Goal: Task Accomplishment & Management: Manage account settings

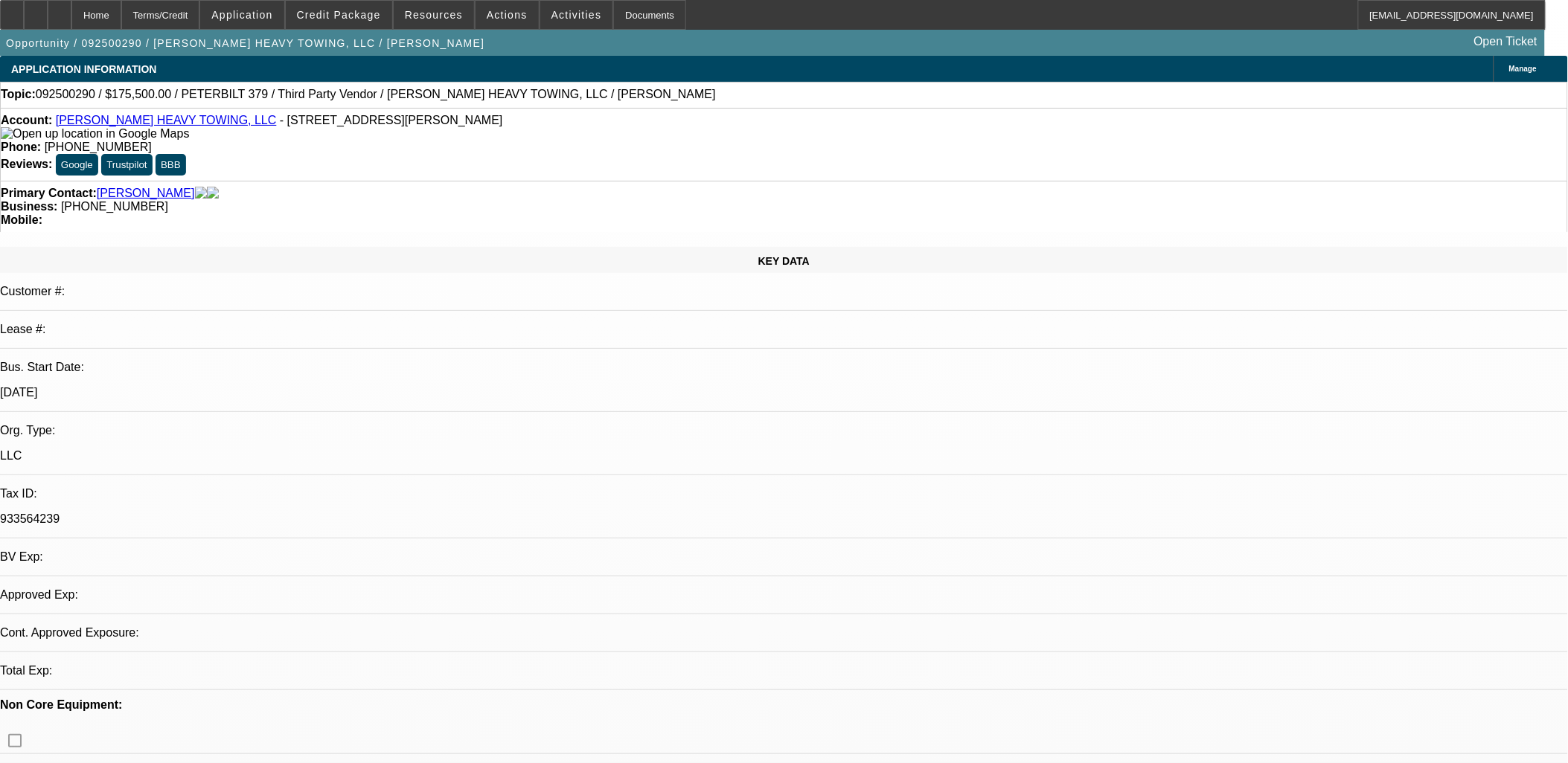
select select "0.1"
select select "2"
select select "0"
select select "1"
select select "2"
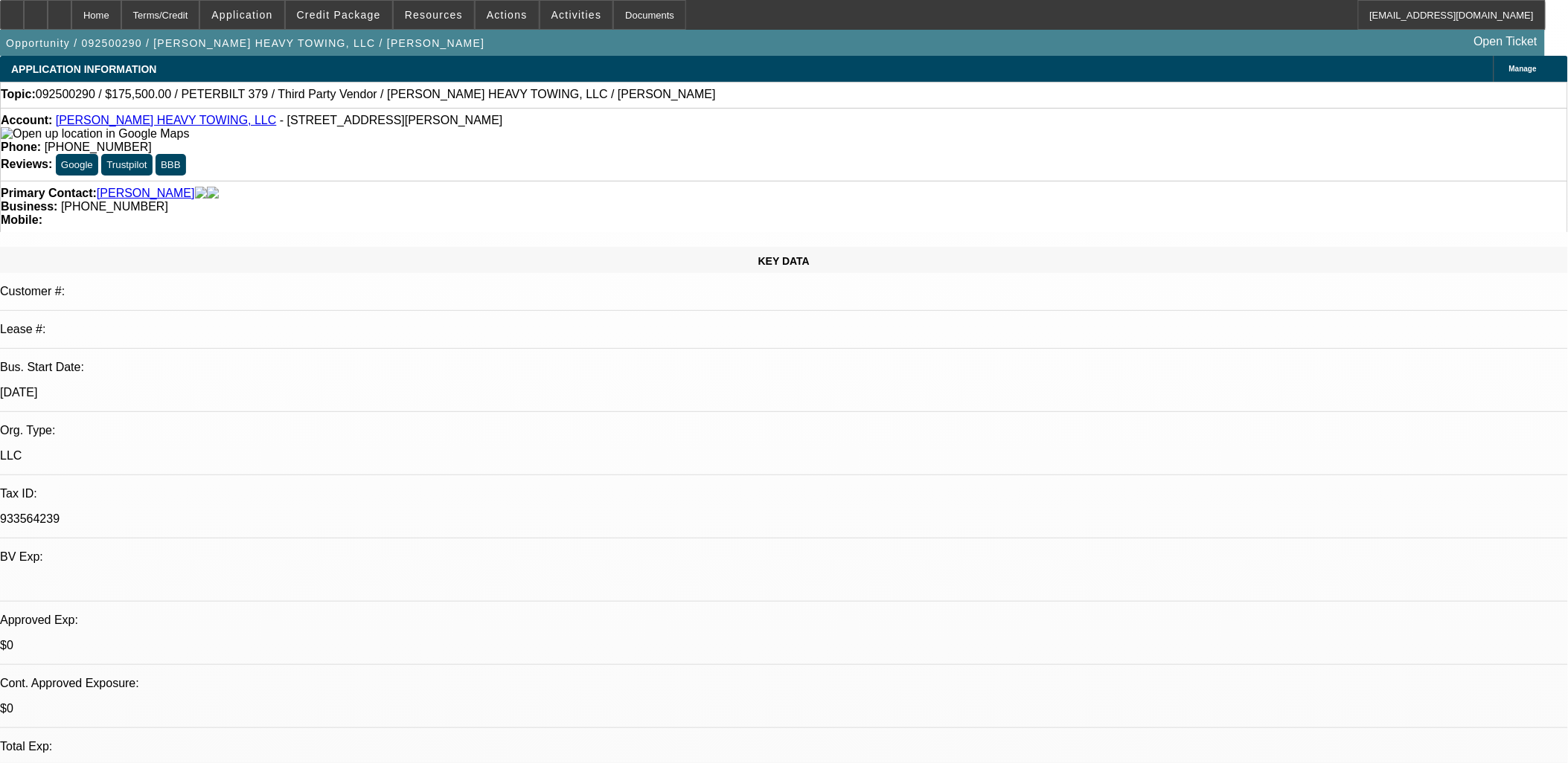
select select "6"
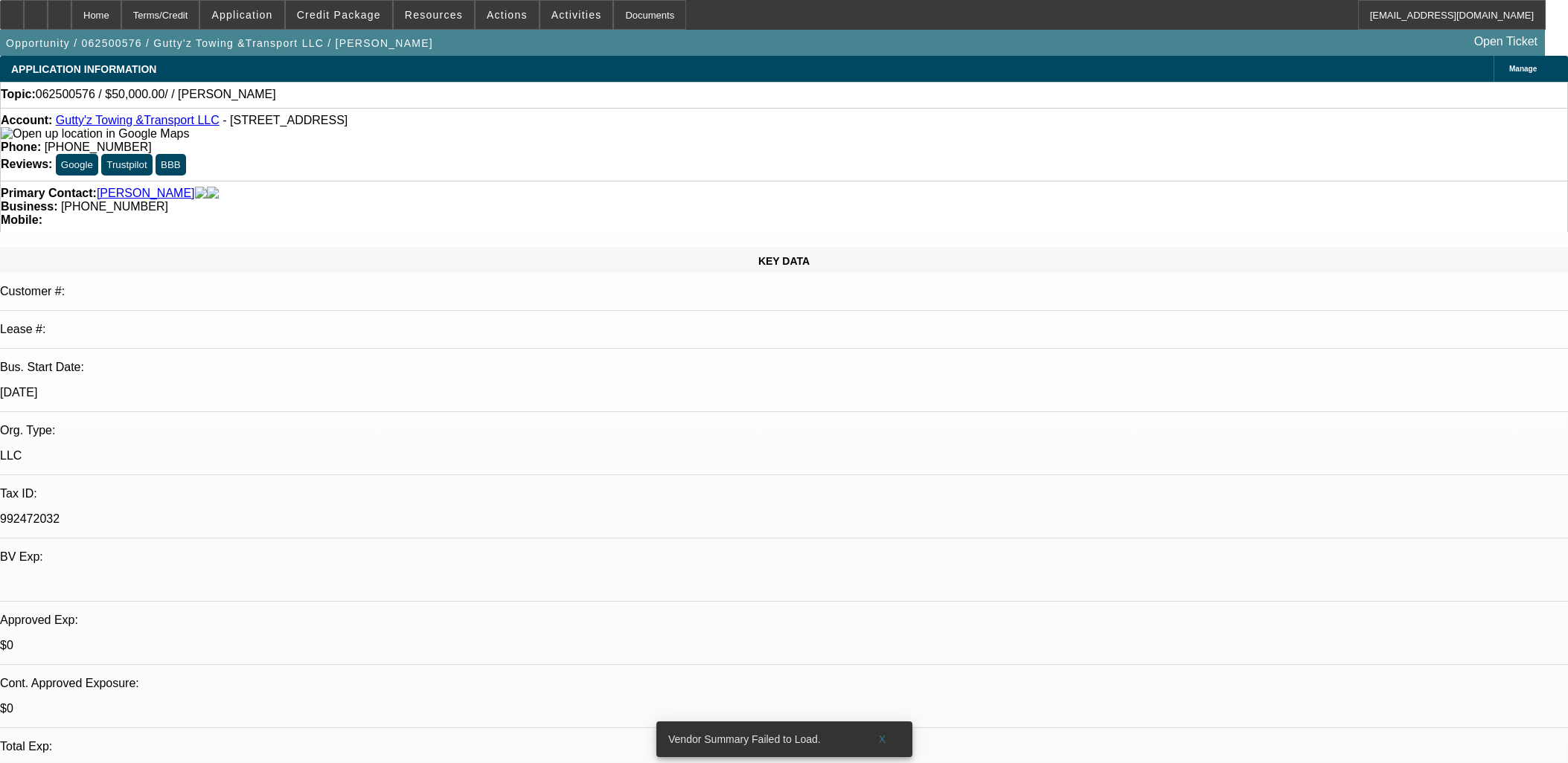
select select "0"
select select "2"
select select "0.1"
select select "4"
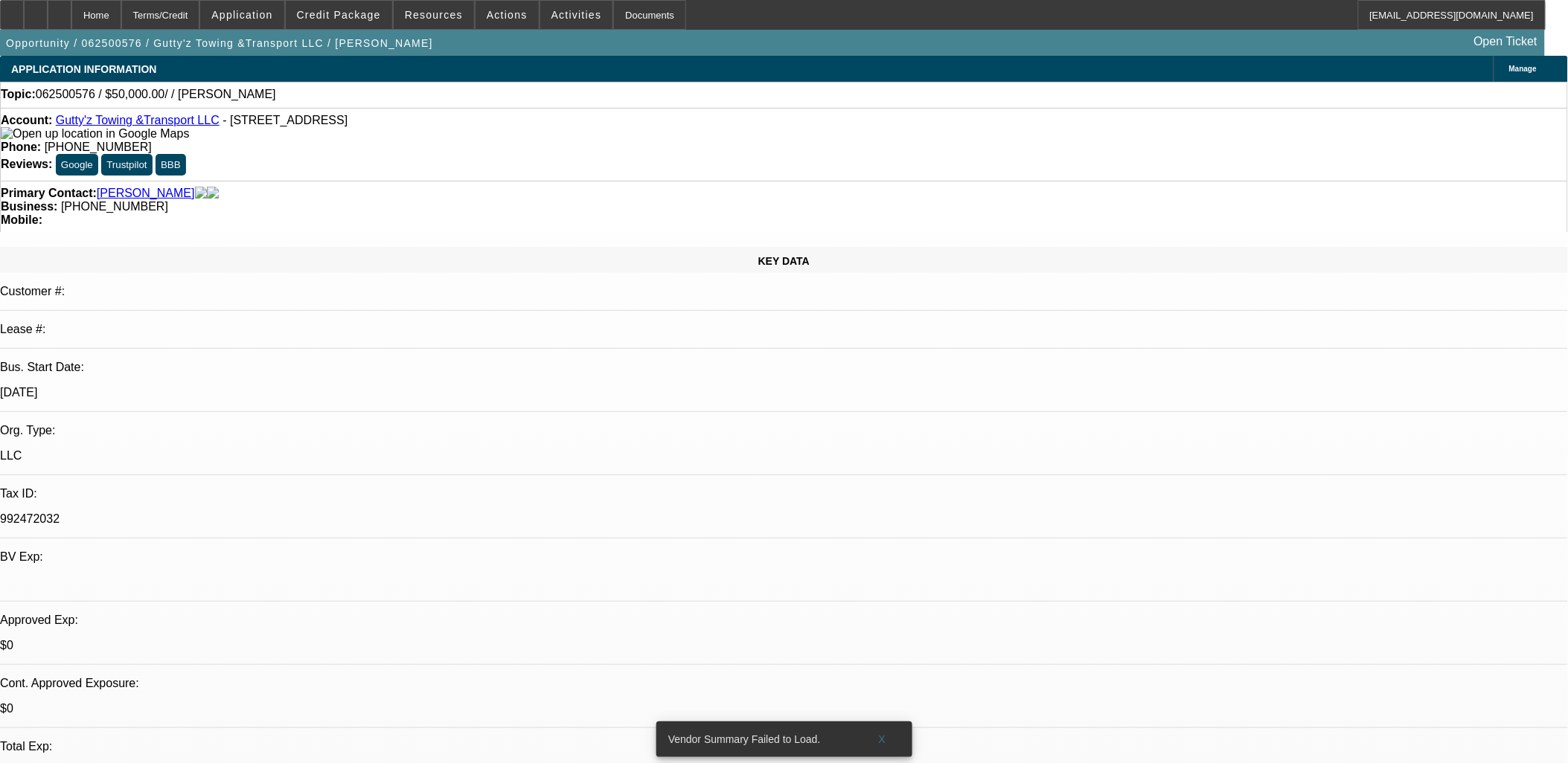
drag, startPoint x: 899, startPoint y: 354, endPoint x: 904, endPoint y: 359, distance: 7.1
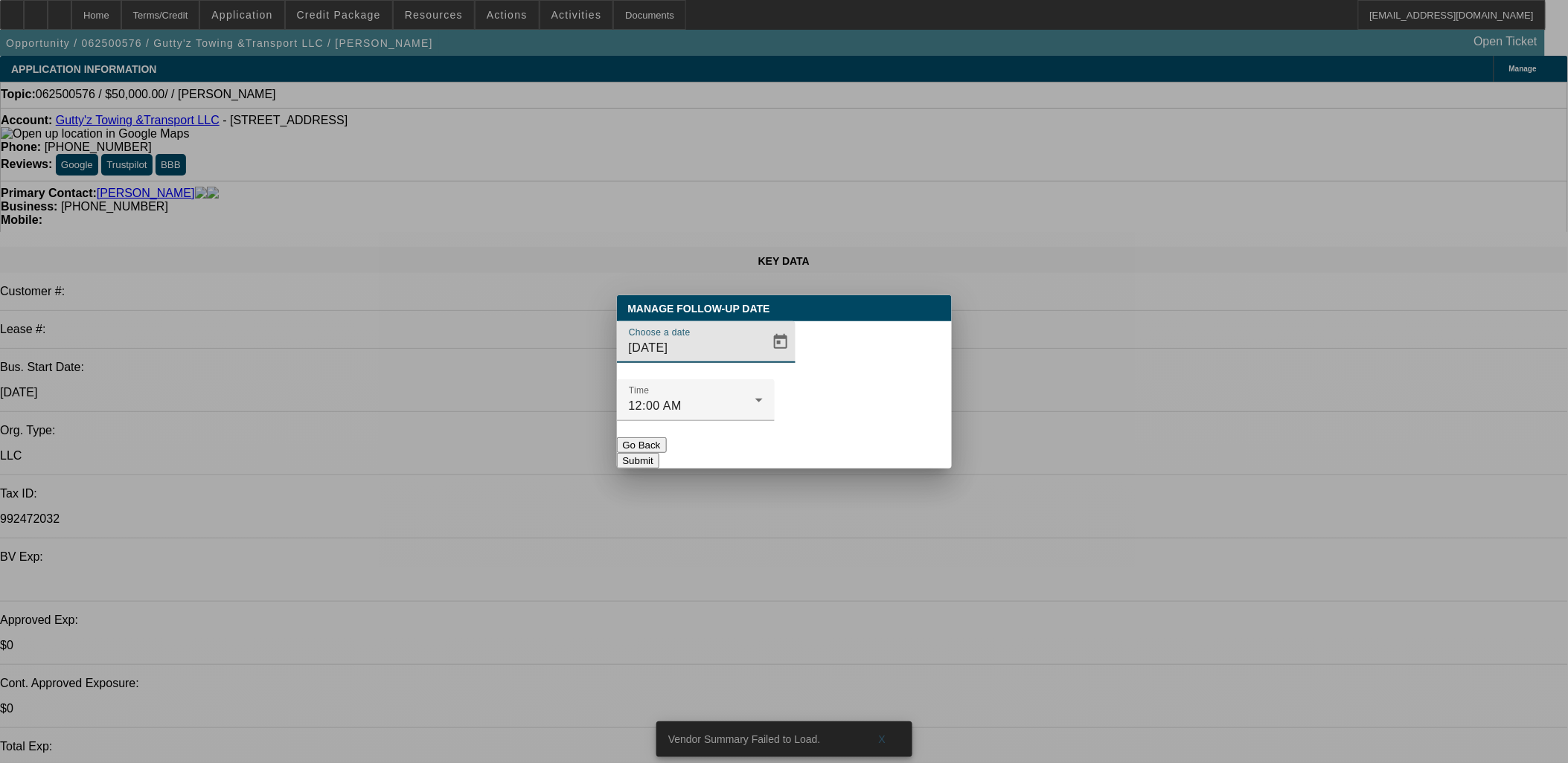
drag, startPoint x: 777, startPoint y: 376, endPoint x: 768, endPoint y: 378, distance: 9.2
click at [785, 382] on div at bounding box center [785, 382] width 0 height 0
click at [765, 360] on span "Open calendar" at bounding box center [781, 343] width 36 height 36
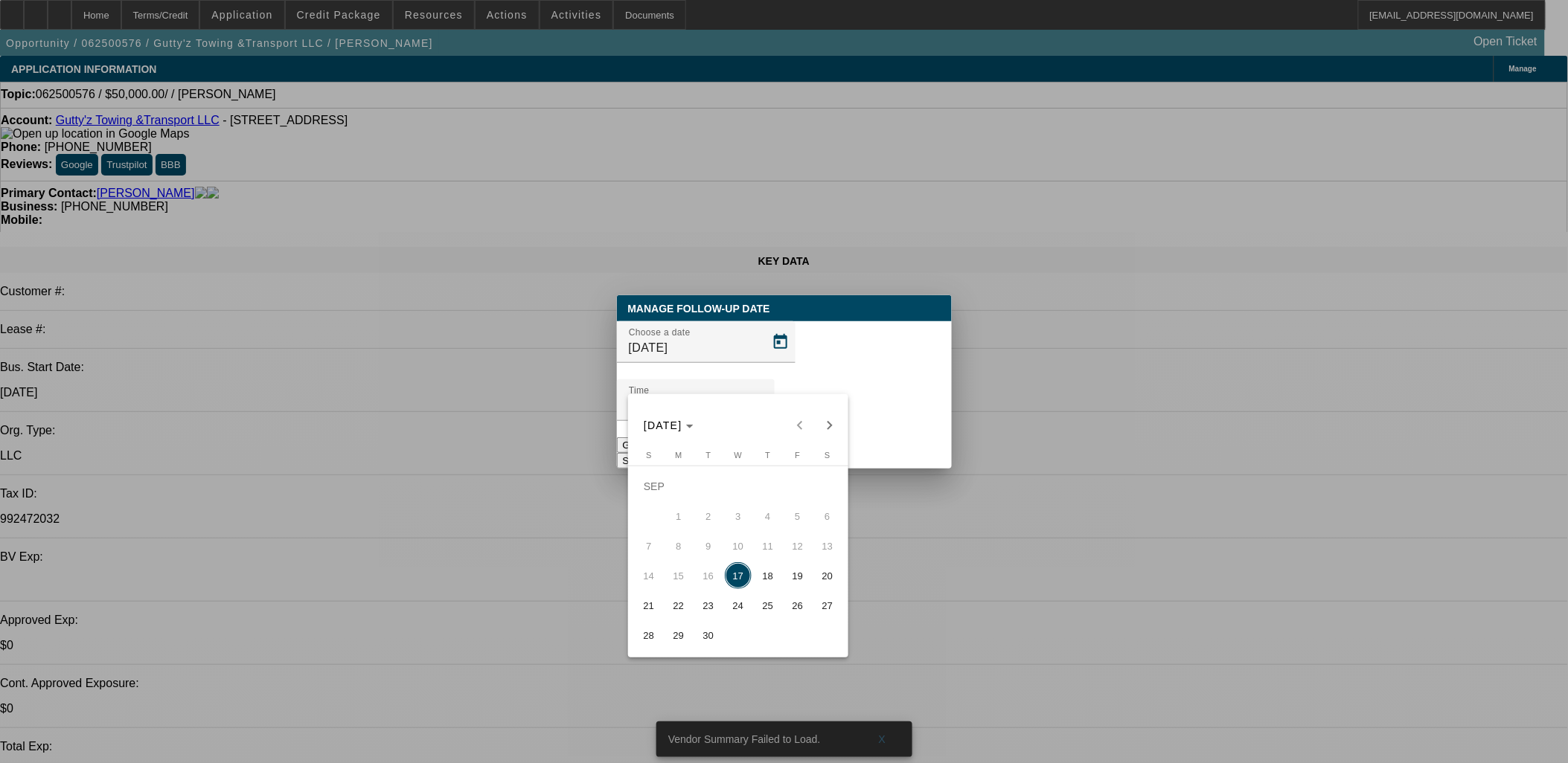
click at [713, 613] on span "23" at bounding box center [709, 606] width 27 height 27
type input "9/23/2025"
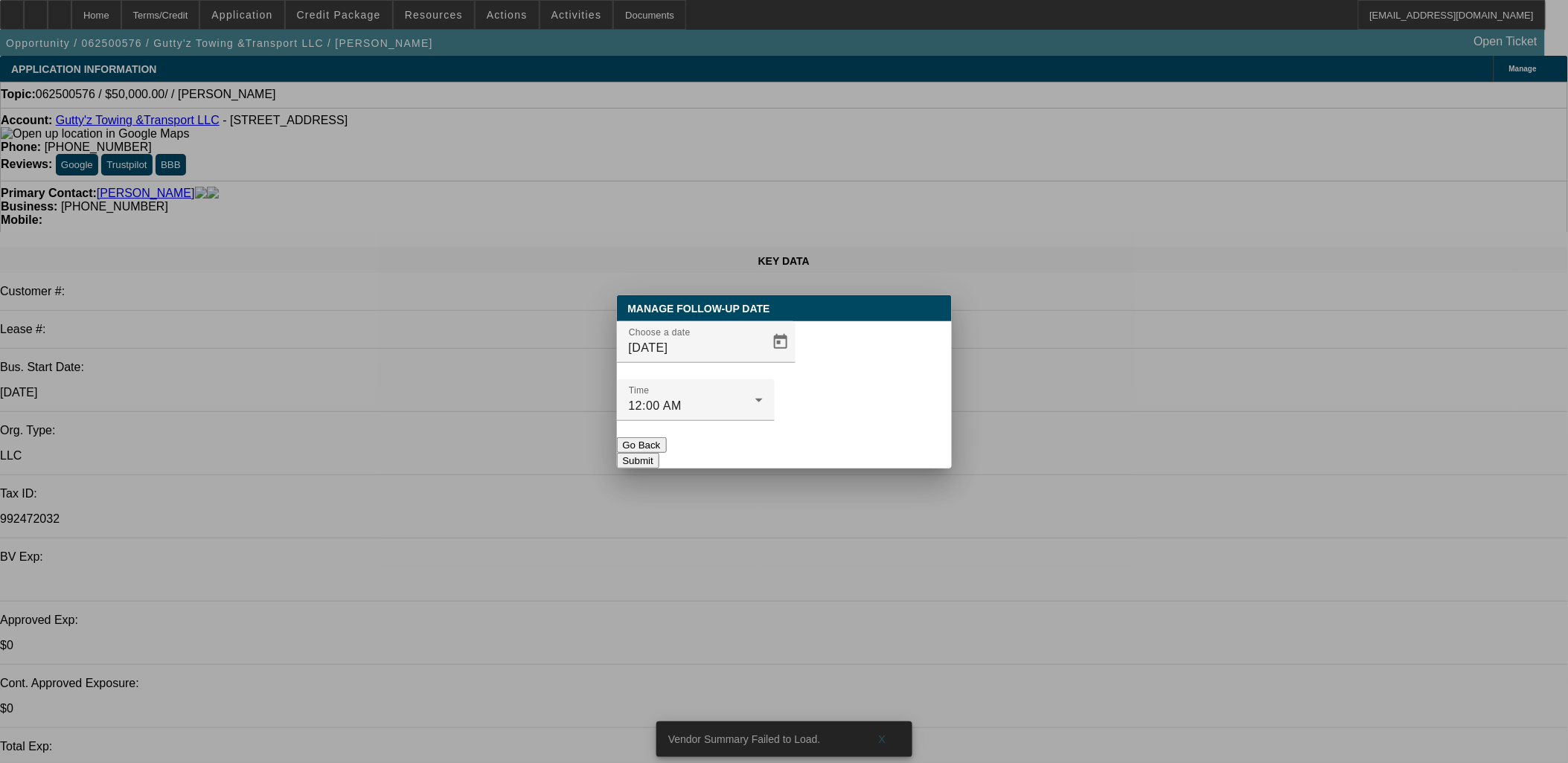
drag, startPoint x: 807, startPoint y: 456, endPoint x: 843, endPoint y: 425, distance: 47.5
click at [808, 455] on div at bounding box center [784, 382] width 1568 height 763
click at [659, 453] on button "Submit" at bounding box center [638, 460] width 42 height 15
drag, startPoint x: 843, startPoint y: 425, endPoint x: 844, endPoint y: 415, distance: 10.0
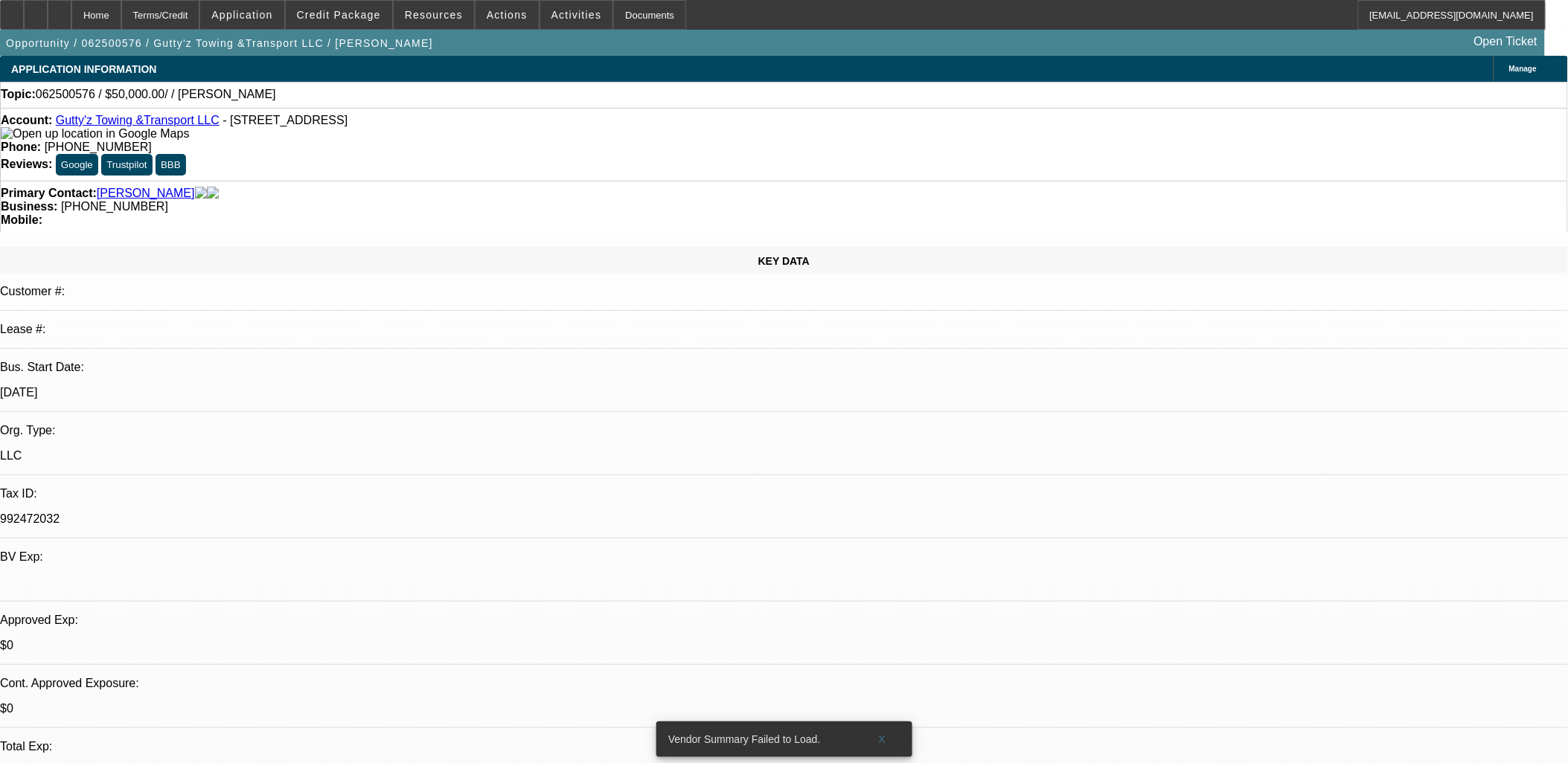
drag, startPoint x: 842, startPoint y: 414, endPoint x: 801, endPoint y: 425, distance: 42.4
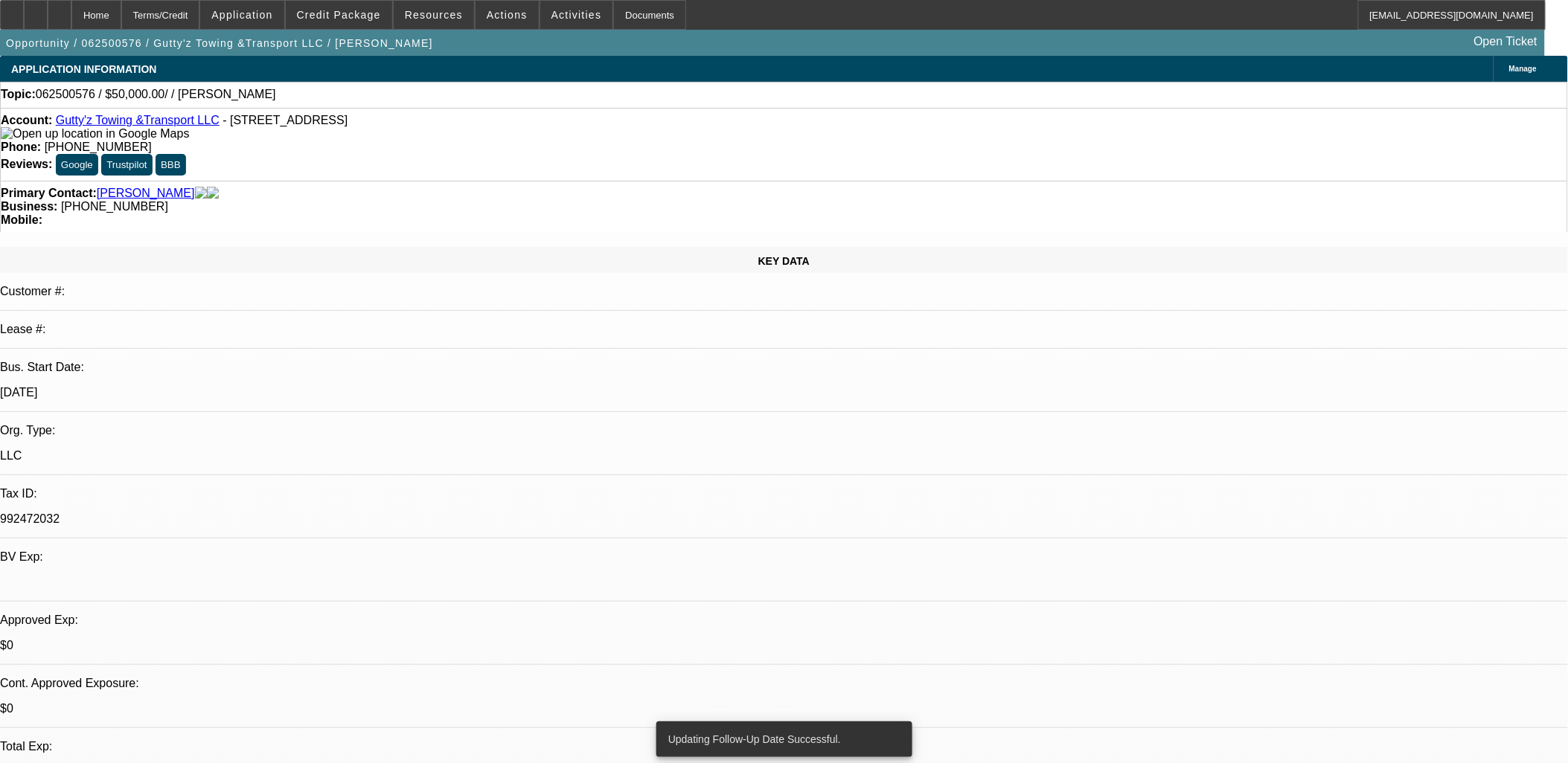
drag, startPoint x: 774, startPoint y: 422, endPoint x: 768, endPoint y: 426, distance: 7.2
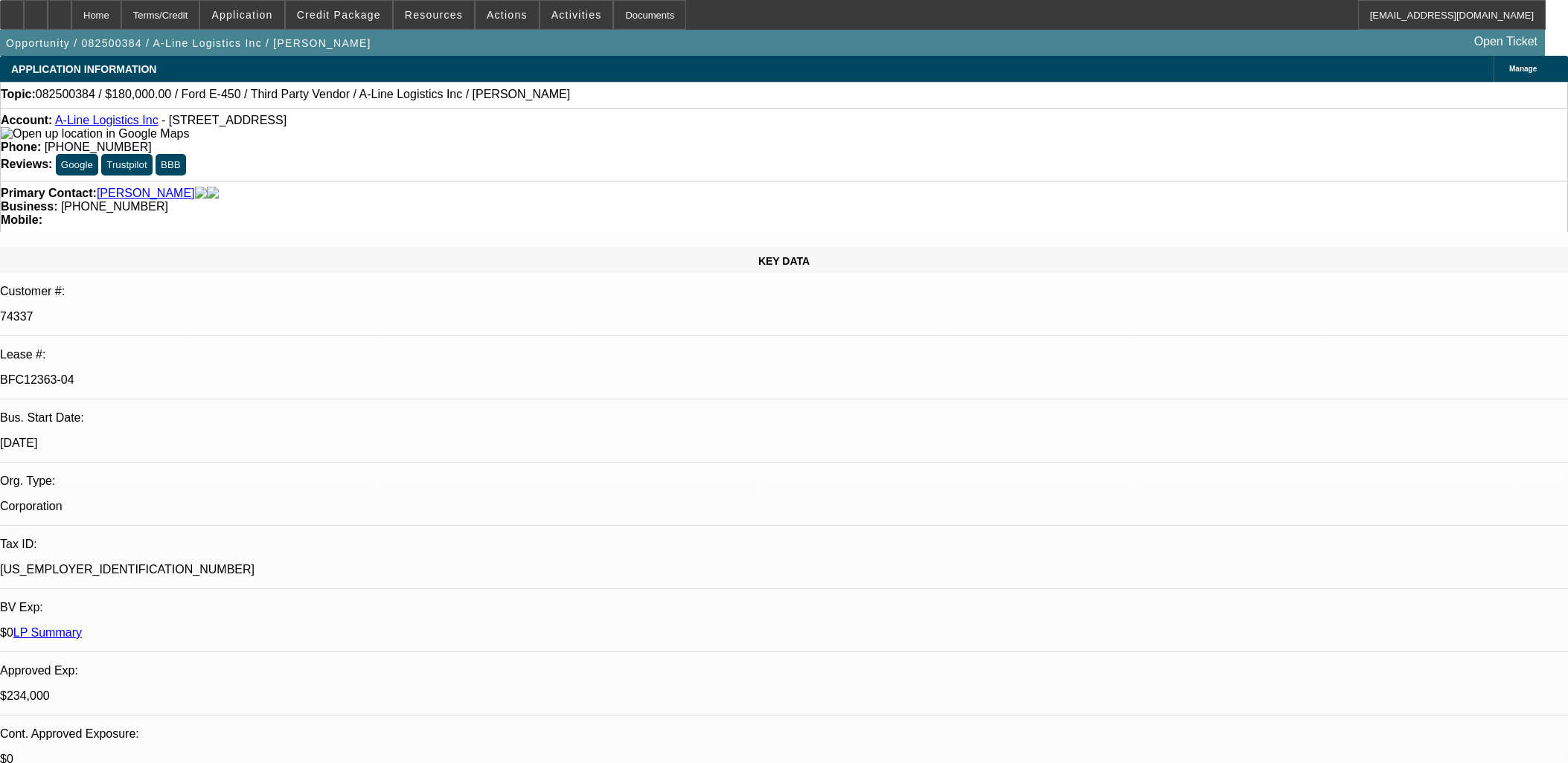
select select "0"
select select "6"
select select "0"
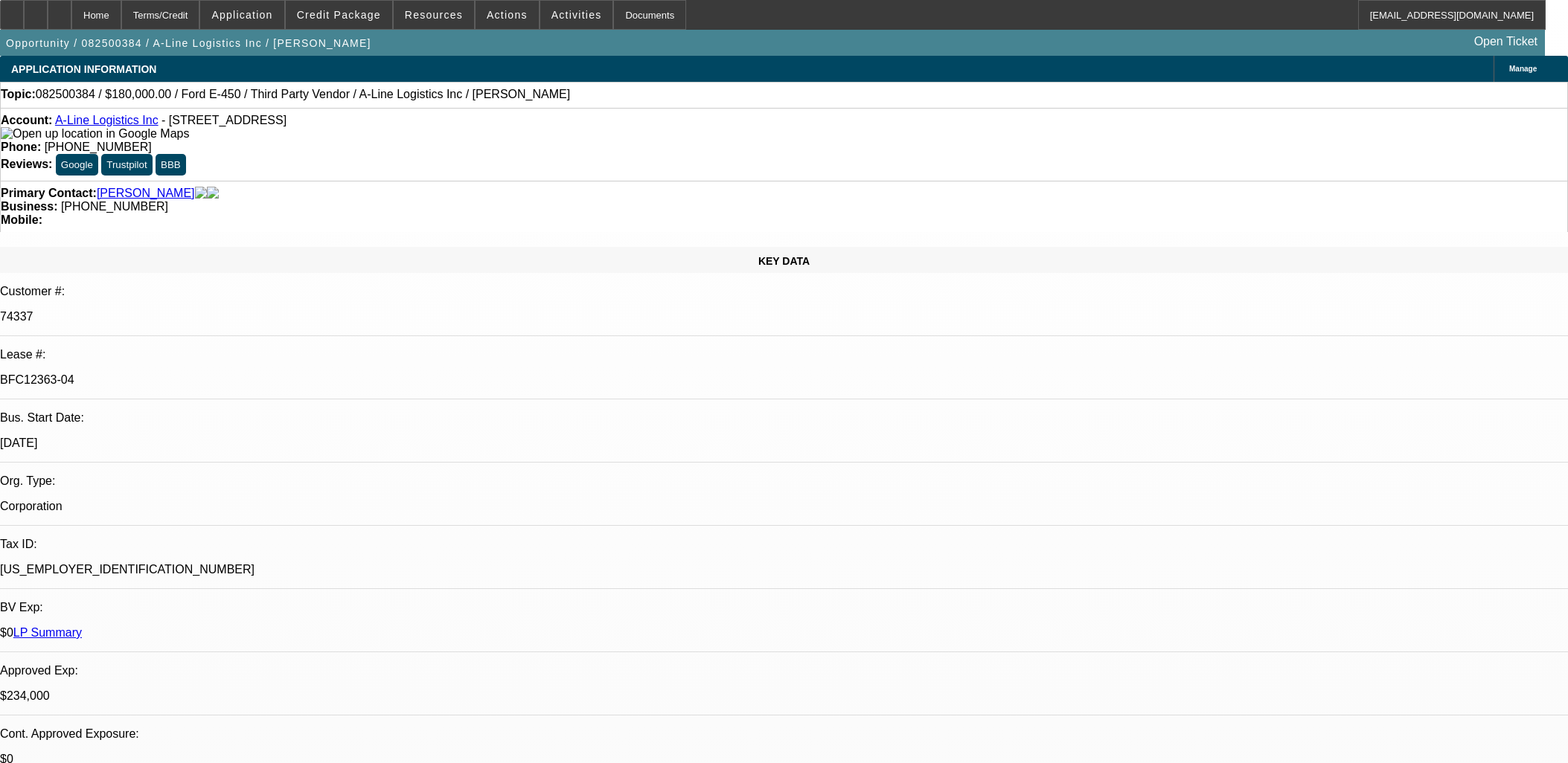
select select "0"
select select "0.1"
select select "4"
select select "0"
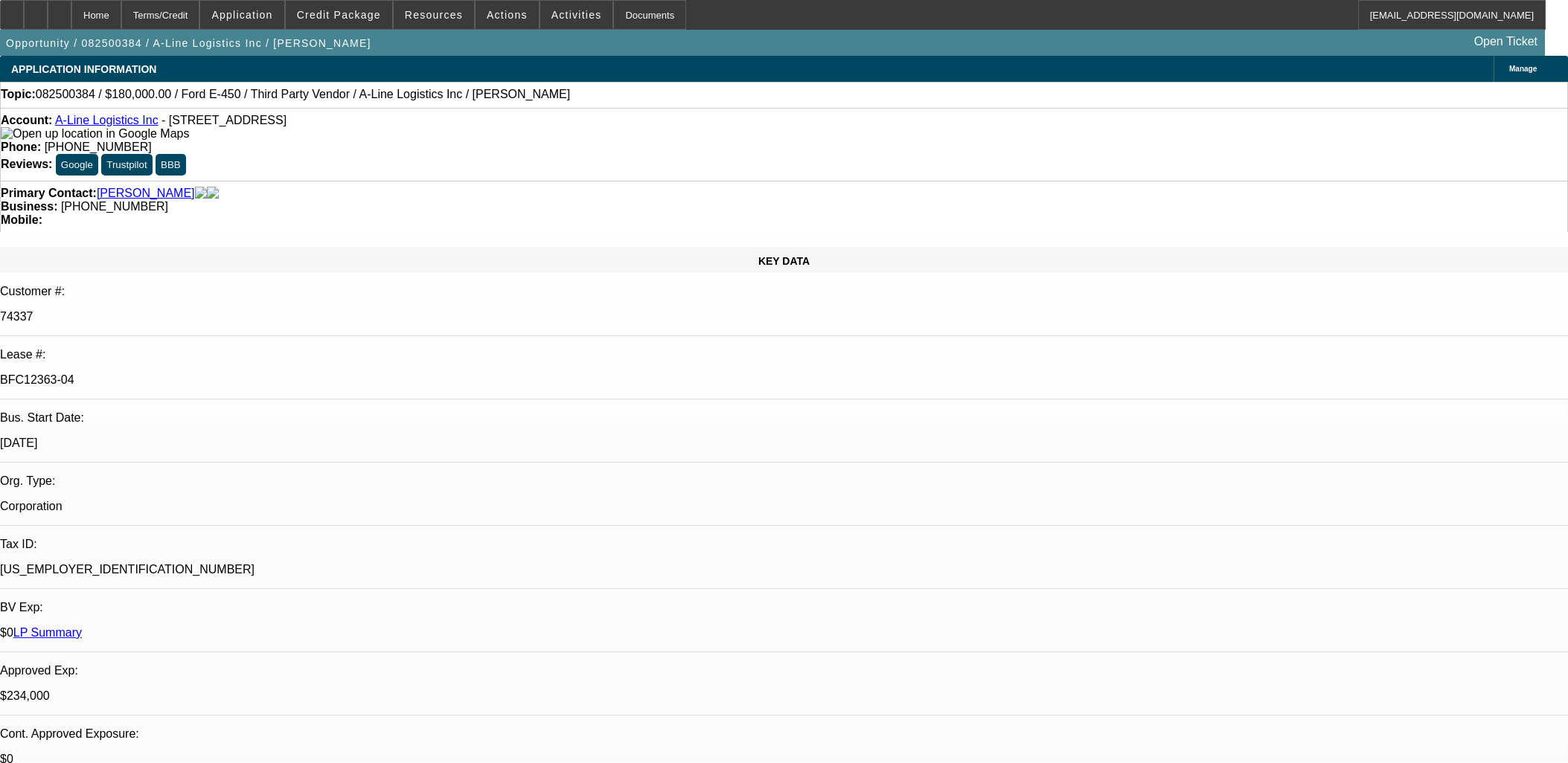
select select "0.1"
select select "4"
select select "0"
select select "0.1"
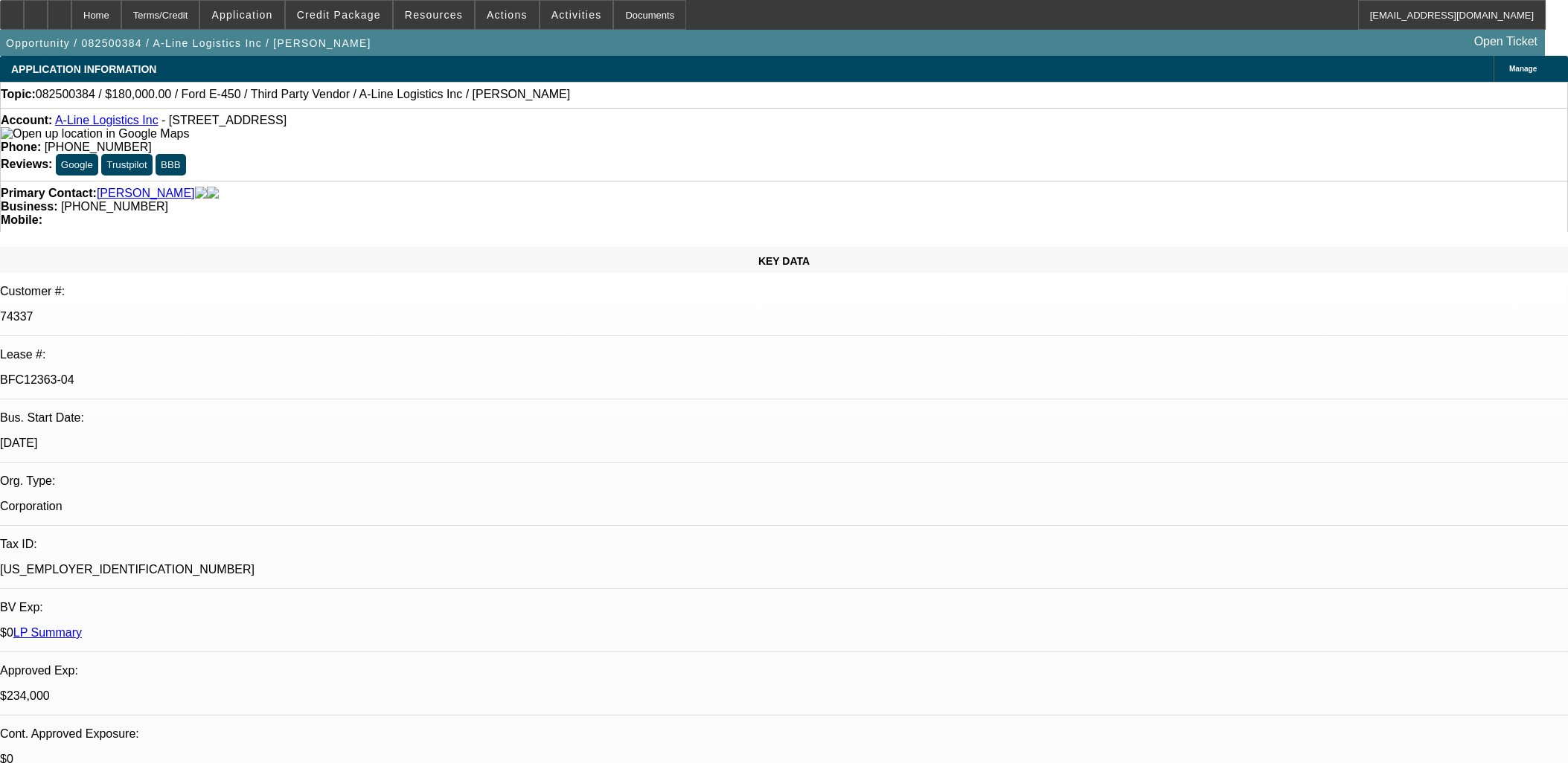
select select "4"
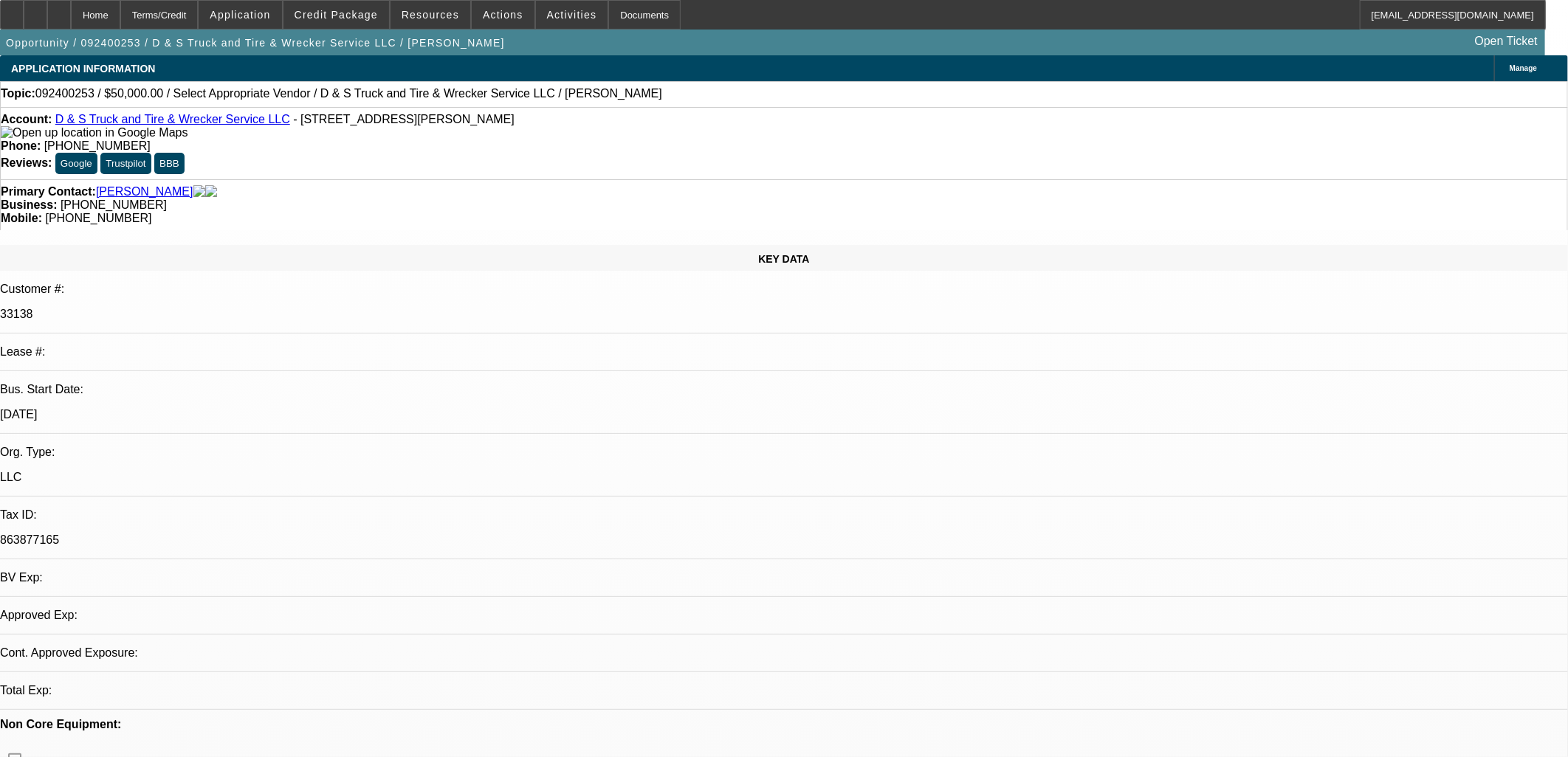
select select "0"
select select "2"
select select "0.1"
select select "4"
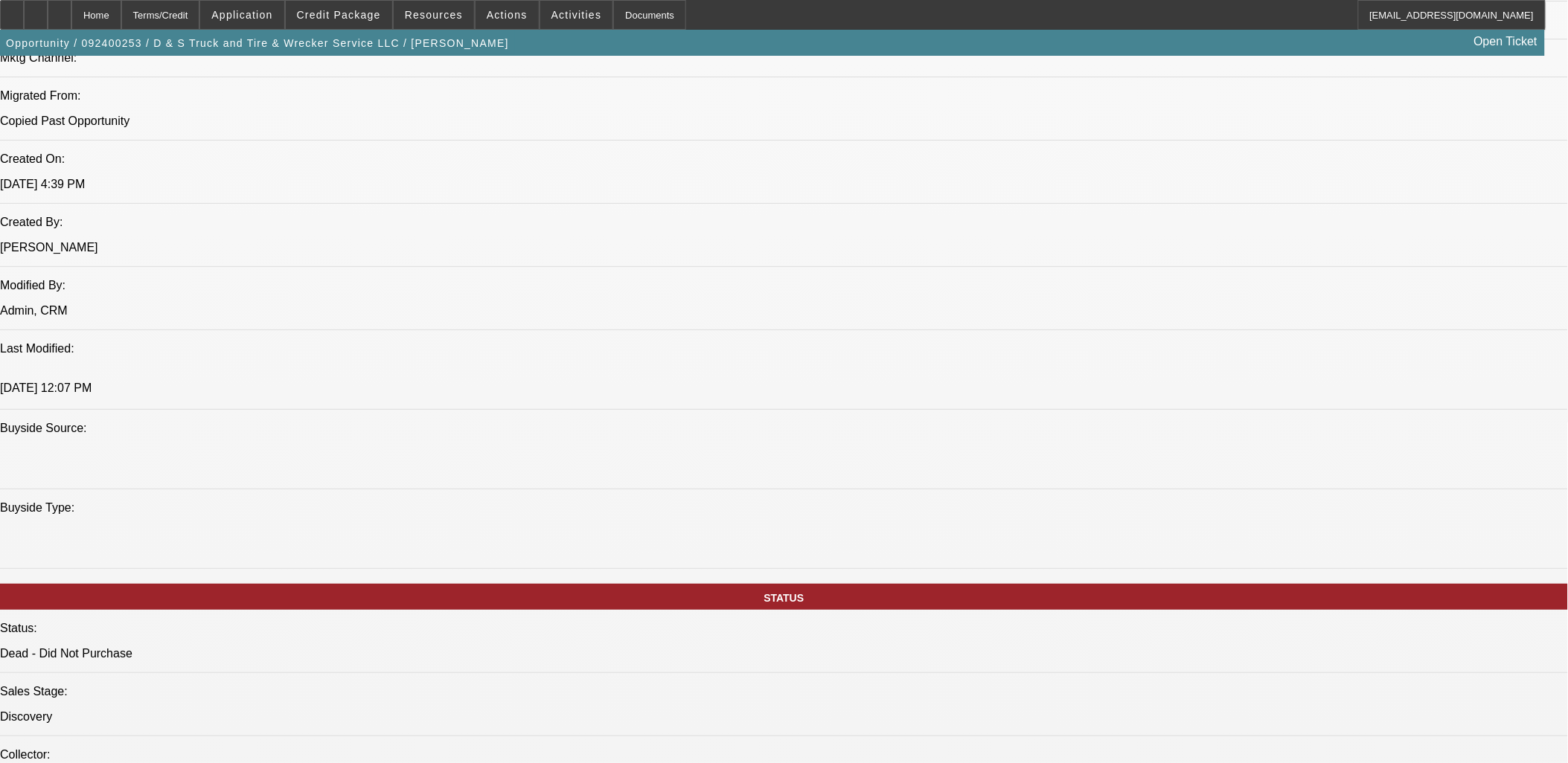
scroll to position [744, 0]
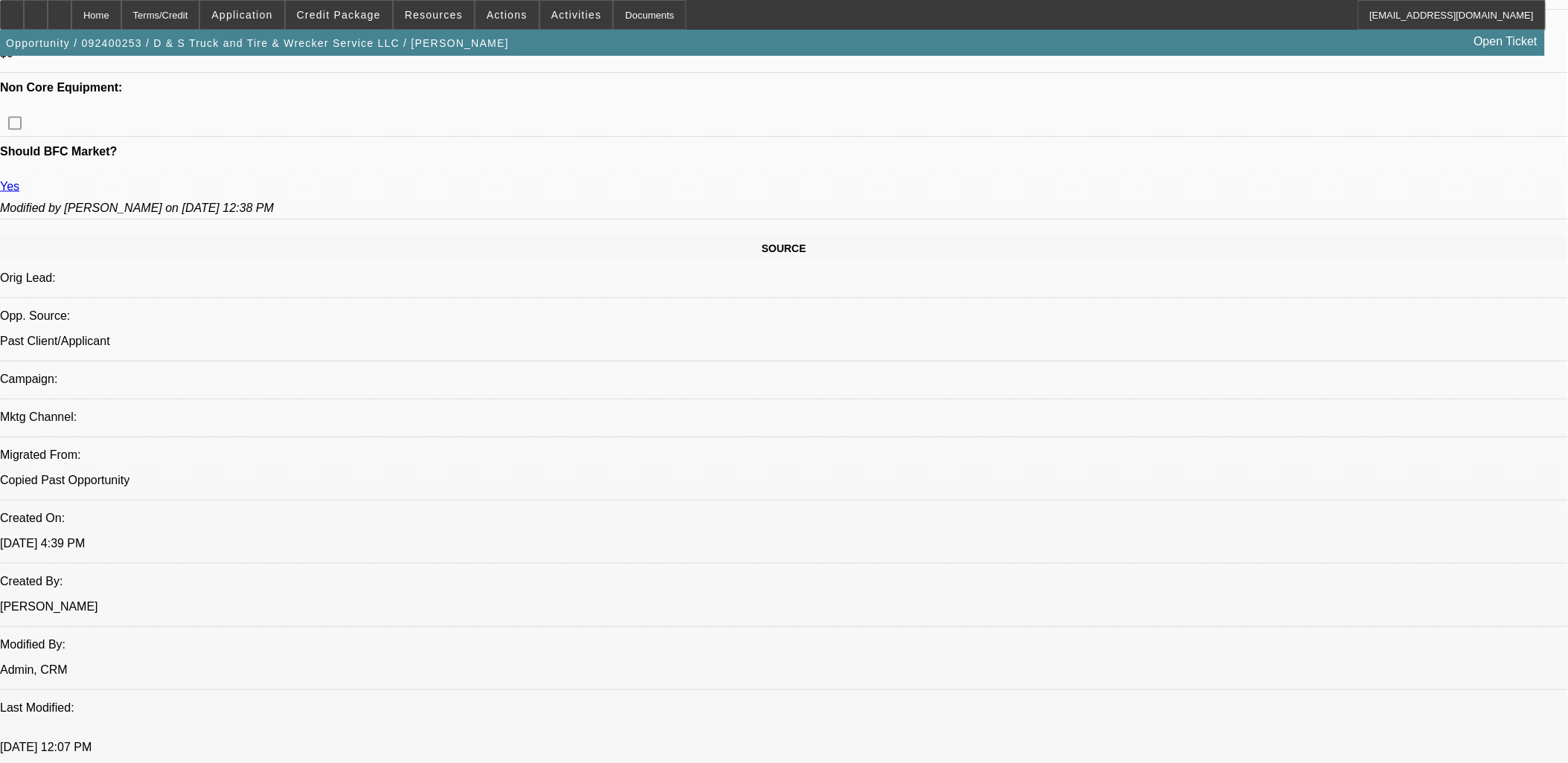
drag, startPoint x: 1291, startPoint y: 334, endPoint x: 1228, endPoint y: 245, distance: 109.0
click at [486, 20] on span at bounding box center [507, 15] width 63 height 36
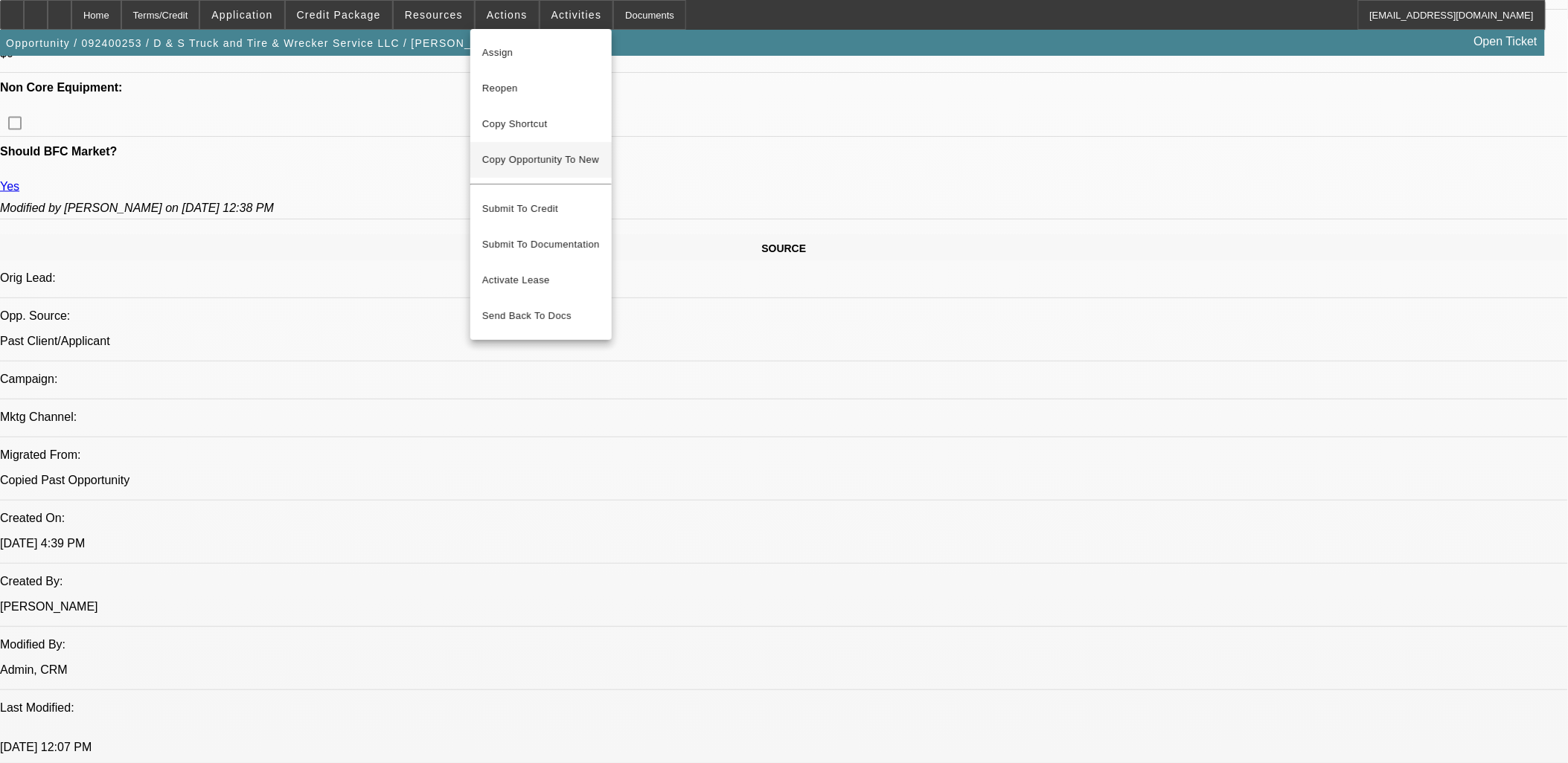
click at [509, 154] on span "Copy Opportunity To New" at bounding box center [541, 160] width 117 height 11
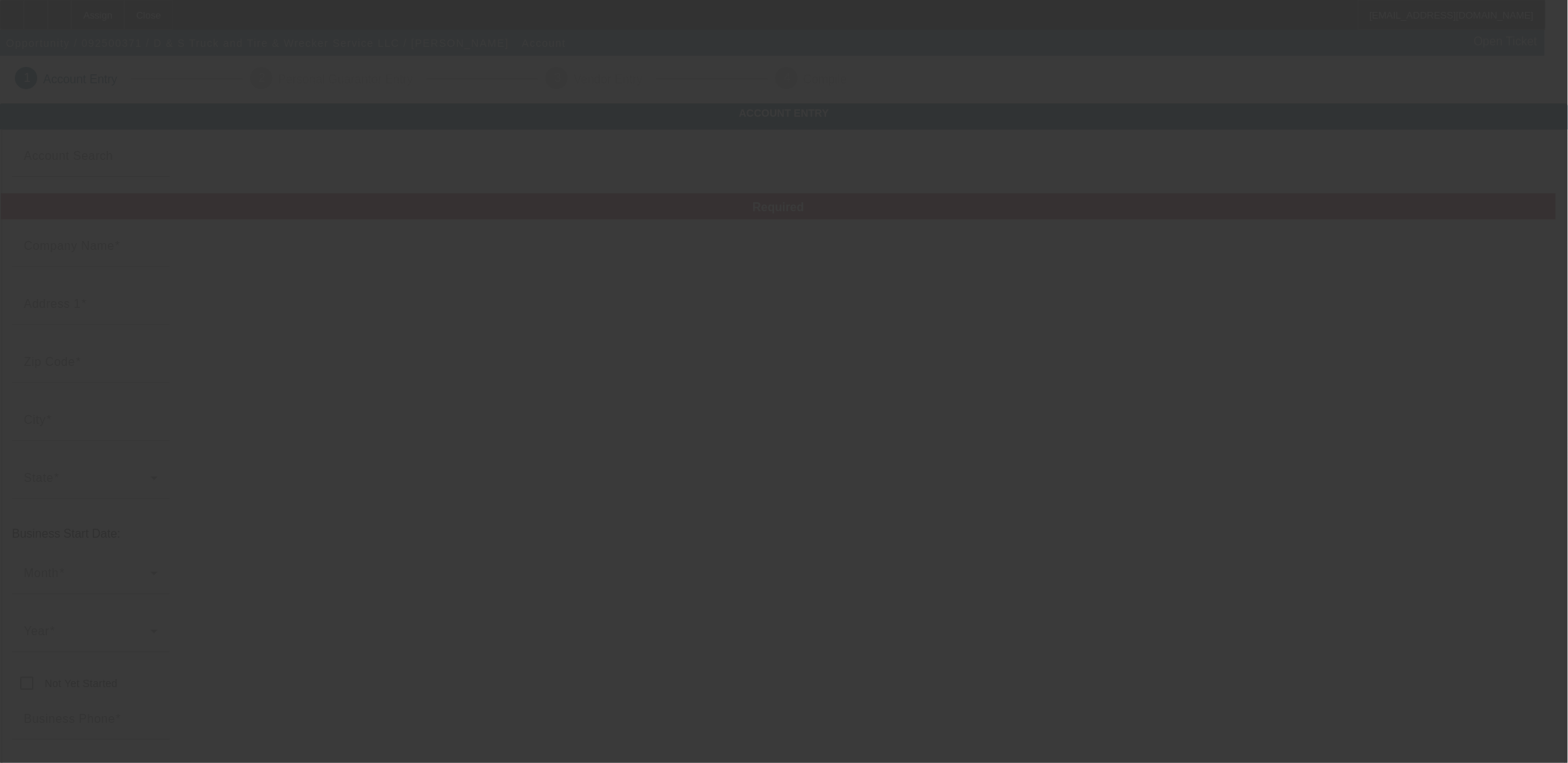
type input "D & S Truck and Tire & Wrecker Service LLC"
type input "[STREET_ADDRESS][PERSON_NAME]"
type input "75633"
type input "Carthage"
type input "[PHONE_NUMBER]"
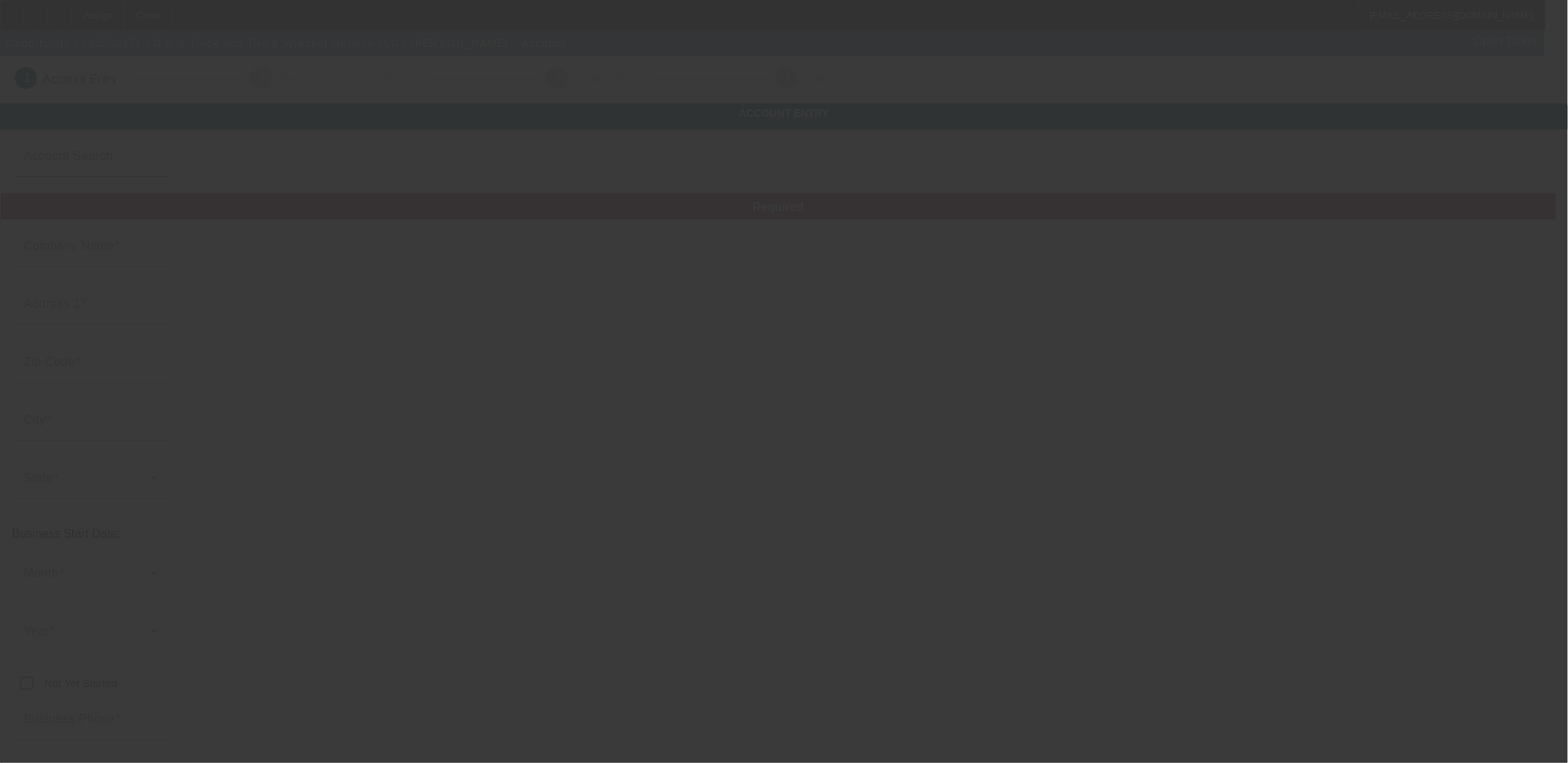
type input "jldeleon45@yahoo.com"
type input "Panola"
type input "863877165"
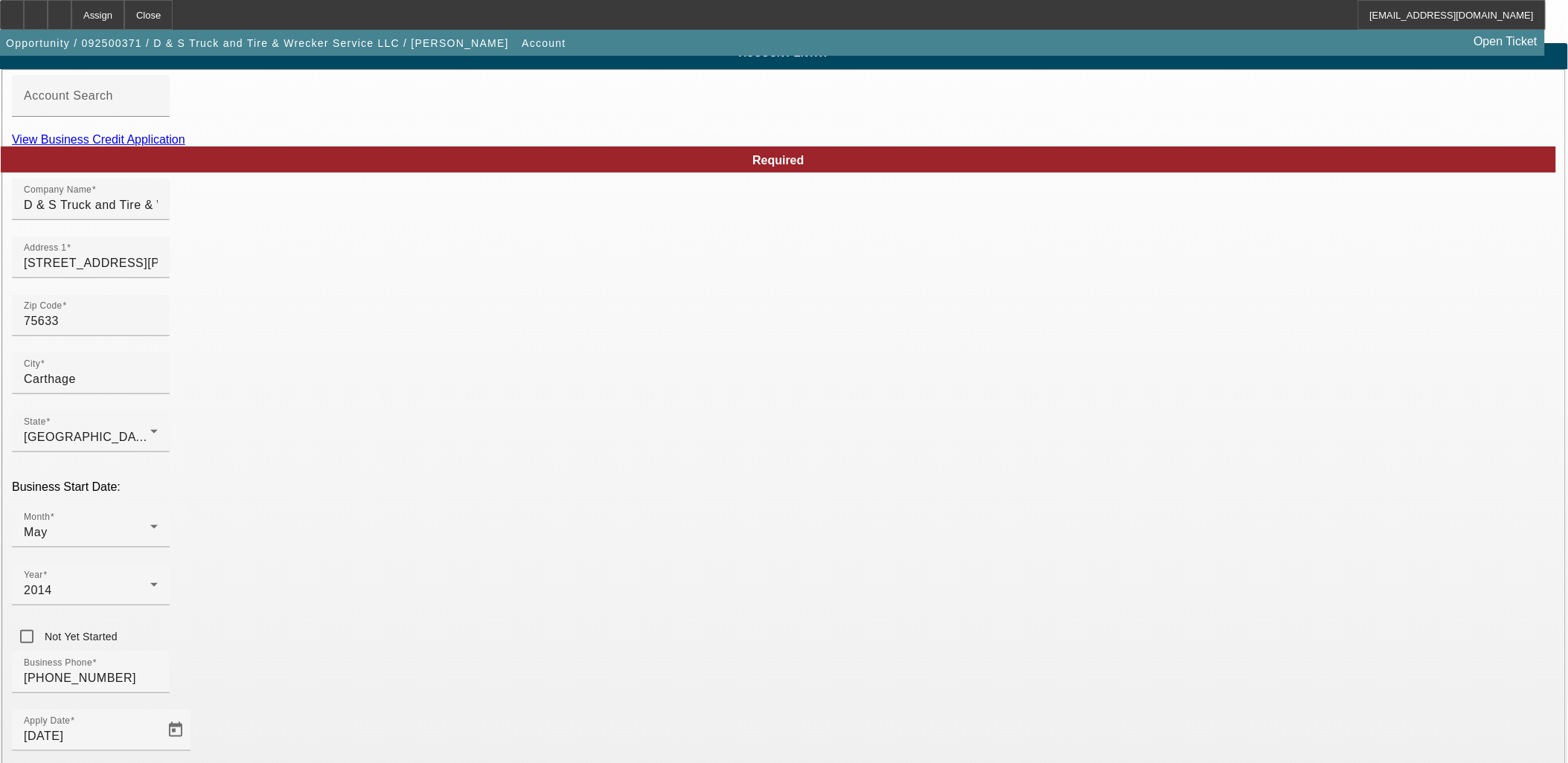
scroll to position [184, 0]
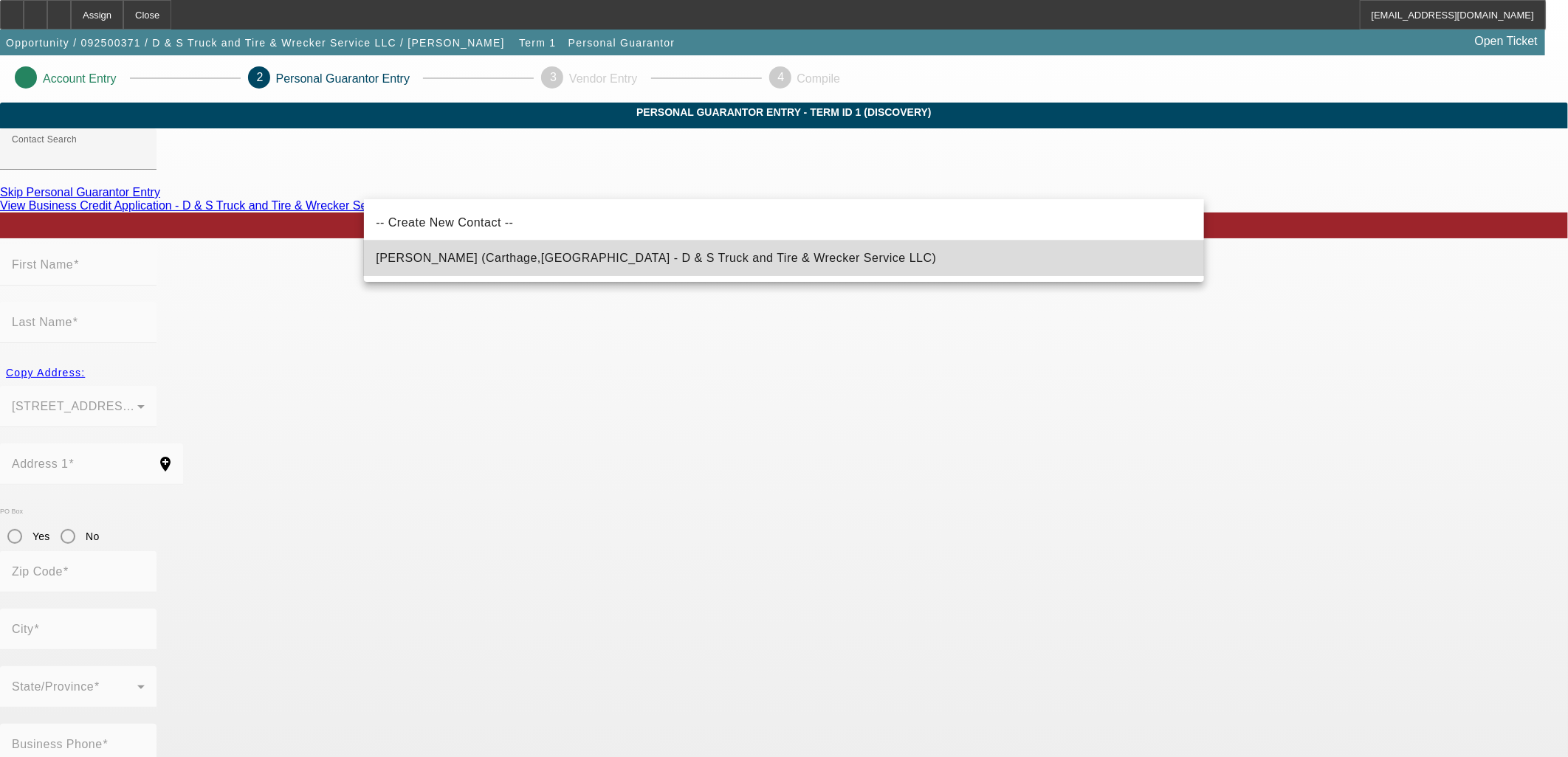
click at [580, 257] on span "DeLeon, Joseph (Carthage,TX - D & S Truck and Tire & Wrecker Service LLC)" at bounding box center [656, 258] width 560 height 13
type input "DeLeon, Joseph (Carthage,TX - D & S Truck and Tire & Wrecker Service LLC)"
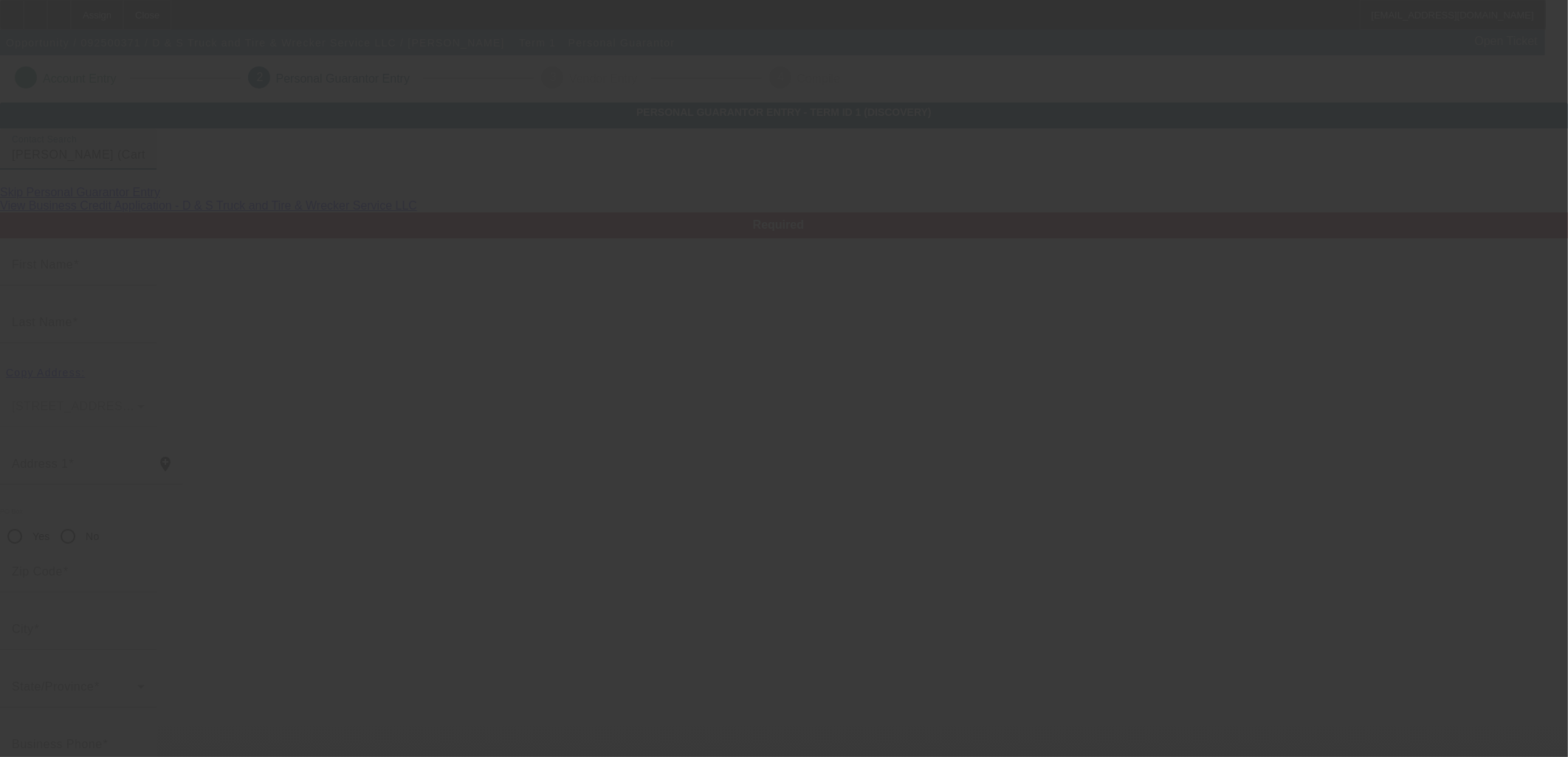
type input "Joseph"
type input "DeLeon"
type input "709 Brassell St"
radio input "true"
type input "75633"
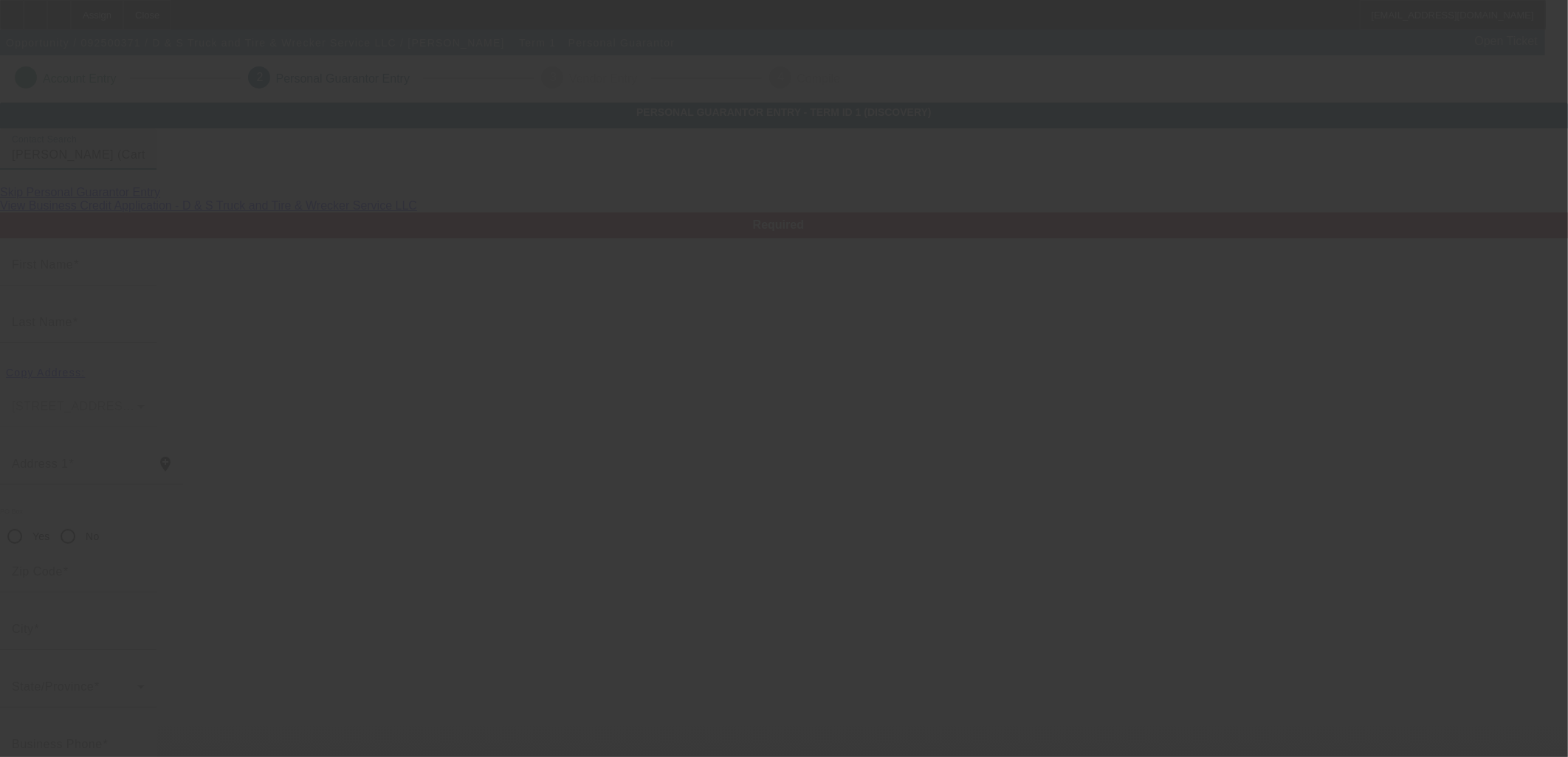
type input "Carthage"
type input "(903) 694-2506"
type input "100"
type input "438-41-9008"
type input "jldeleon45@yahoo.com"
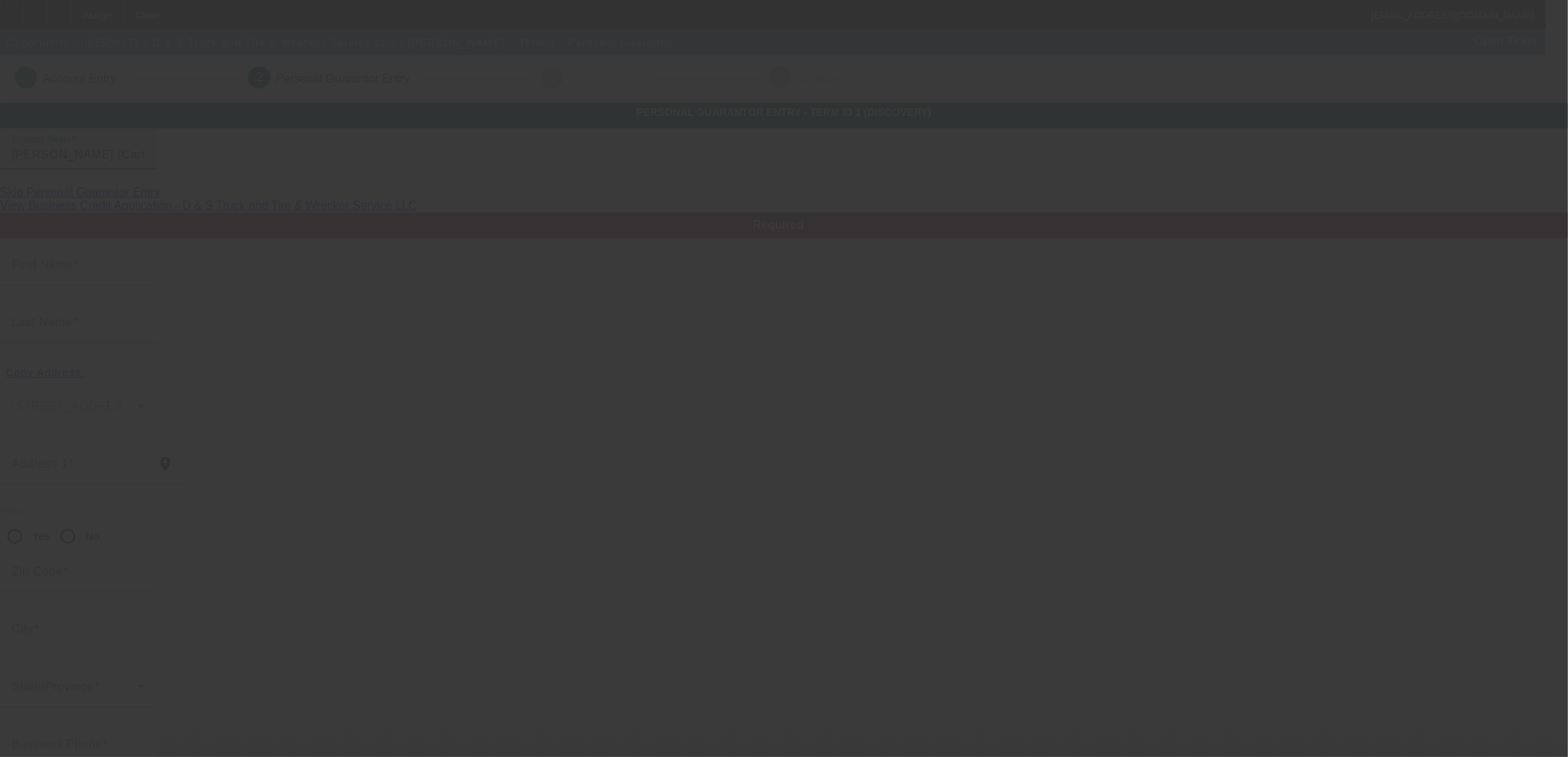
type input "(903) 754-3784"
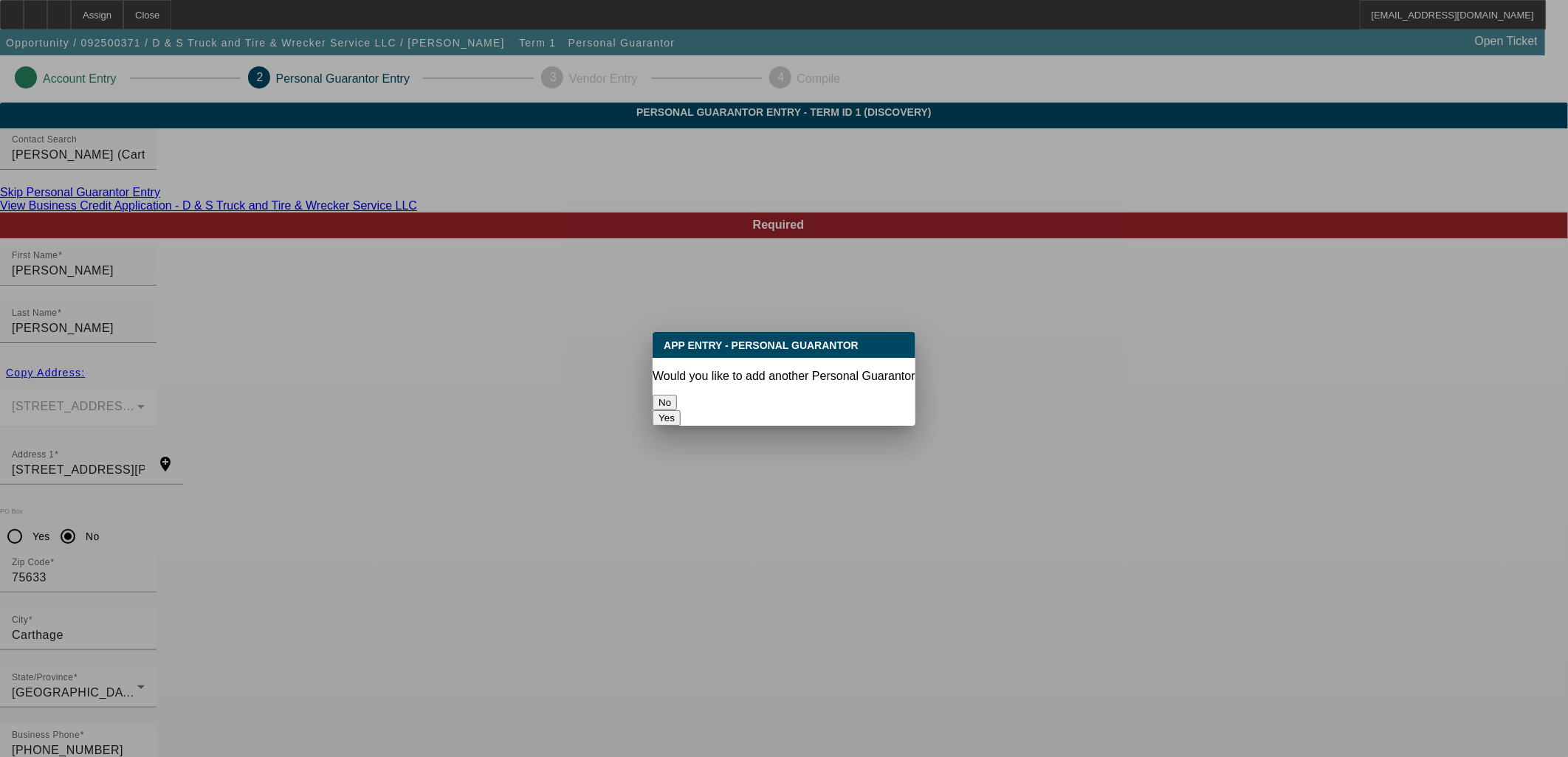
click at [677, 395] on button "No" at bounding box center [664, 402] width 24 height 15
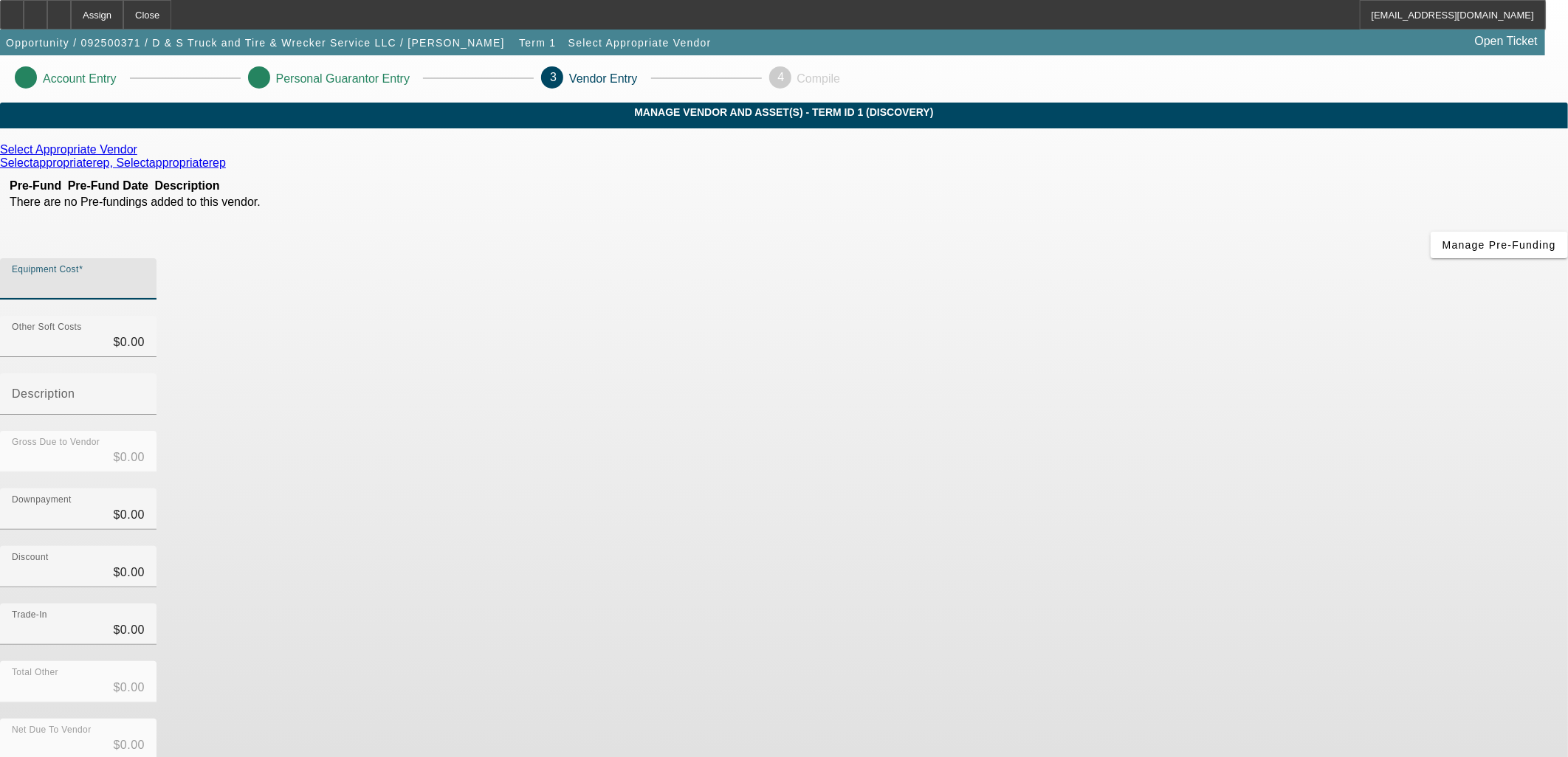
click at [145, 276] on input "Equipment Cost" at bounding box center [78, 285] width 133 height 18
type input "5"
type input "$5.00"
type input "50"
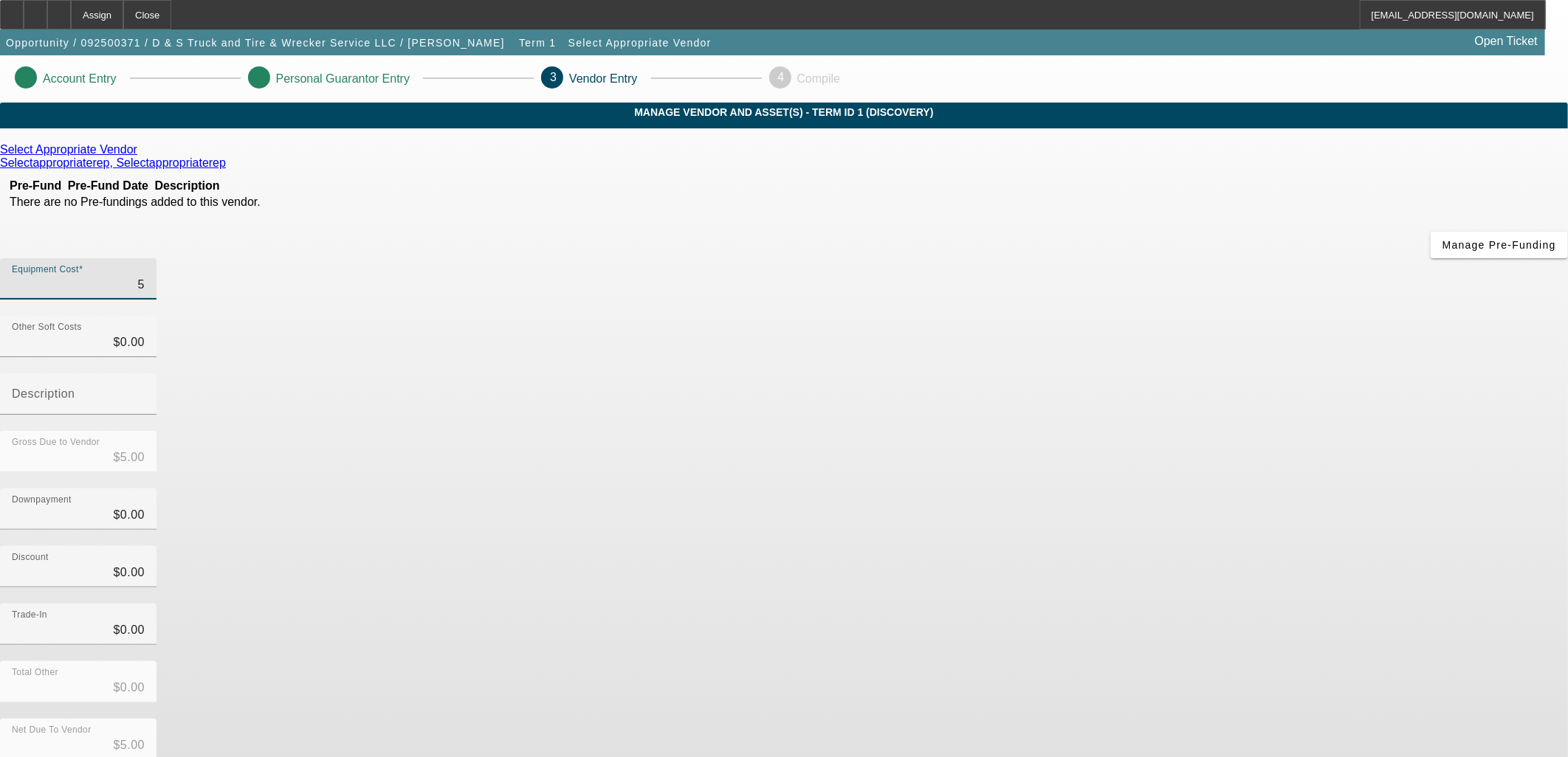
type input "$50.00"
type input "500"
type input "$500.00"
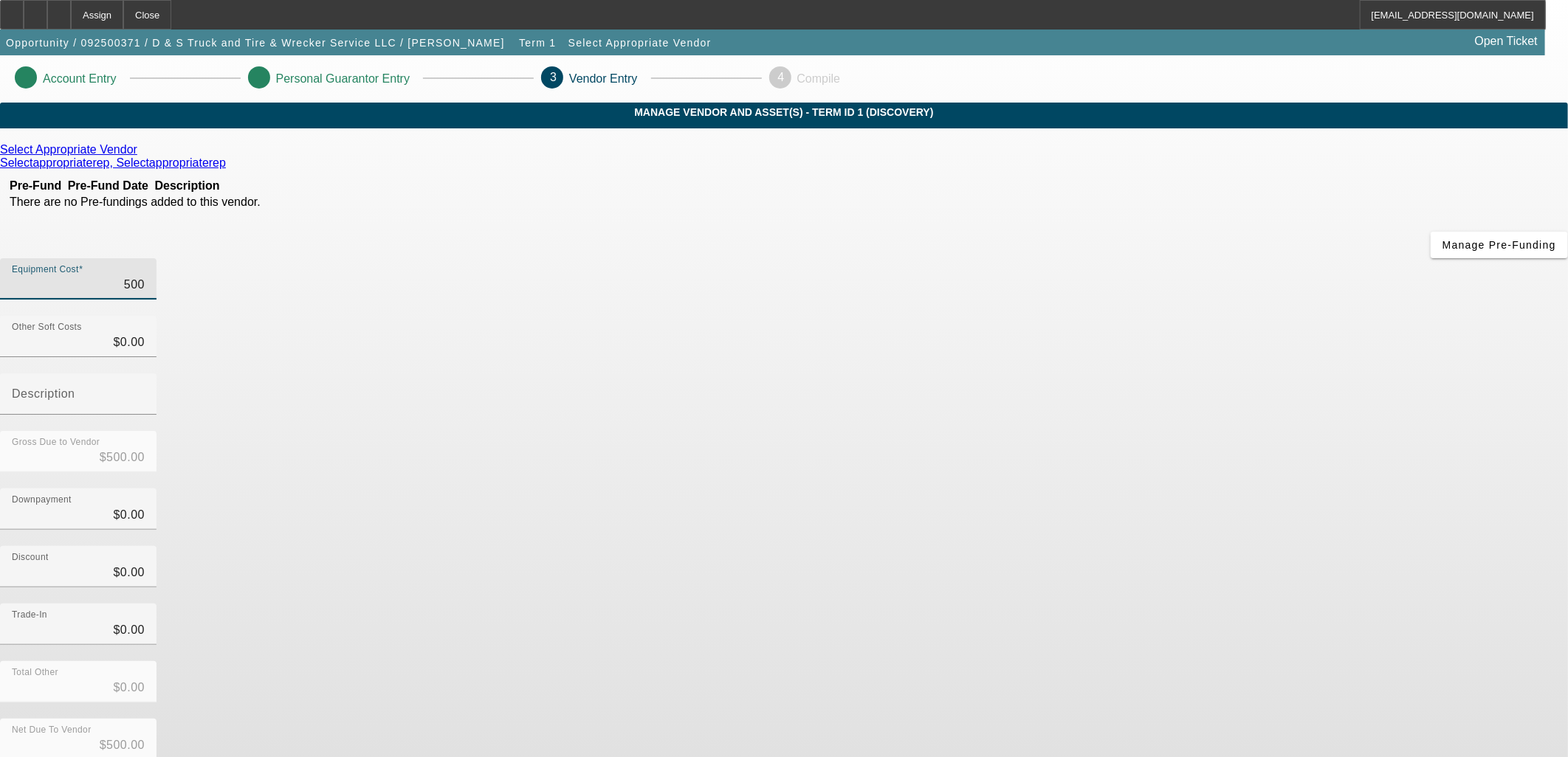
type input "5000"
type input "$5,000.00"
type input "50000"
type input "$50,000.00"
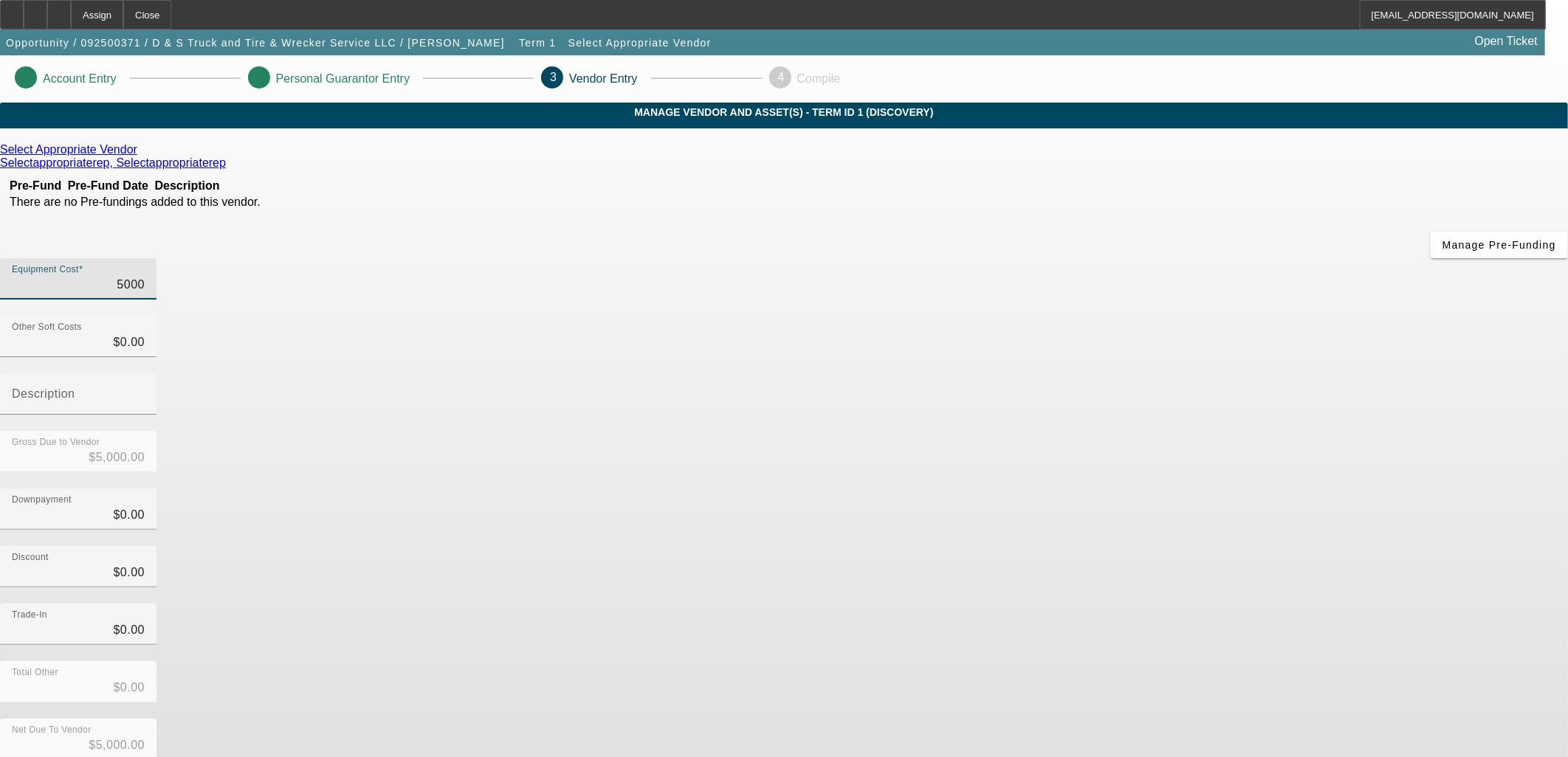
type input "$50,000.00"
click at [141, 156] on icon at bounding box center [141, 149] width 0 height 13
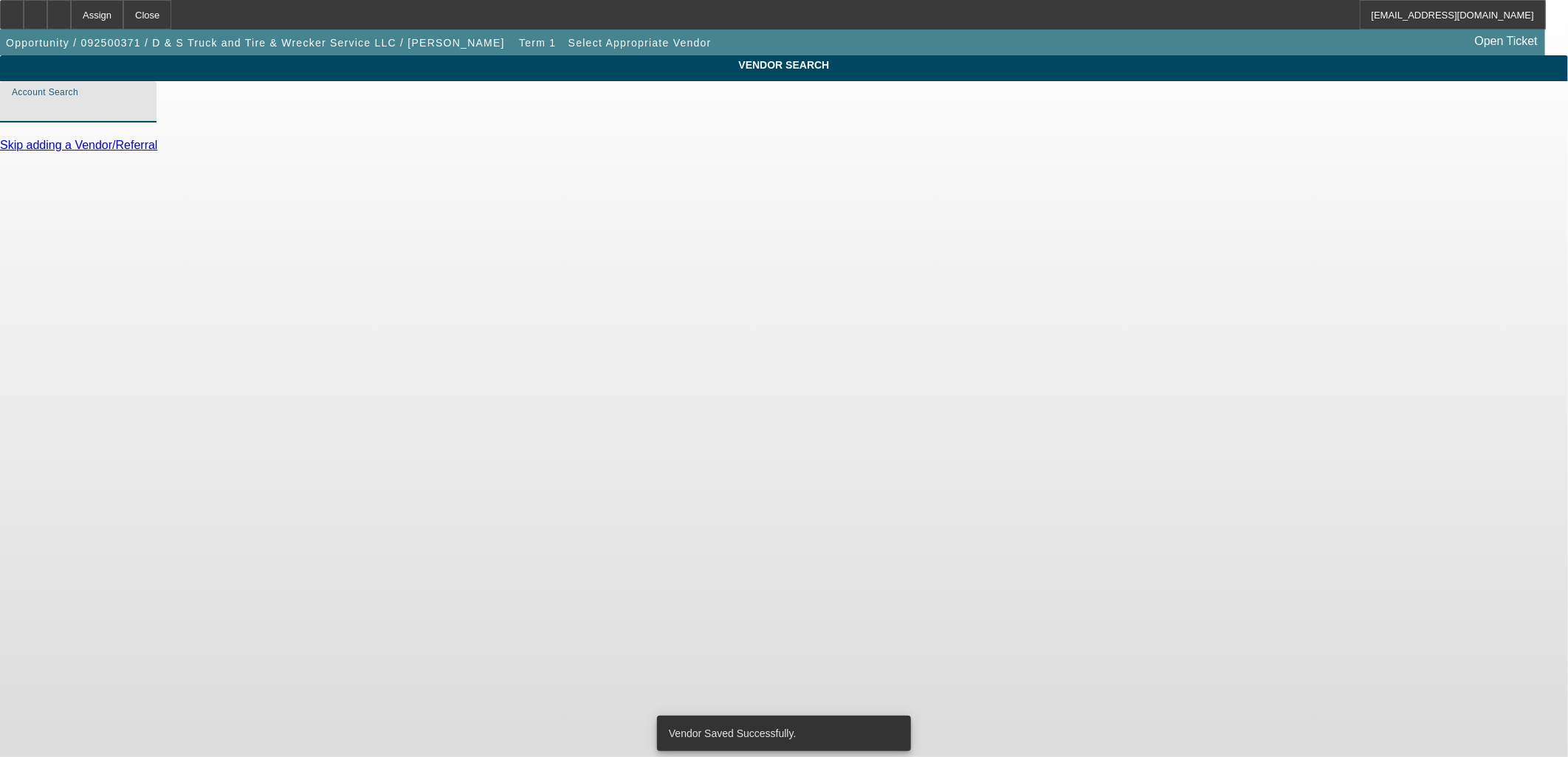
click at [145, 116] on input "Account Search" at bounding box center [78, 108] width 133 height 18
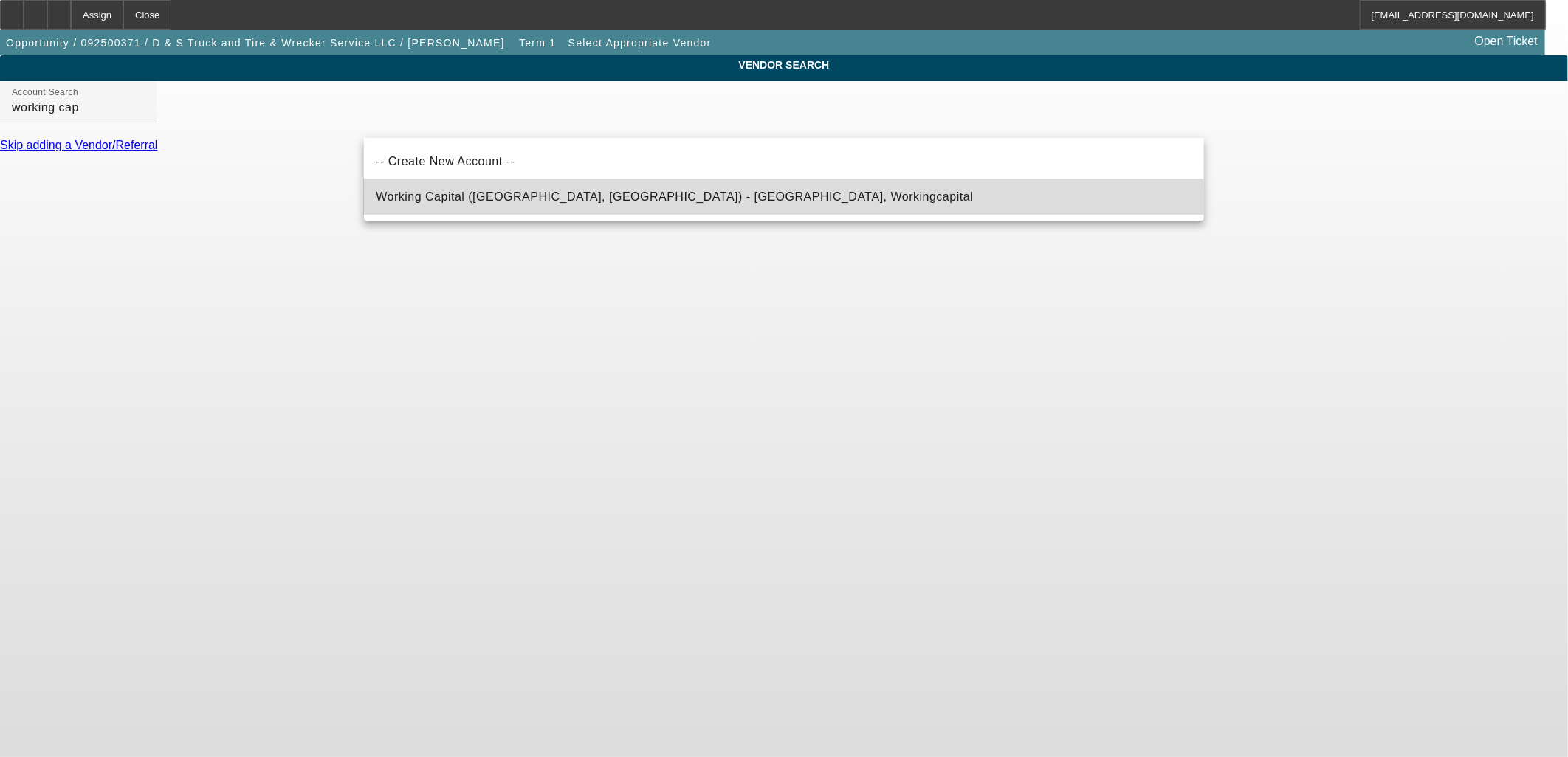
click at [609, 198] on span "Working Capital (Northbrook, IL) - Workingcapital, Workingcapital" at bounding box center [674, 197] width 597 height 13
type input "Working Capital (Northbrook, IL) - Workingcapital, Workingcapital"
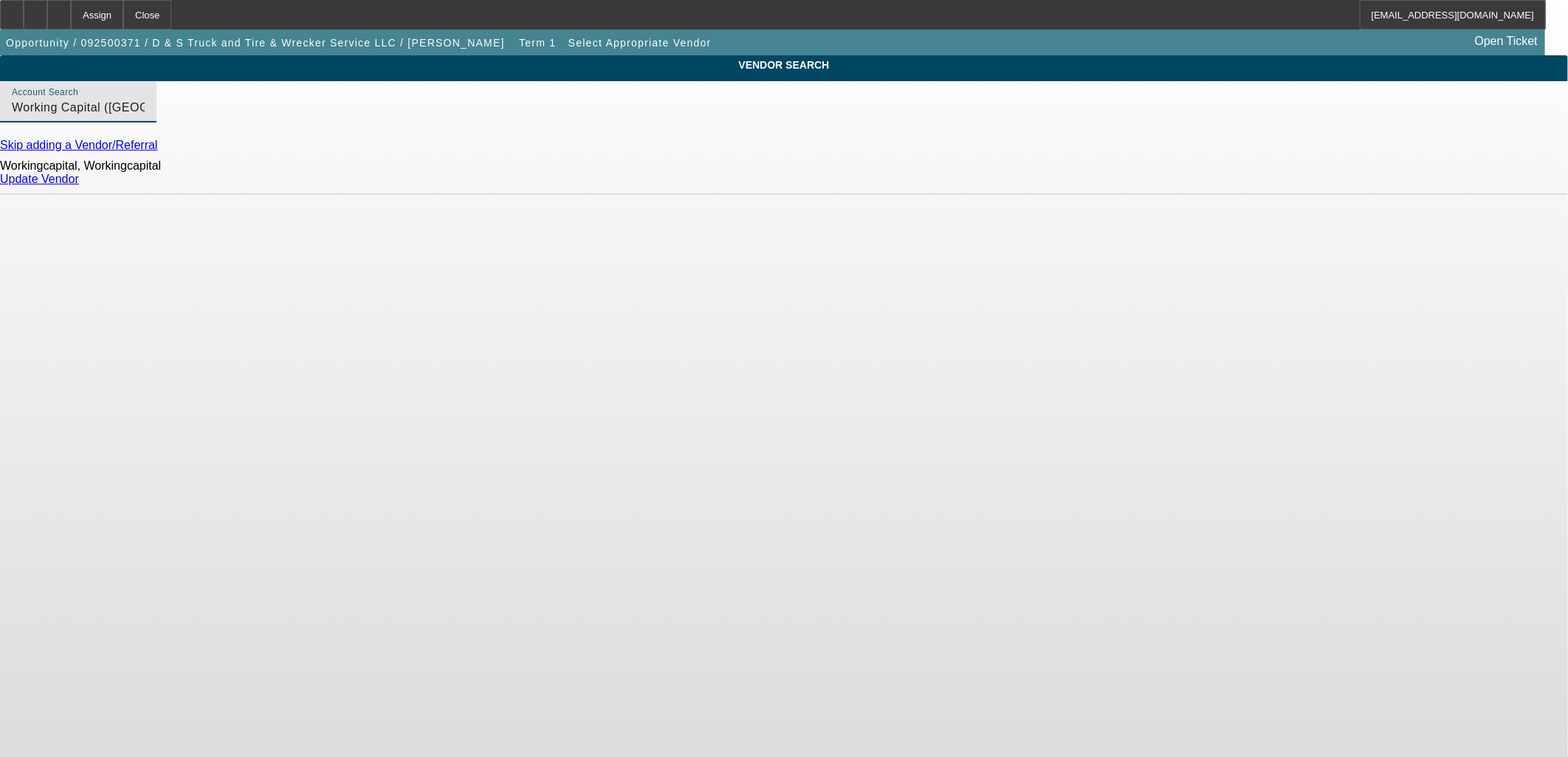
click at [79, 185] on link "Update Vendor" at bounding box center [39, 179] width 79 height 13
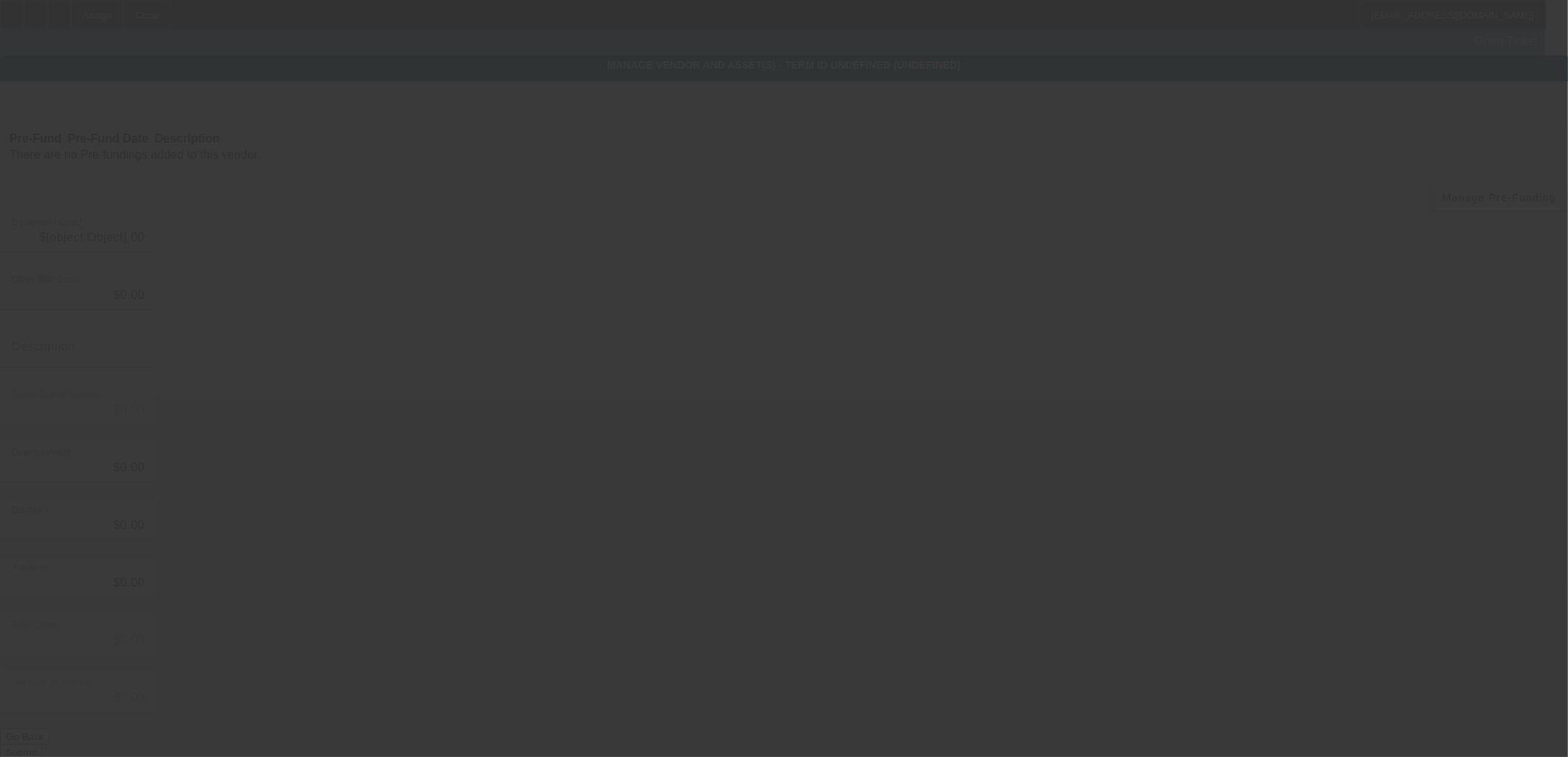
type input "$50,000.00"
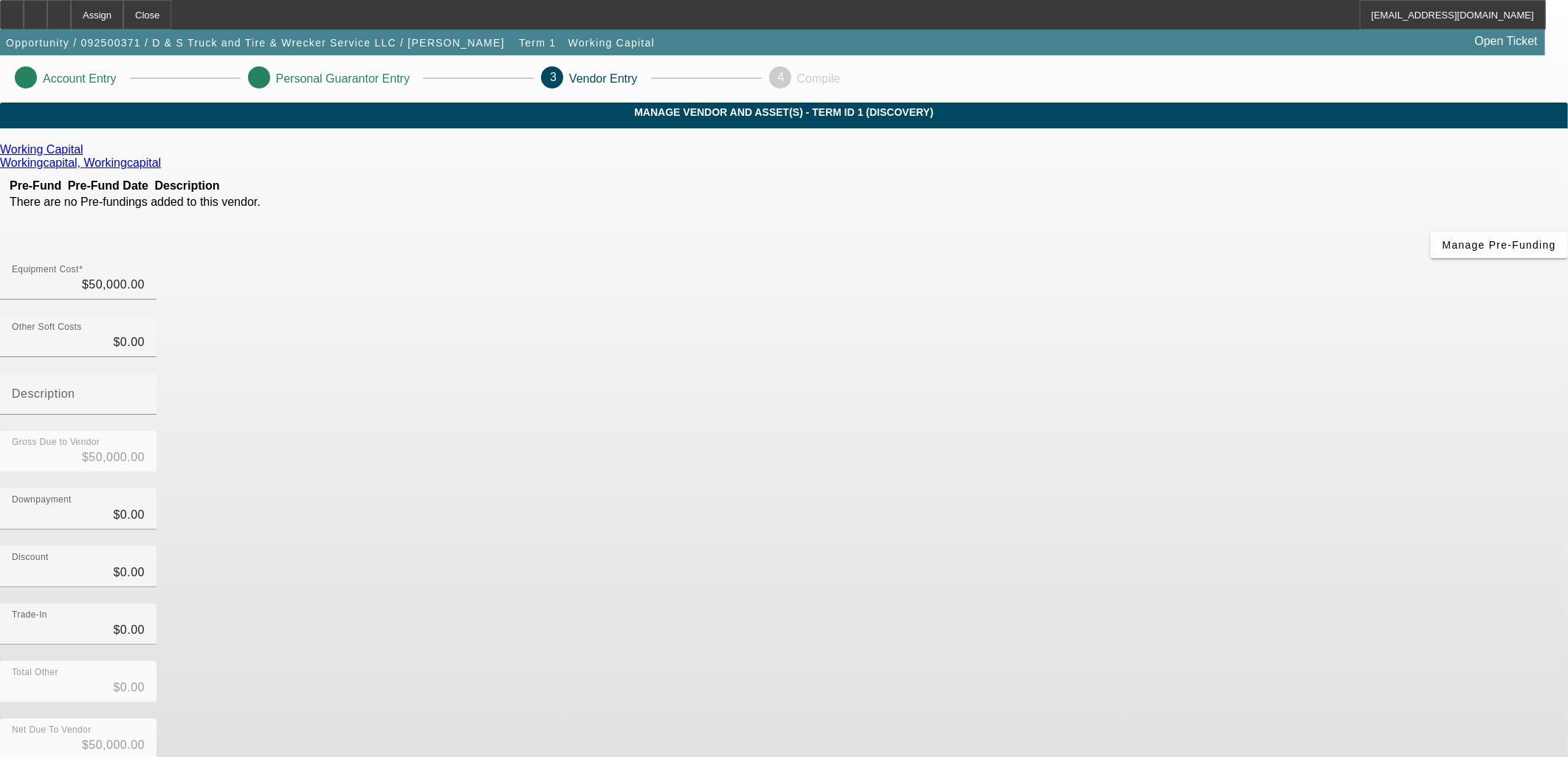
drag, startPoint x: 1101, startPoint y: 623, endPoint x: 1112, endPoint y: 628, distance: 12.1
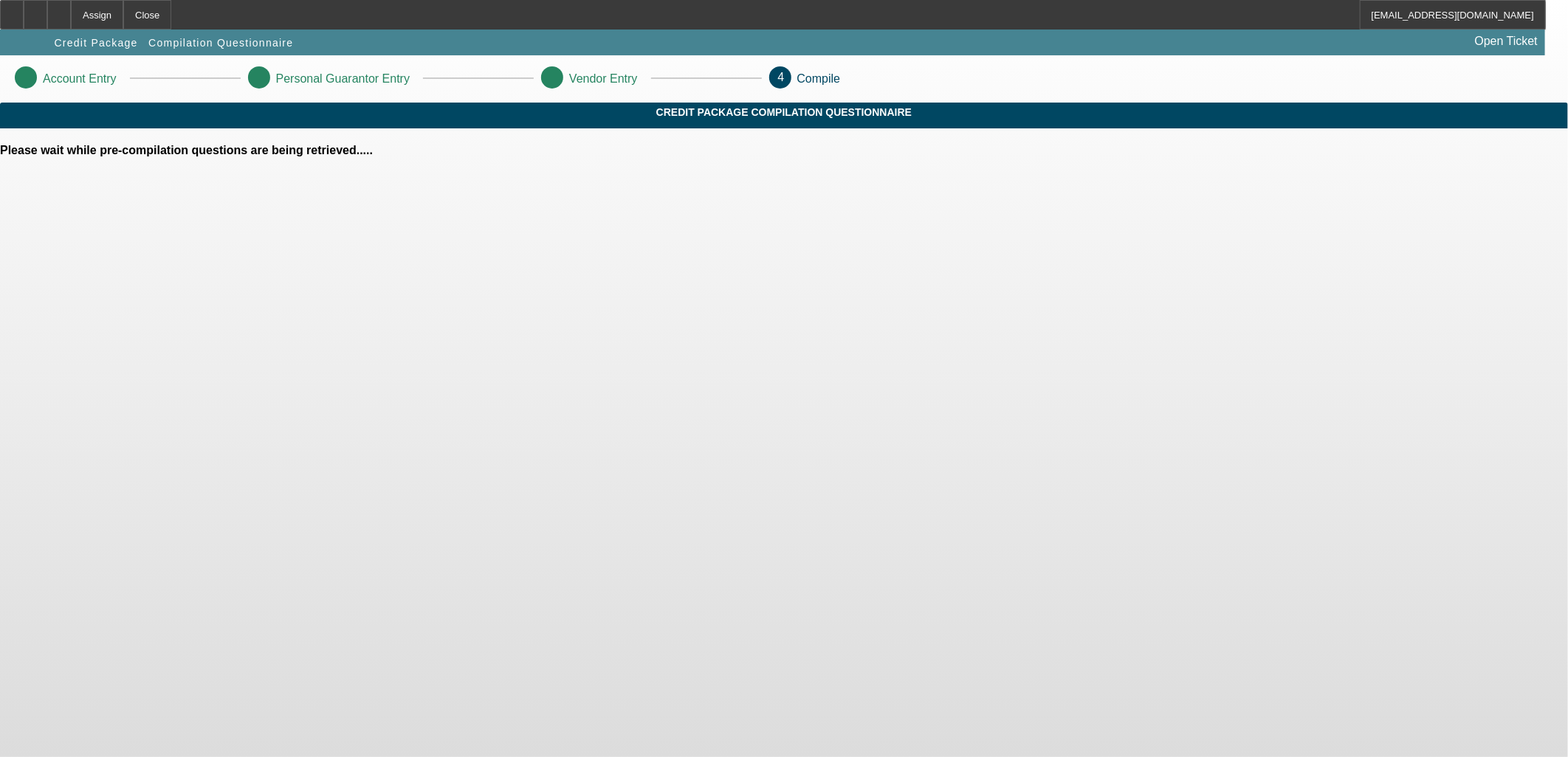
click at [1175, 441] on body "Assign Close azallik@beaconfunding.com Credit Package Compilation Questionnaire…" at bounding box center [784, 378] width 1568 height 757
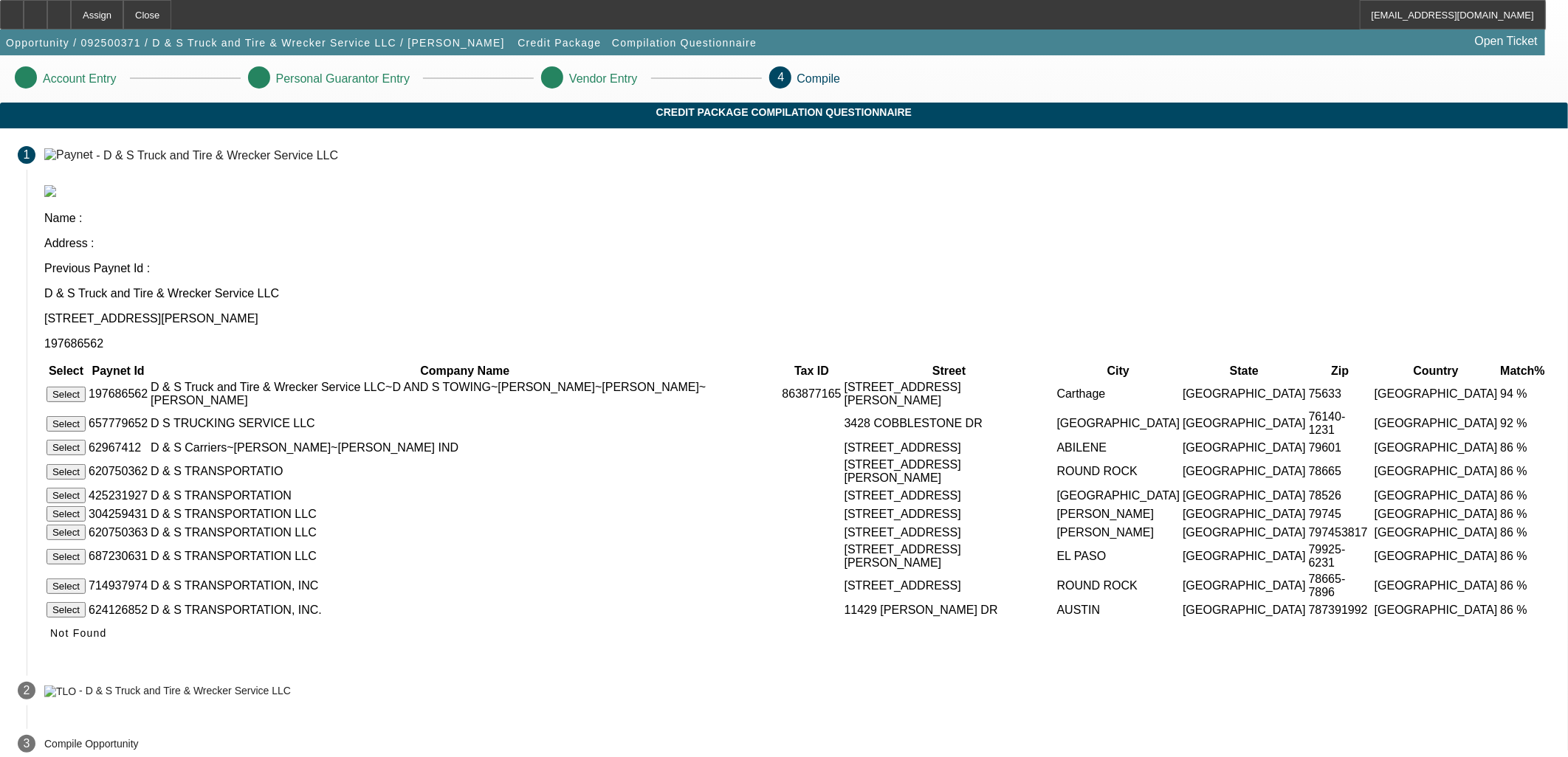
click at [86, 387] on button "Select" at bounding box center [66, 394] width 39 height 15
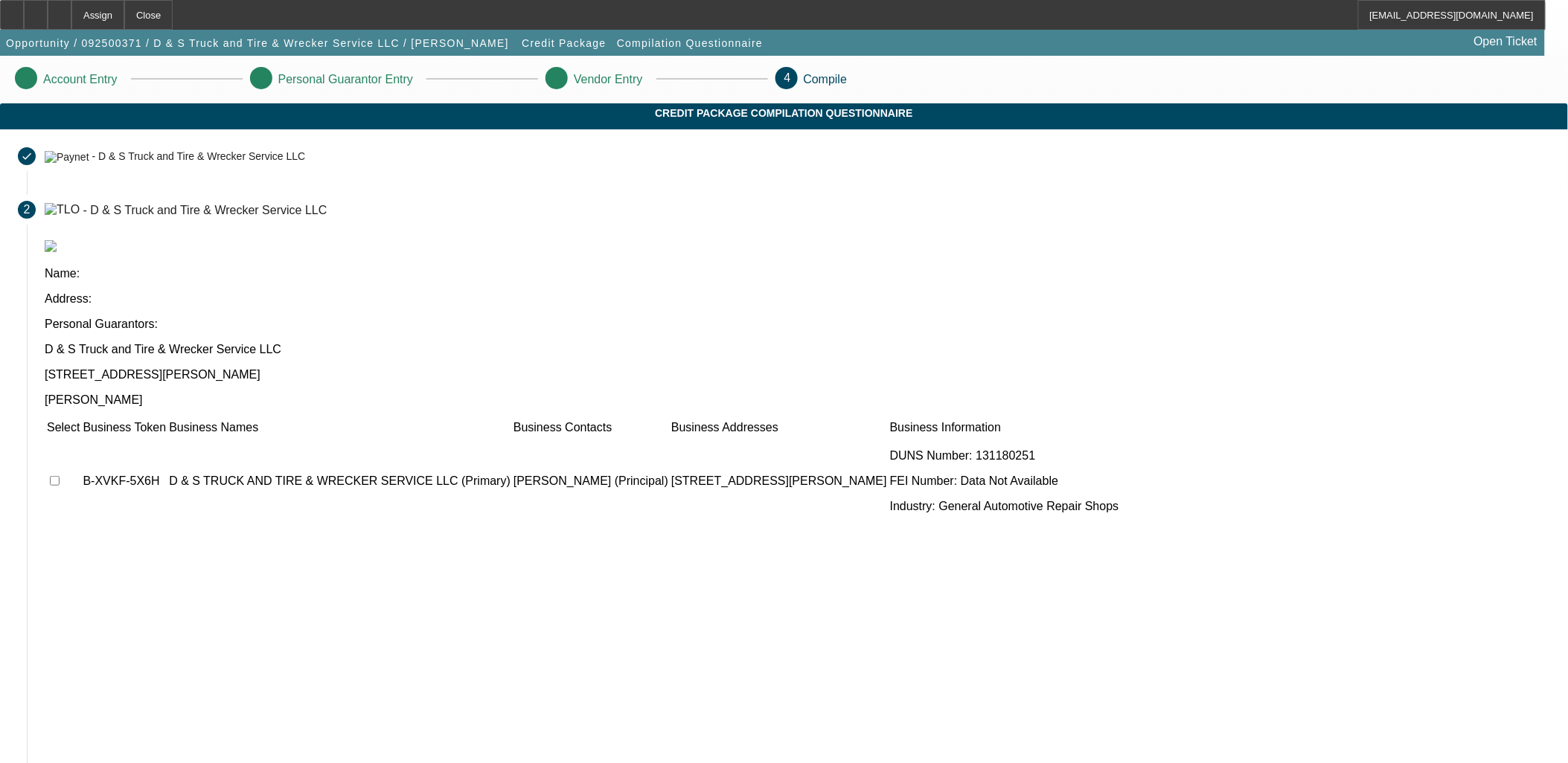
click at [80, 437] on td at bounding box center [63, 481] width 34 height 89
click at [60, 476] on input "checkbox" at bounding box center [54, 481] width 10 height 10
checkbox input "true"
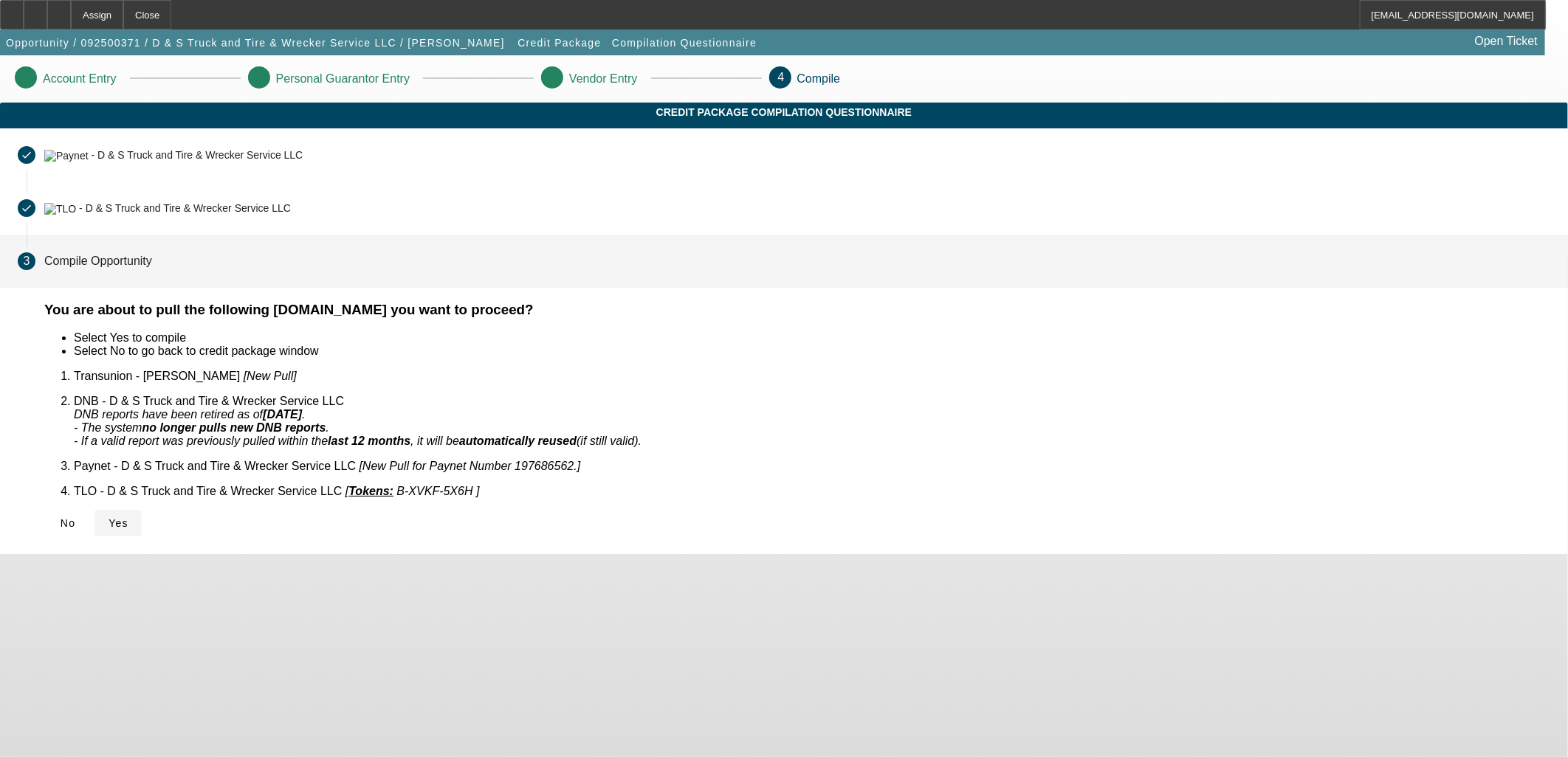
click at [129, 517] on span "Yes" at bounding box center [118, 523] width 20 height 12
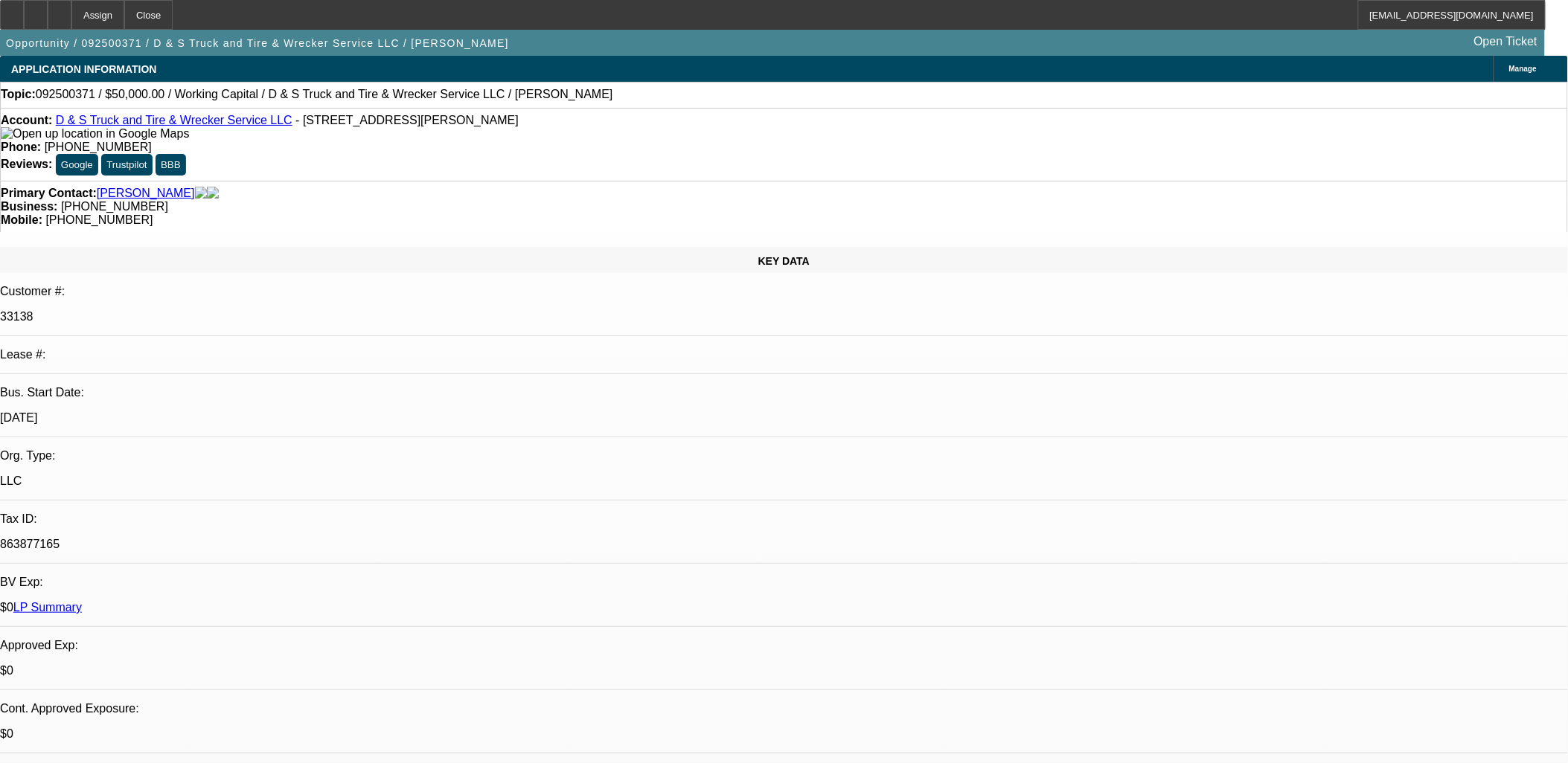
select select "0"
select select "2"
select select "0.1"
select select "4"
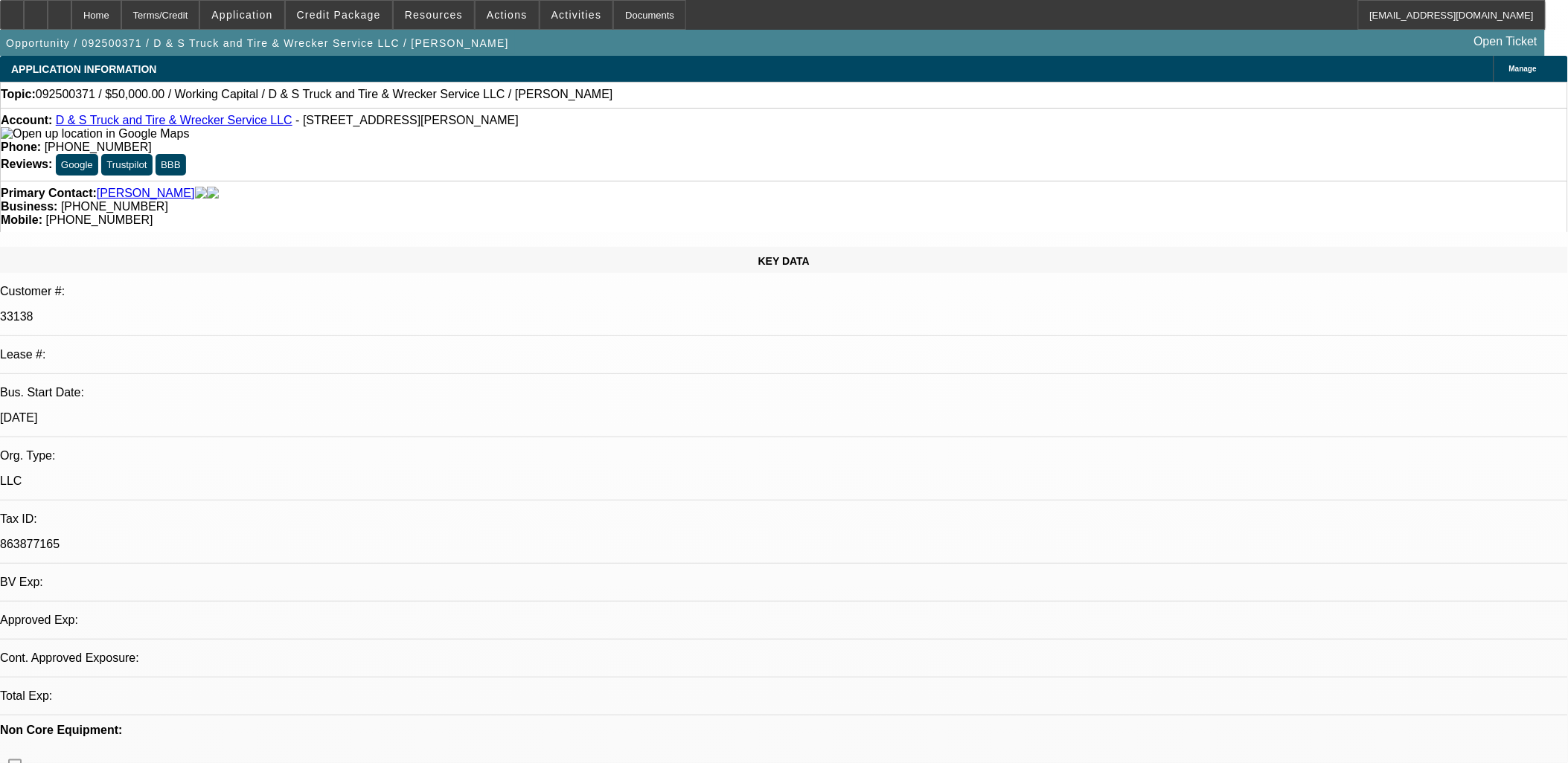
select select "0"
select select "2"
select select "0.1"
select select "4"
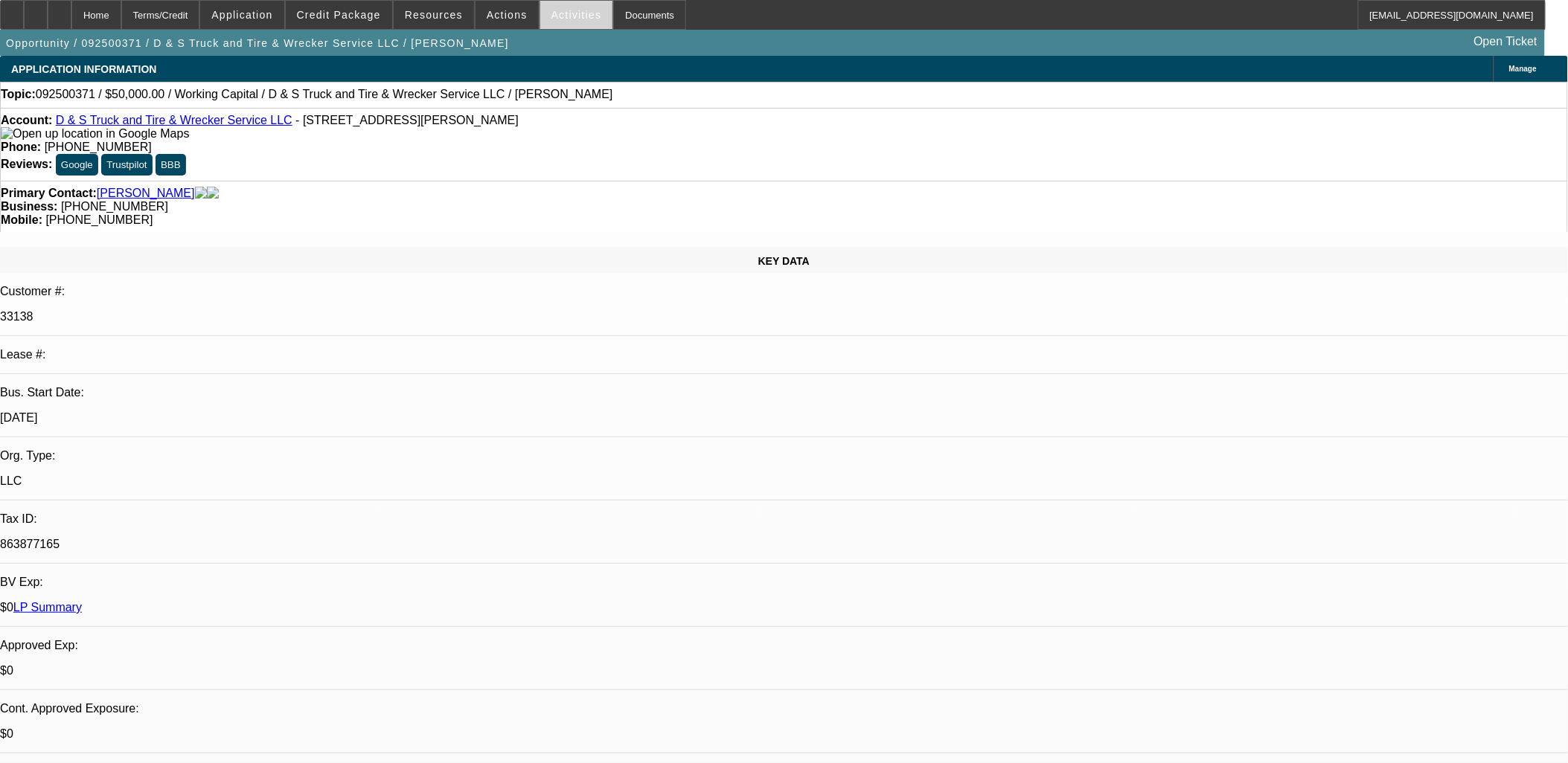
click at [552, 25] on span at bounding box center [576, 15] width 73 height 36
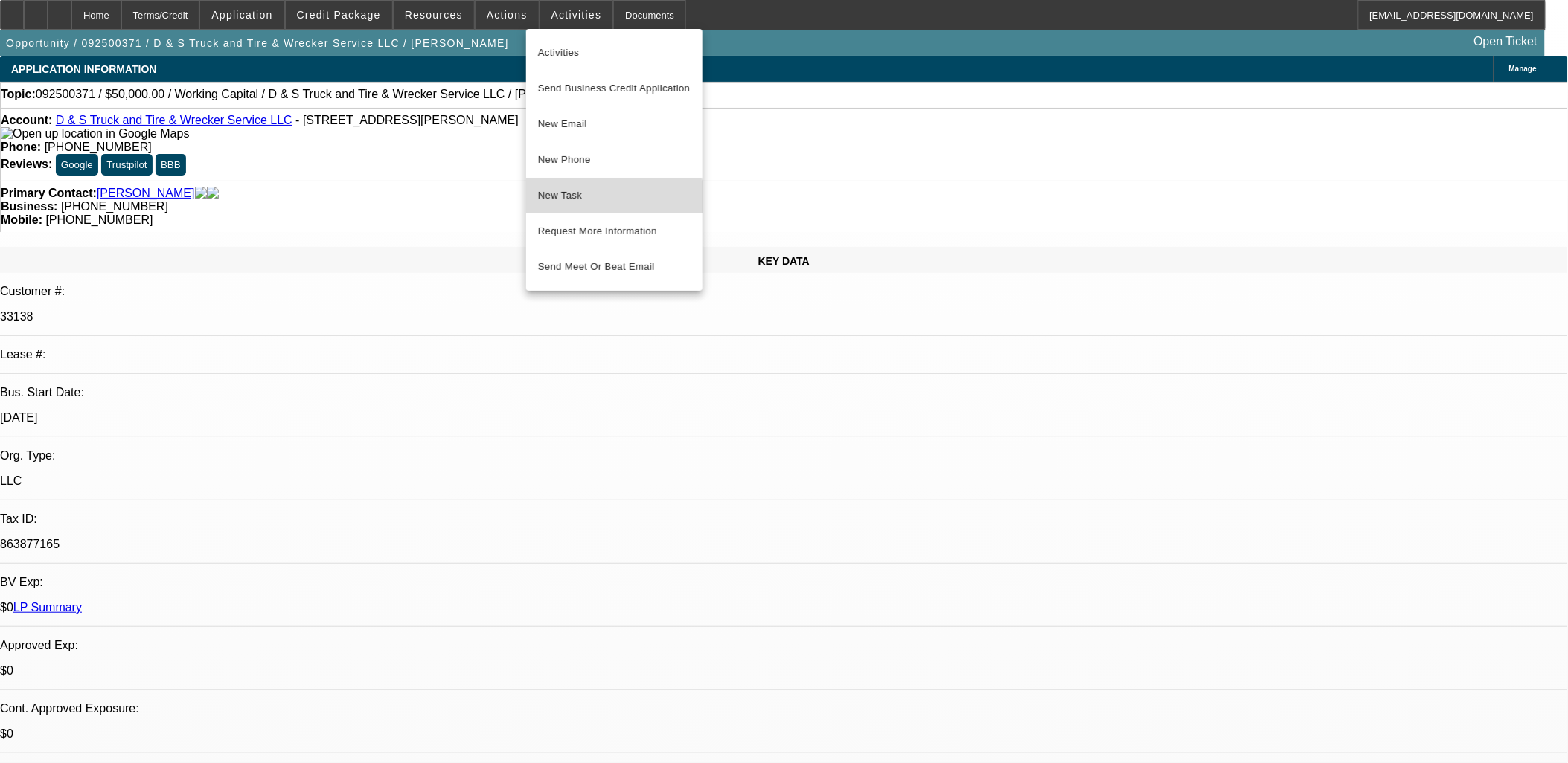
click at [613, 204] on span "New Task" at bounding box center [613, 196] width 152 height 18
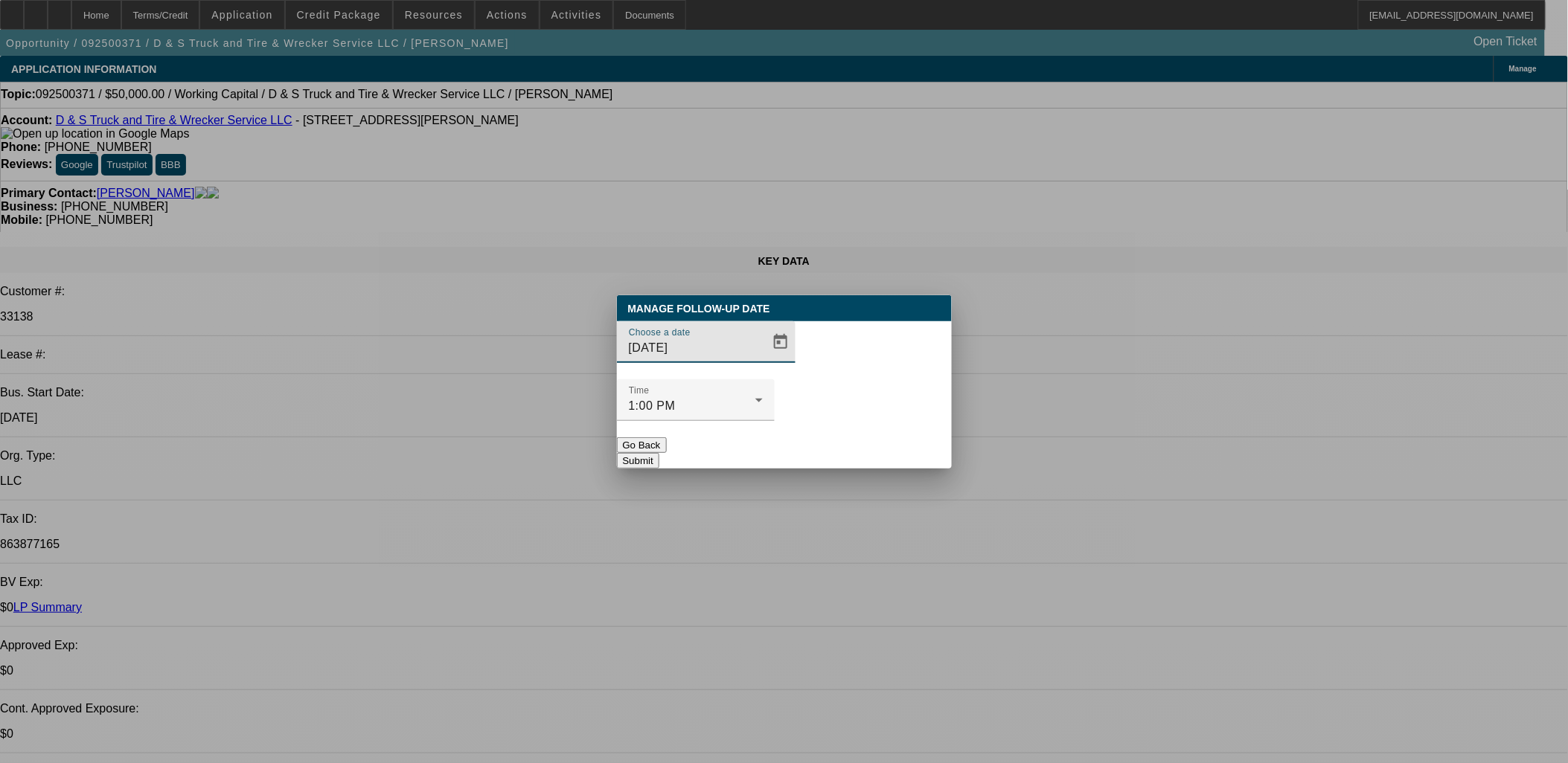
click at [750, 376] on div at bounding box center [784, 382] width 1568 height 763
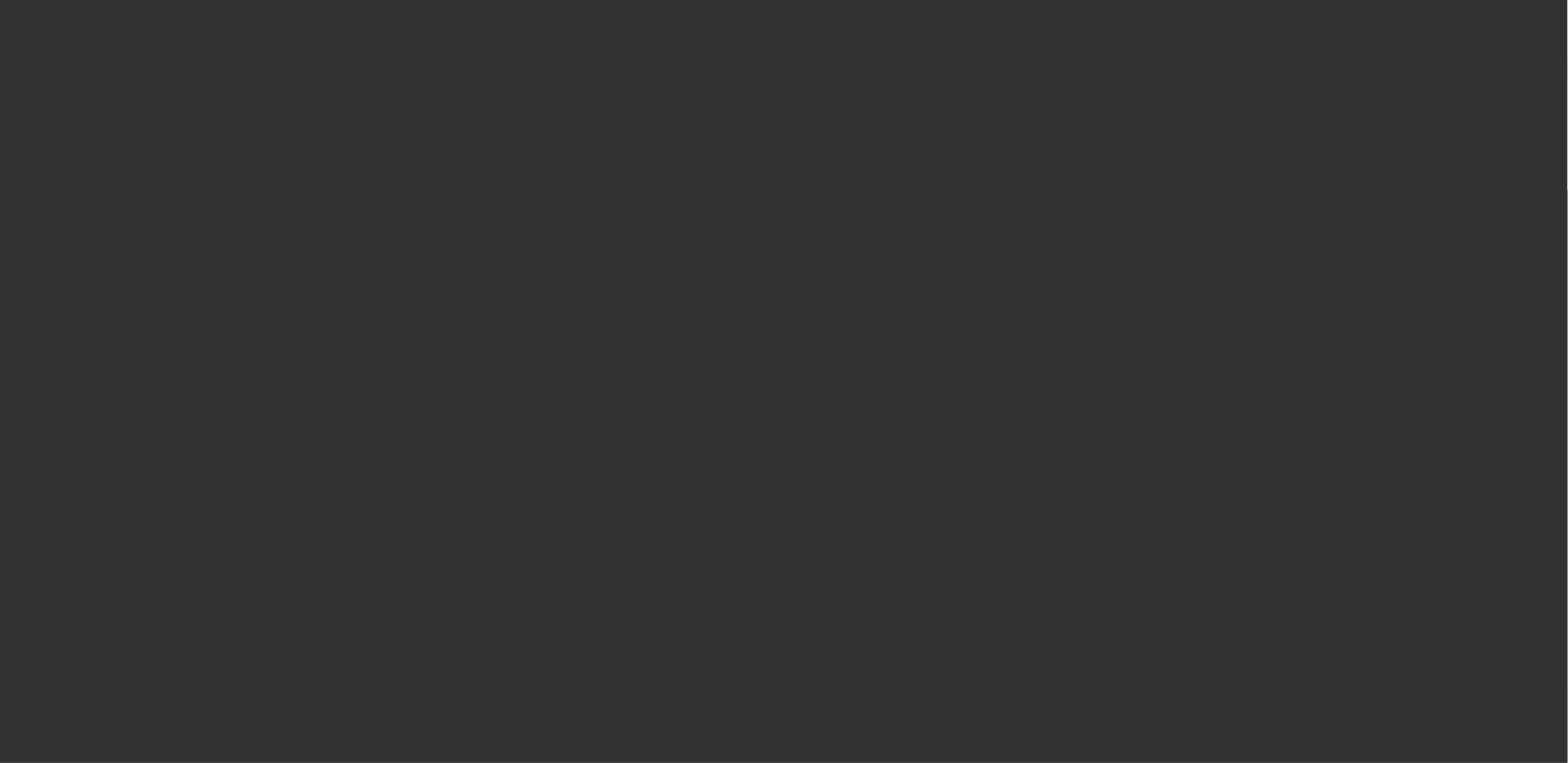
click at [763, 360] on span "Open calendar" at bounding box center [781, 343] width 36 height 36
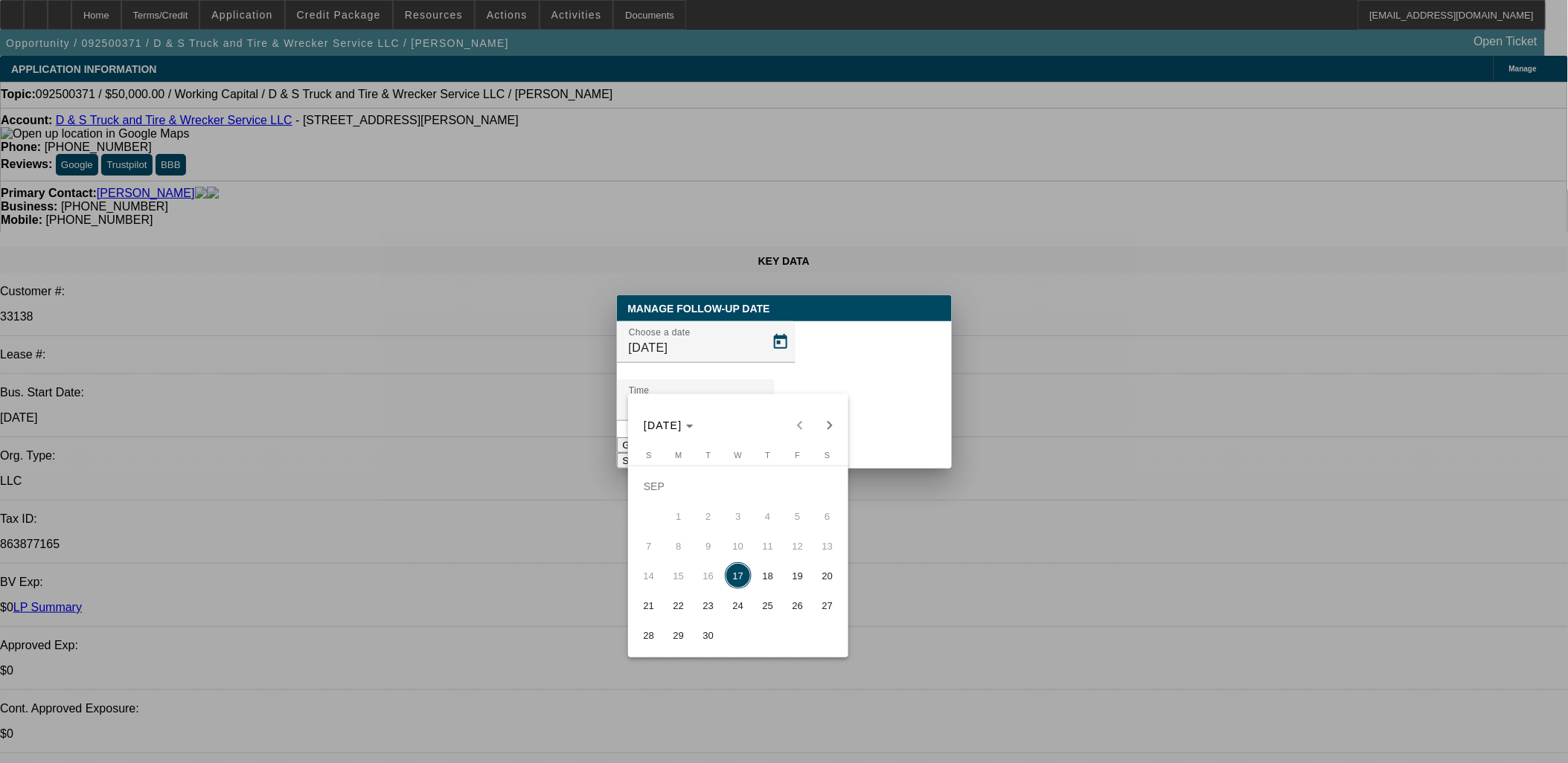
drag, startPoint x: 774, startPoint y: 577, endPoint x: 789, endPoint y: 575, distance: 15.1
click at [789, 575] on tr "14 15 16 17 18 19 20" at bounding box center [738, 575] width 208 height 30
click at [789, 575] on span "19" at bounding box center [798, 576] width 27 height 27
type input "9/19/2025"
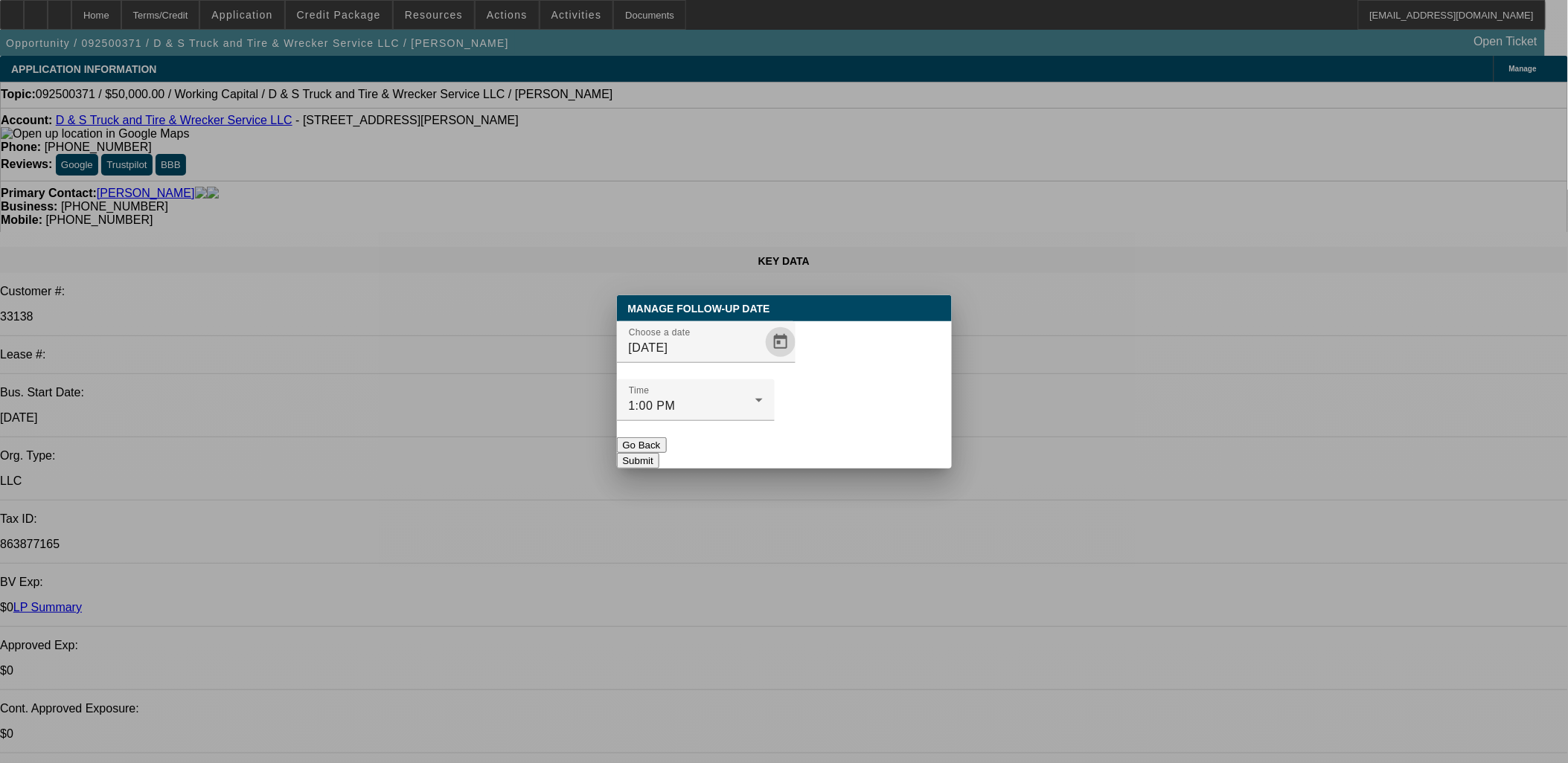
click at [659, 453] on button "Submit" at bounding box center [638, 460] width 42 height 15
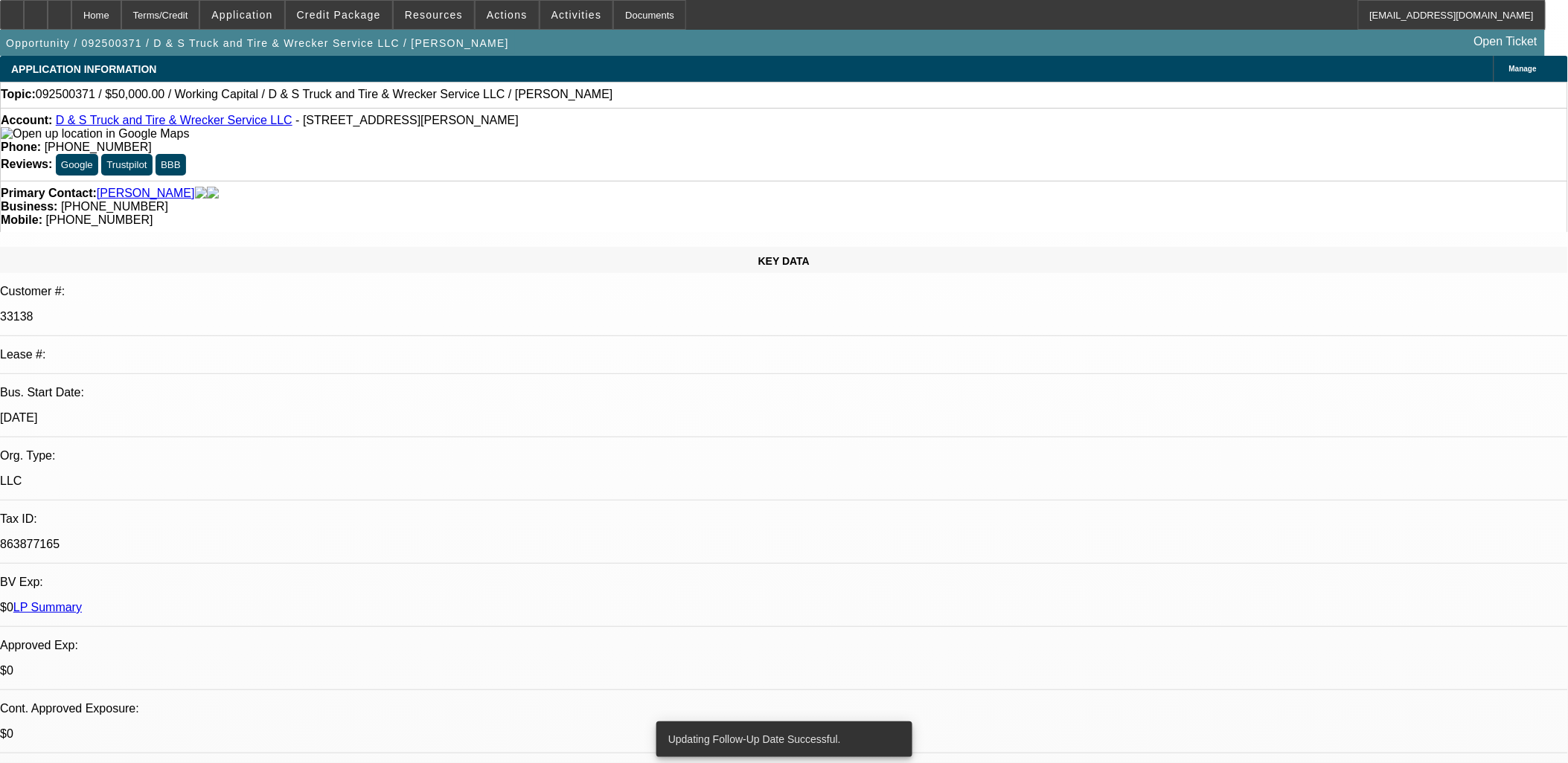
drag, startPoint x: 696, startPoint y: 428, endPoint x: 689, endPoint y: 434, distance: 9.2
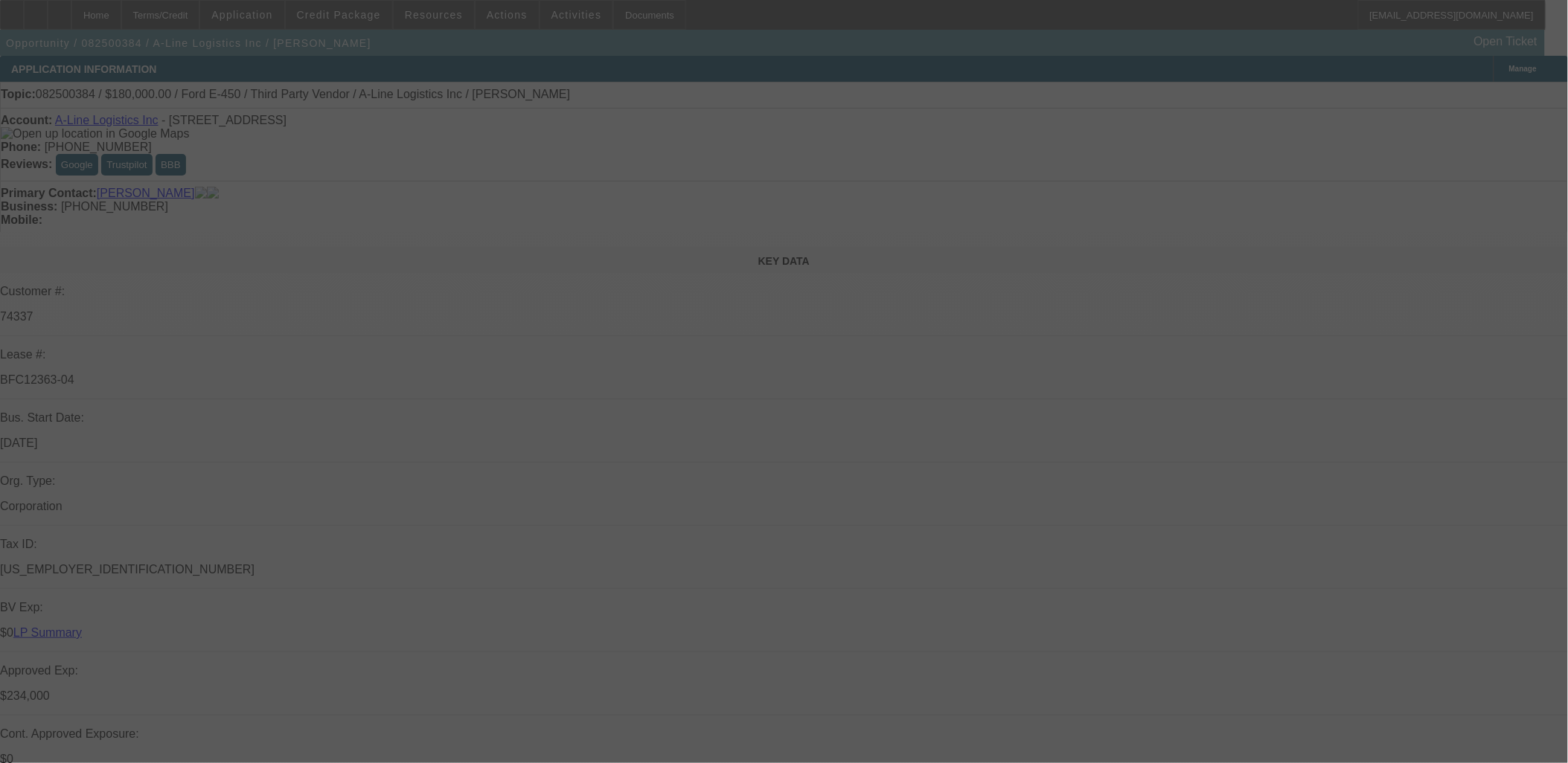
select select "0"
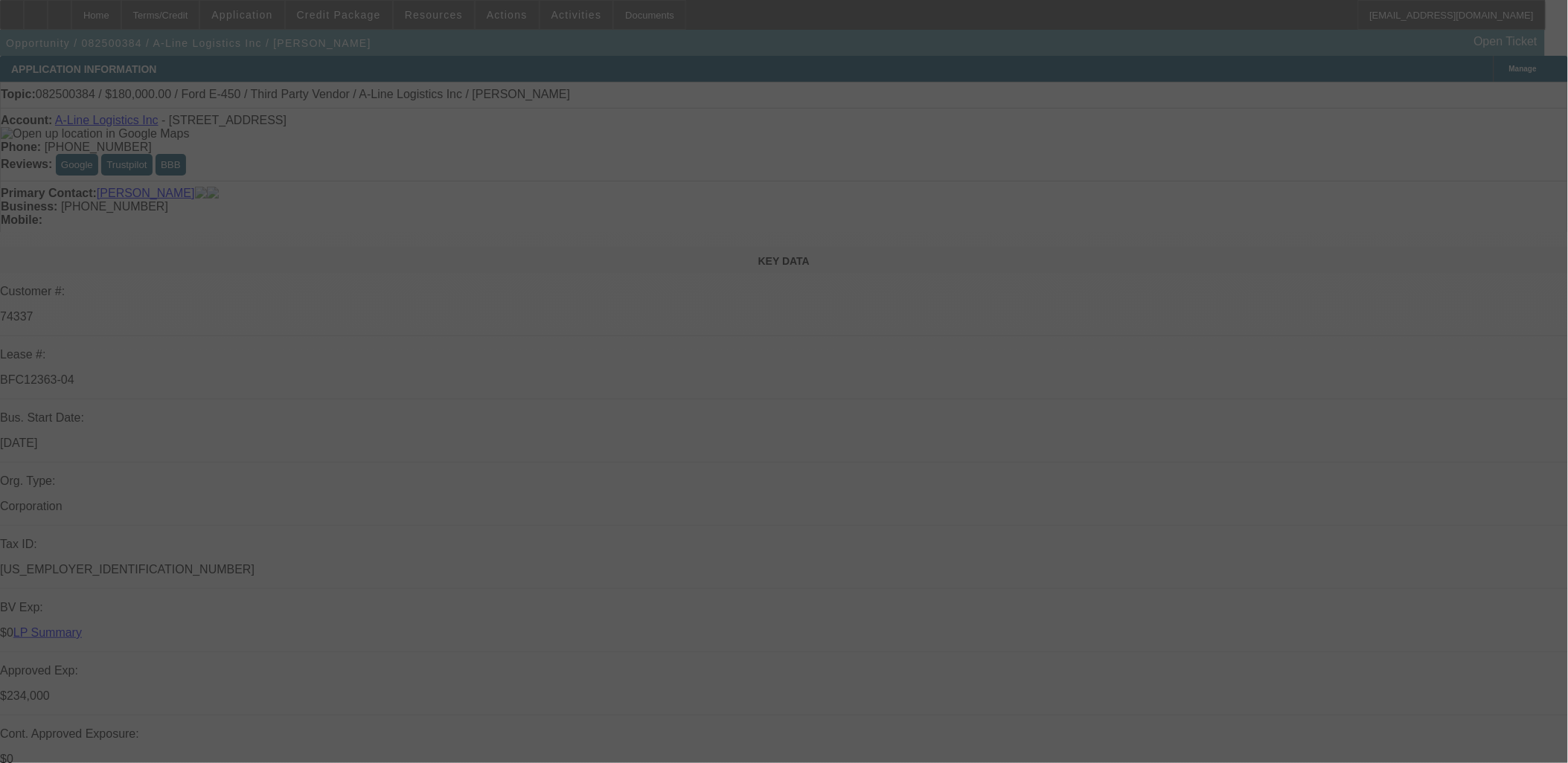
select select "0.1"
select select "0"
select select "0.1"
select select "0"
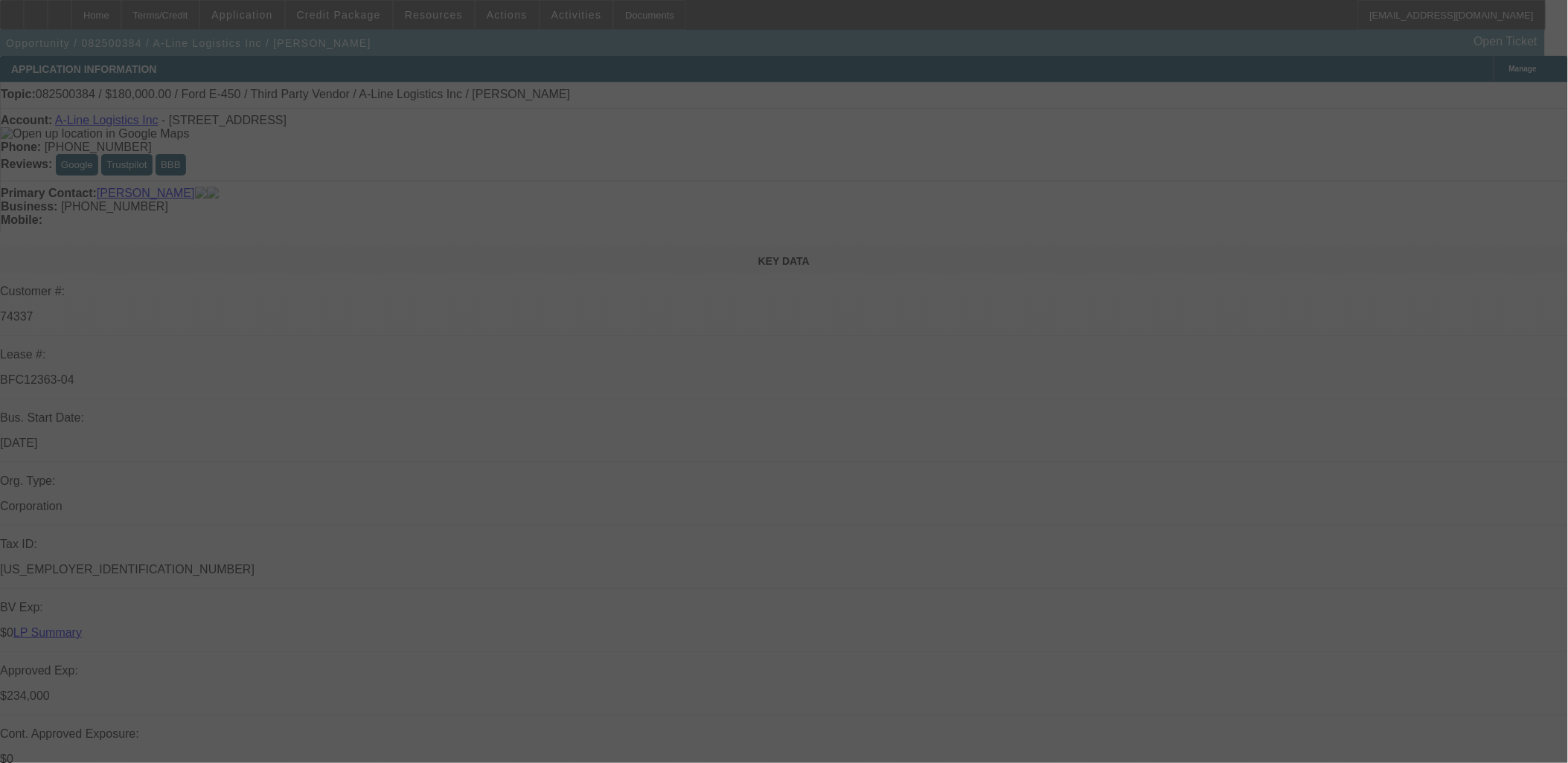
select select "0"
select select "0.1"
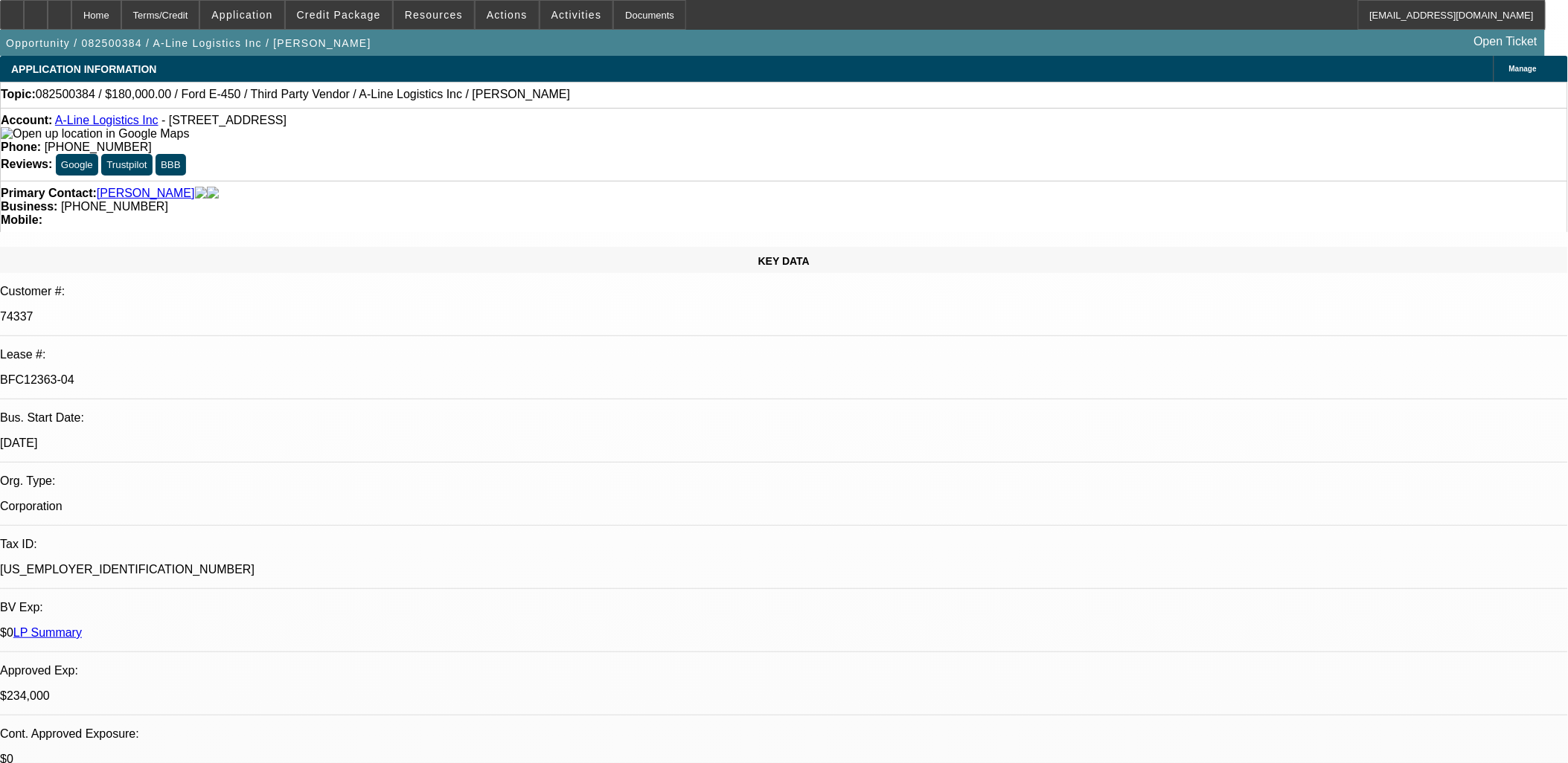
select select "1"
select select "6"
select select "1"
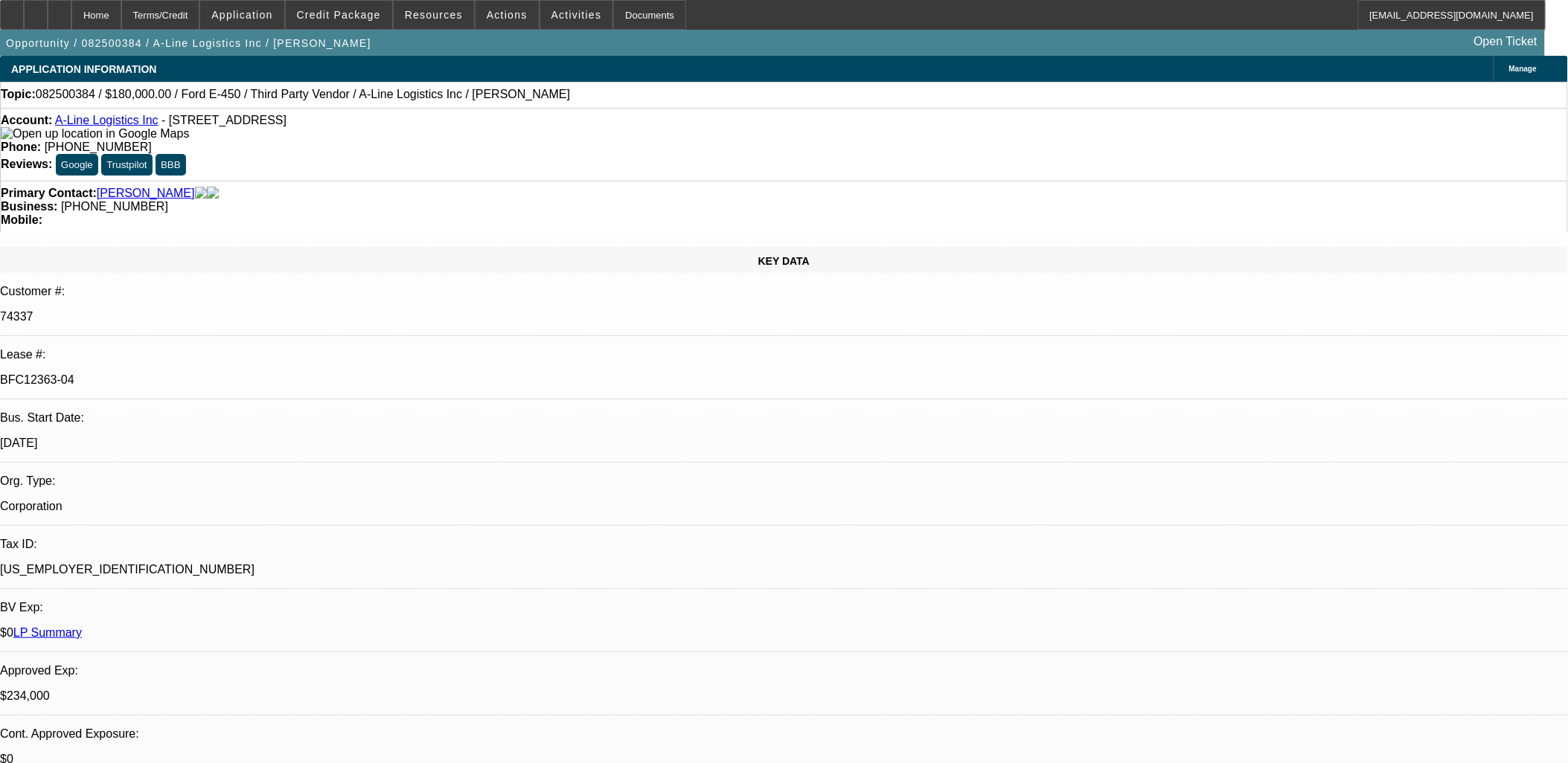
select select "4"
select select "1"
select select "4"
select select "1"
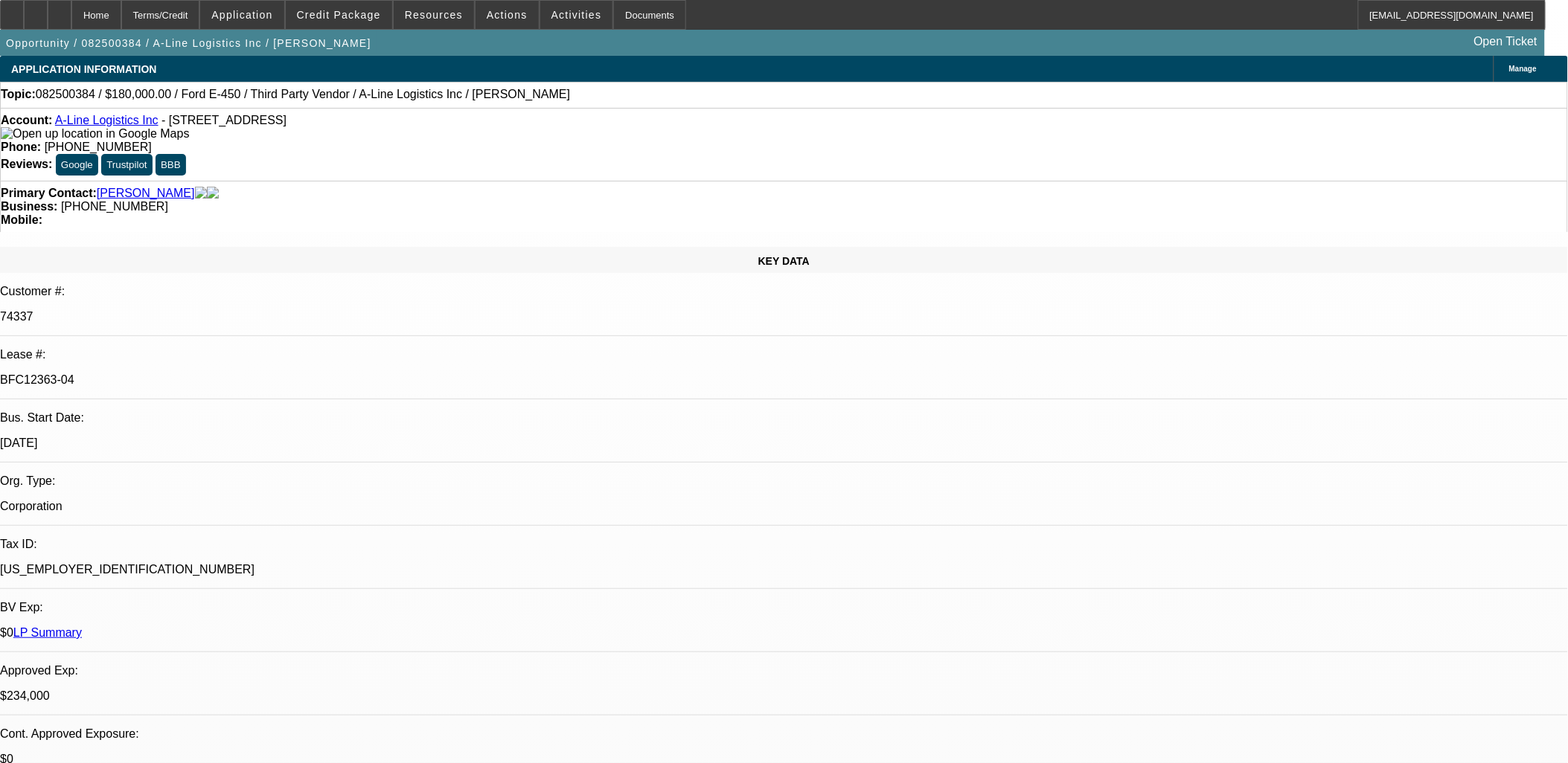
select select "1"
select select "4"
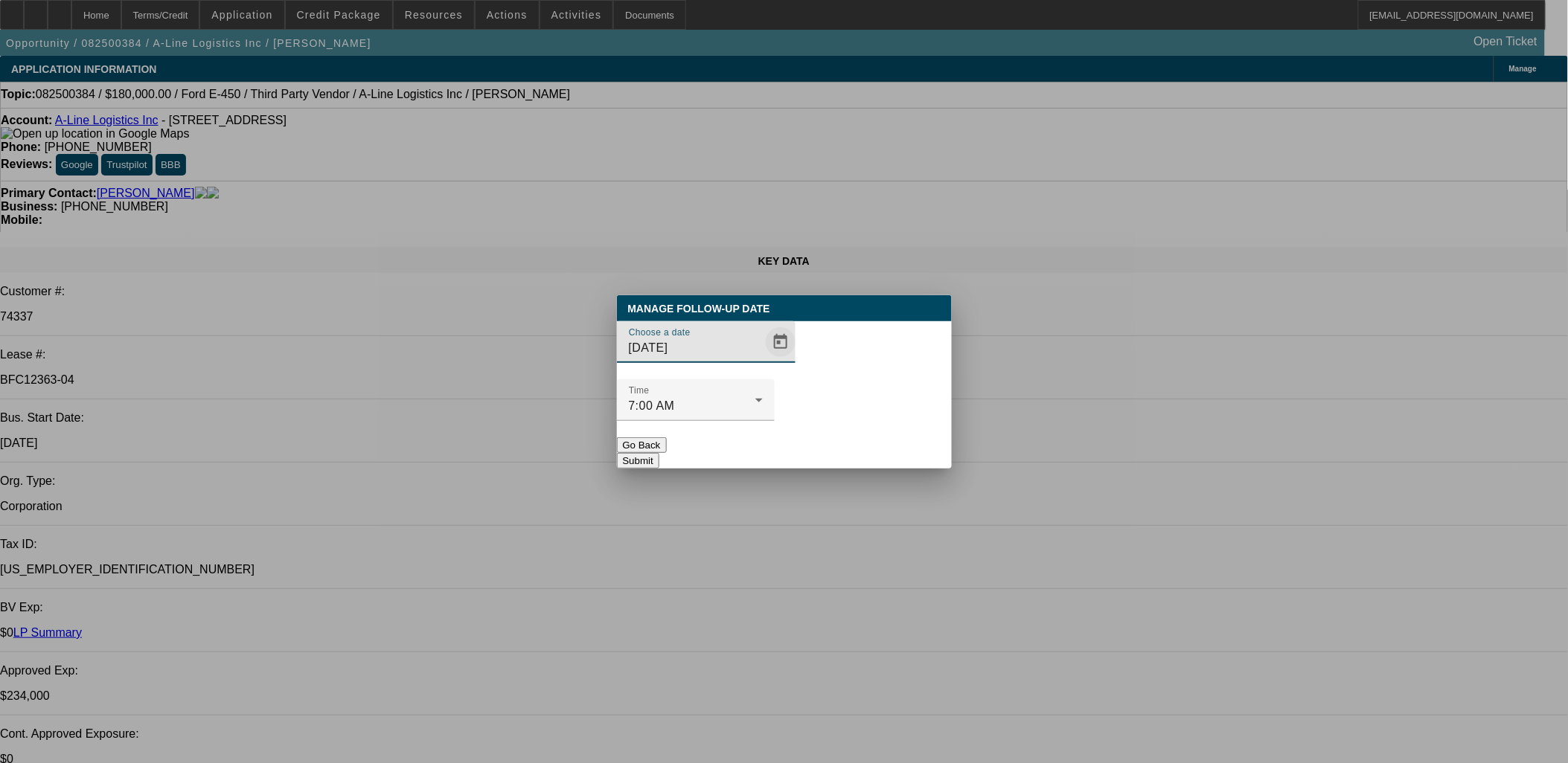
click at [764, 360] on span "Open calendar" at bounding box center [781, 343] width 36 height 36
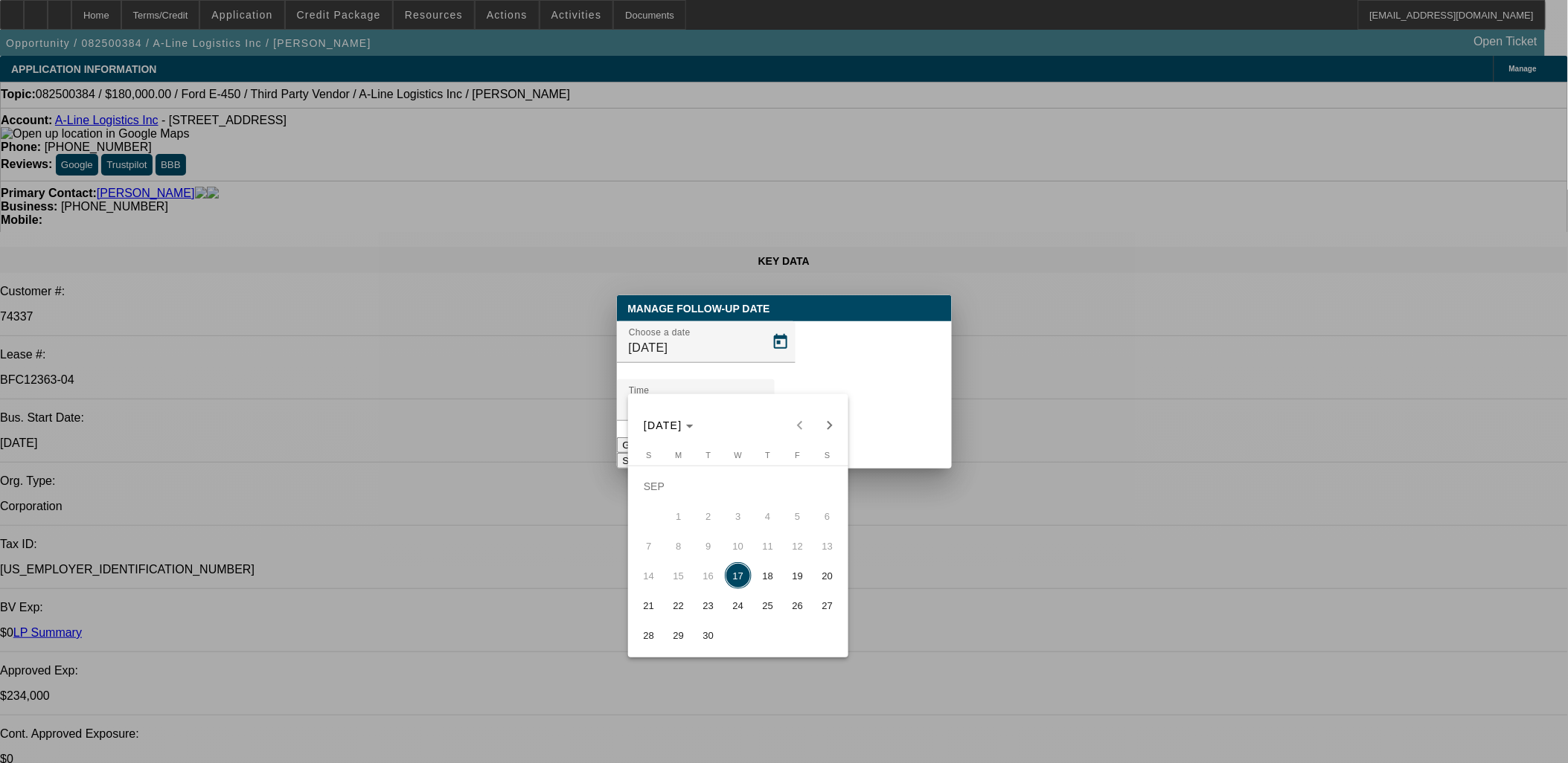
click at [768, 576] on span "18" at bounding box center [769, 576] width 27 height 27
type input "[DATE]"
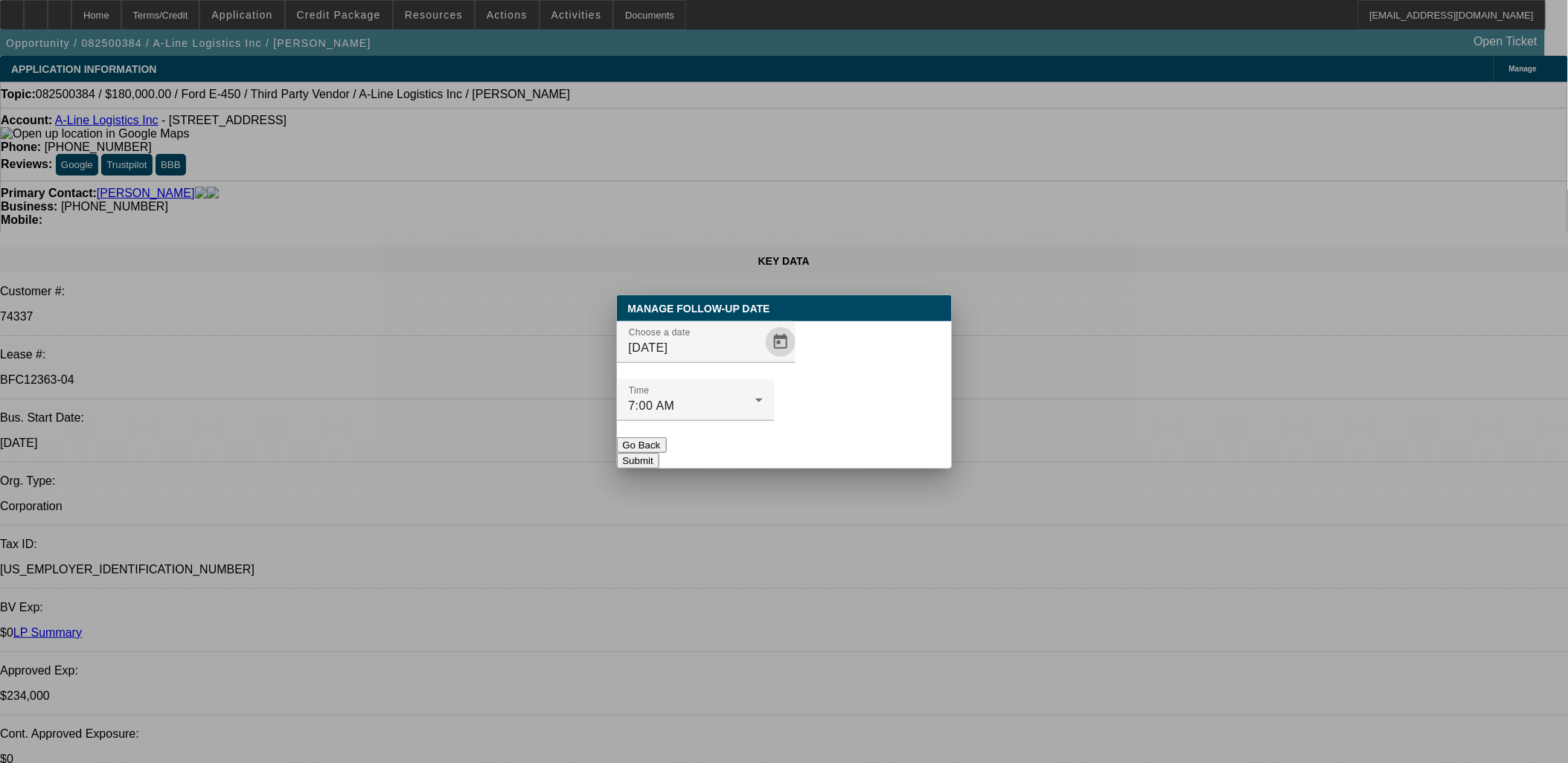
click at [659, 453] on button "Submit" at bounding box center [638, 460] width 42 height 15
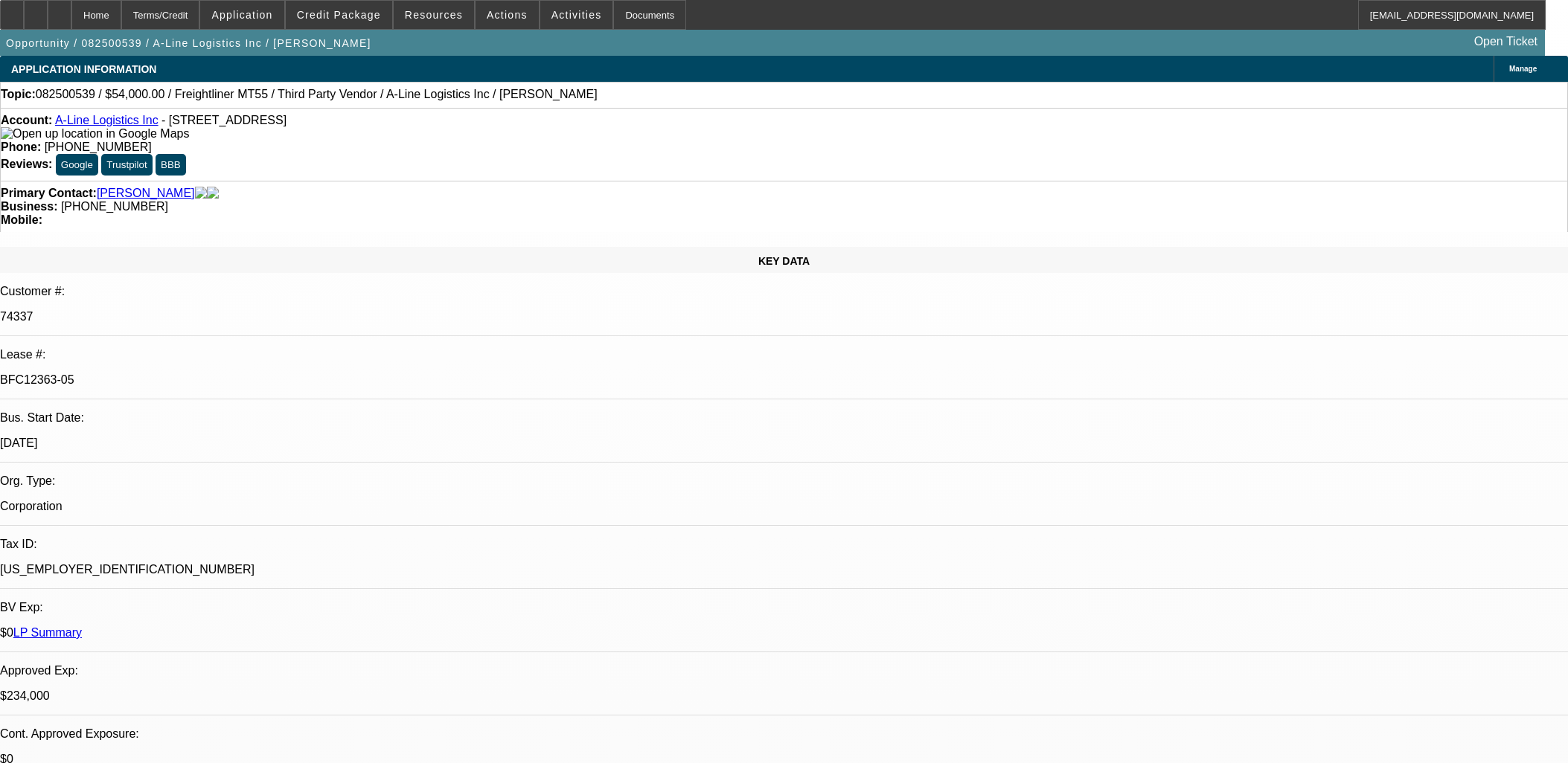
select select "0"
select select "6"
select select "0"
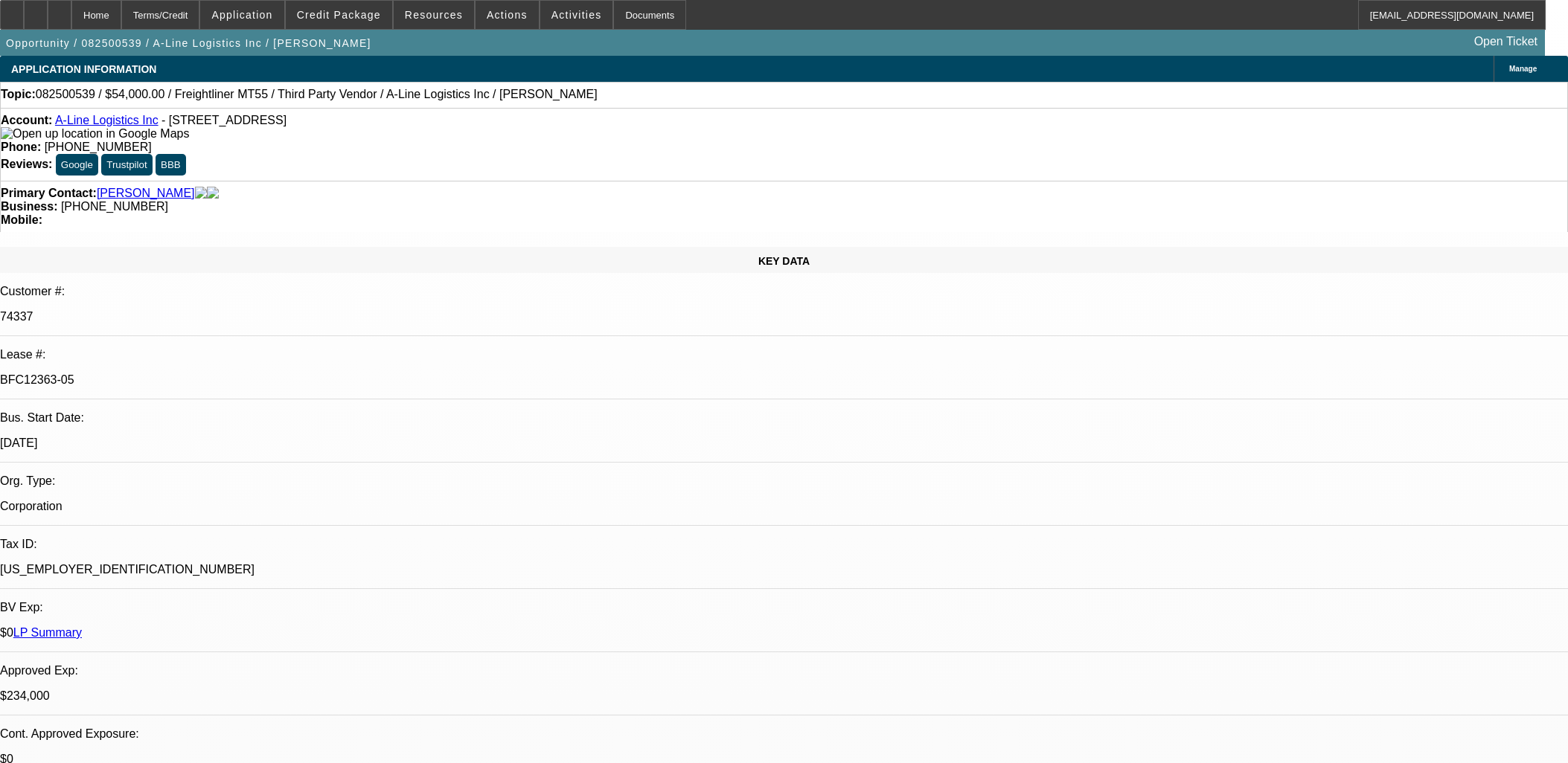
select select "0"
select select "0.1"
select select "4"
select select "0"
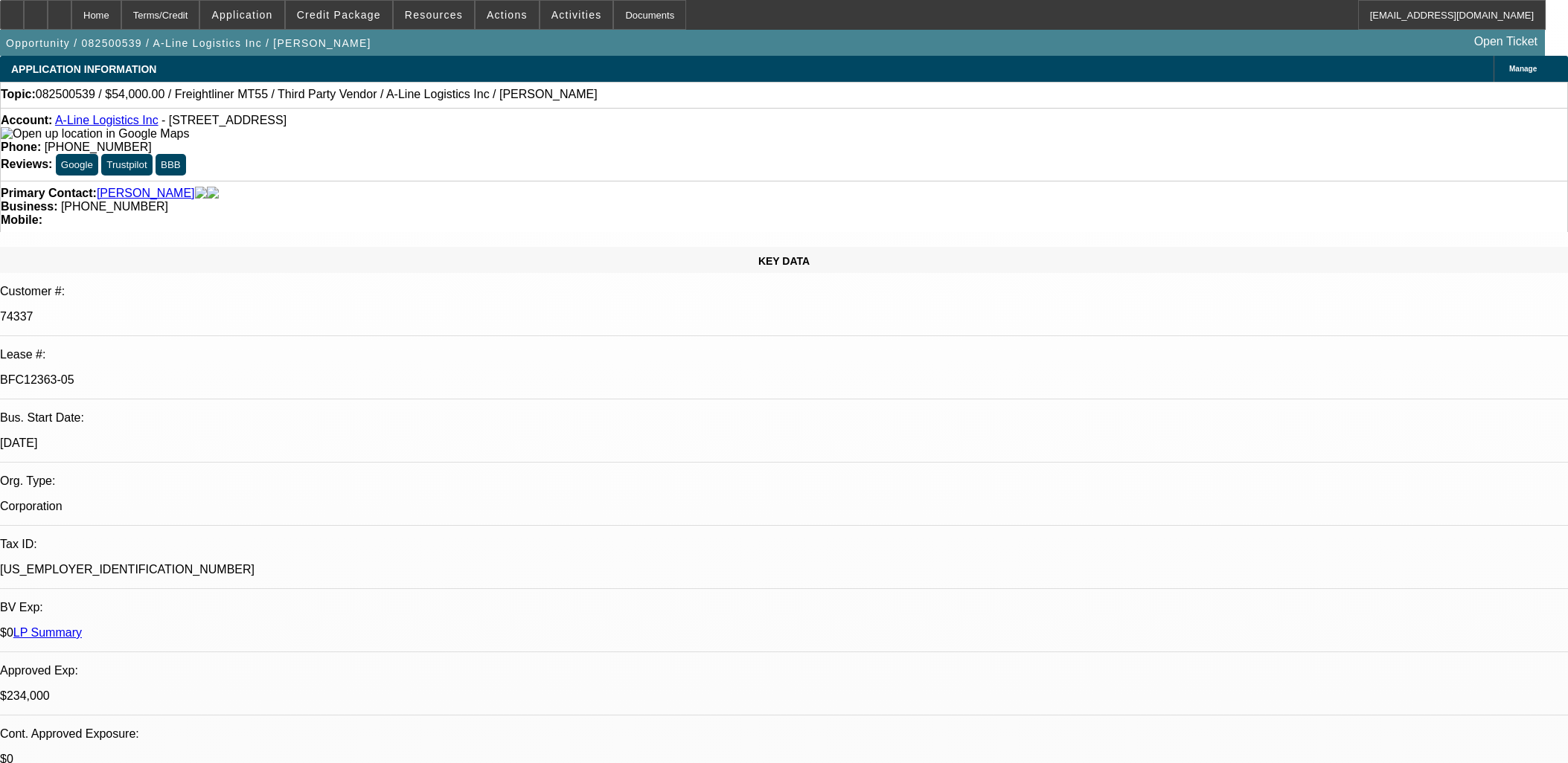
select select "0.1"
select select "4"
select select "0"
select select "0.1"
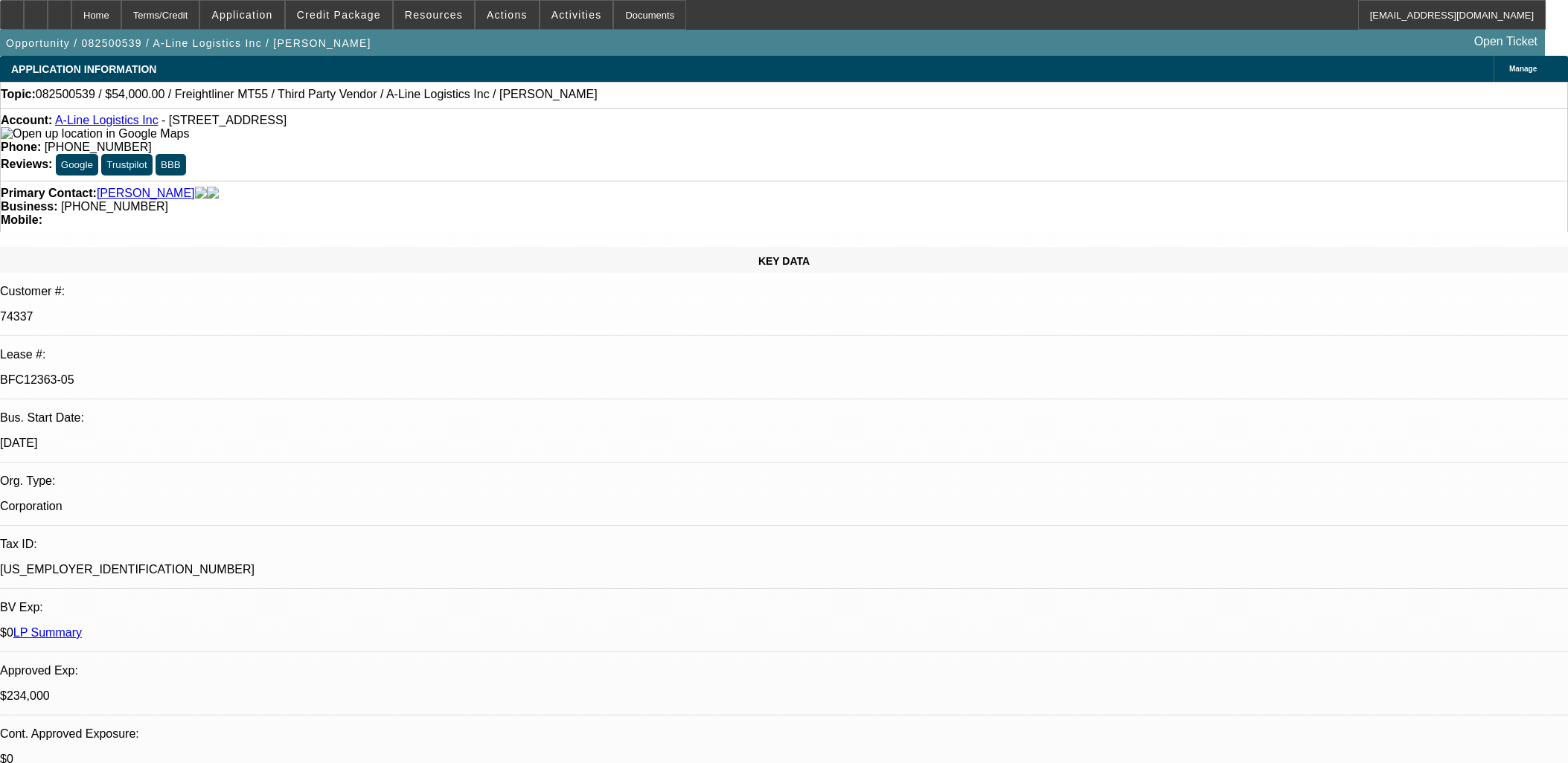
select select "4"
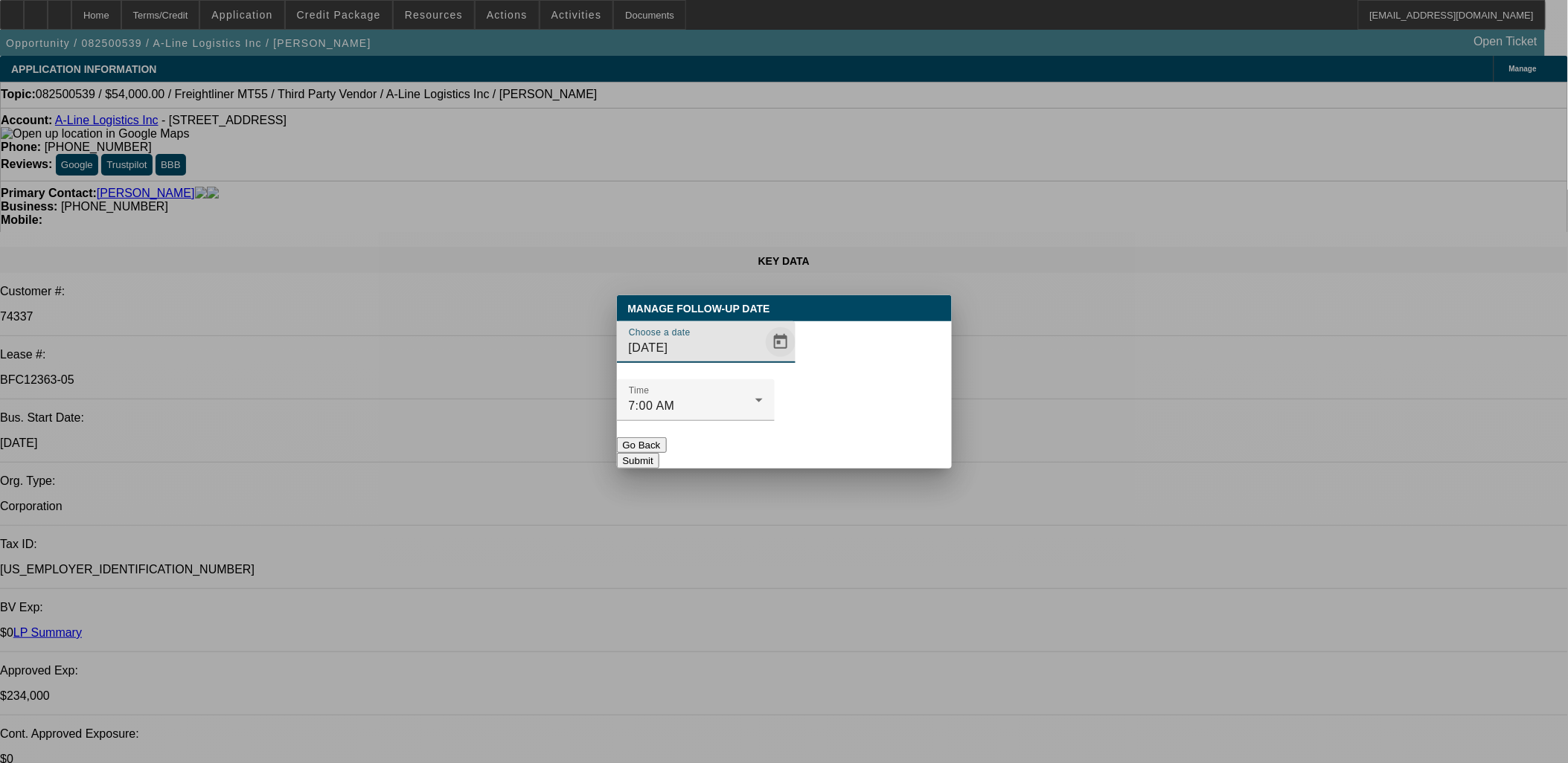
click at [763, 360] on span "Open calendar" at bounding box center [781, 343] width 36 height 36
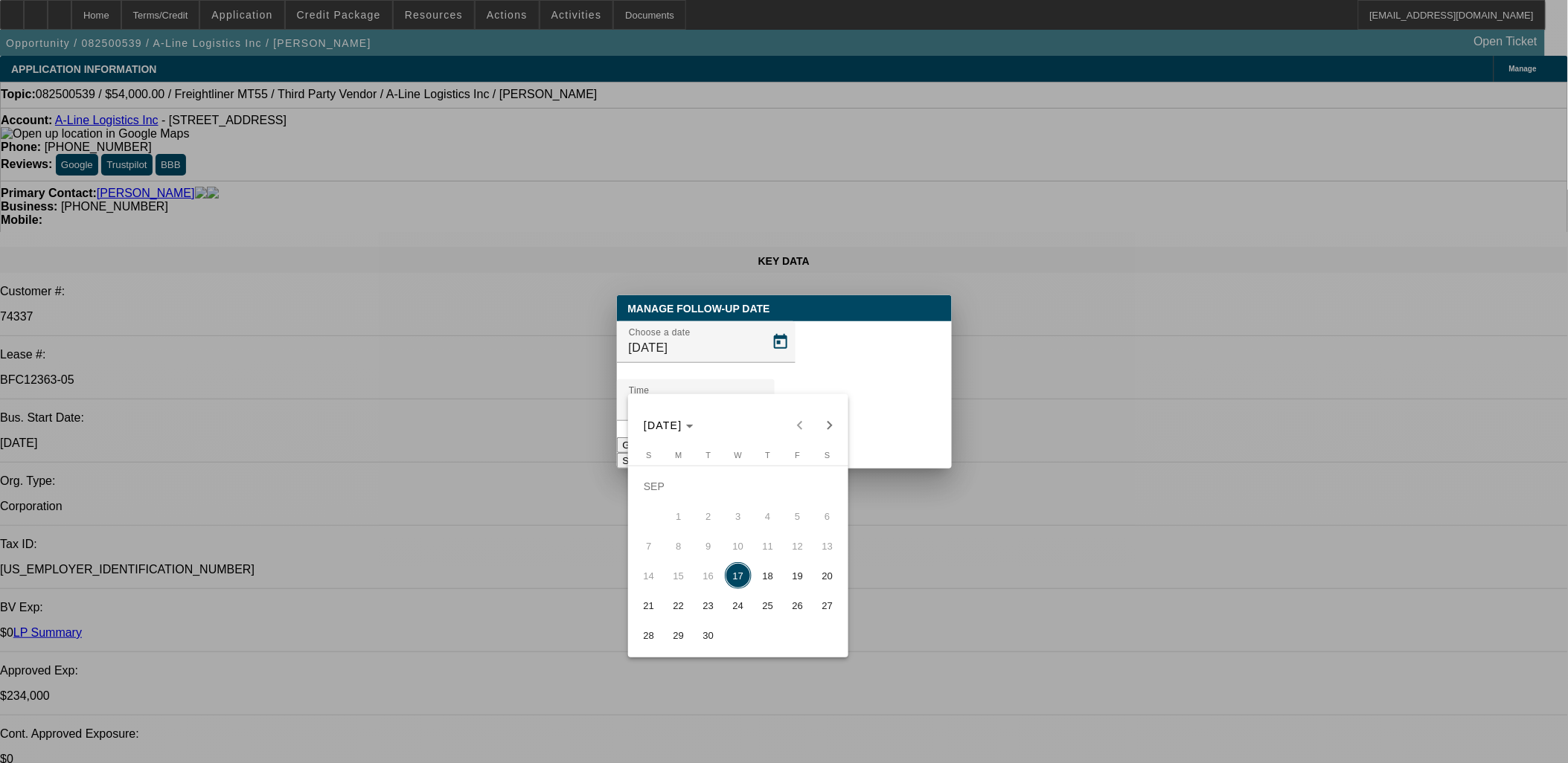
click at [770, 575] on span "18" at bounding box center [769, 576] width 27 height 27
type input "[DATE]"
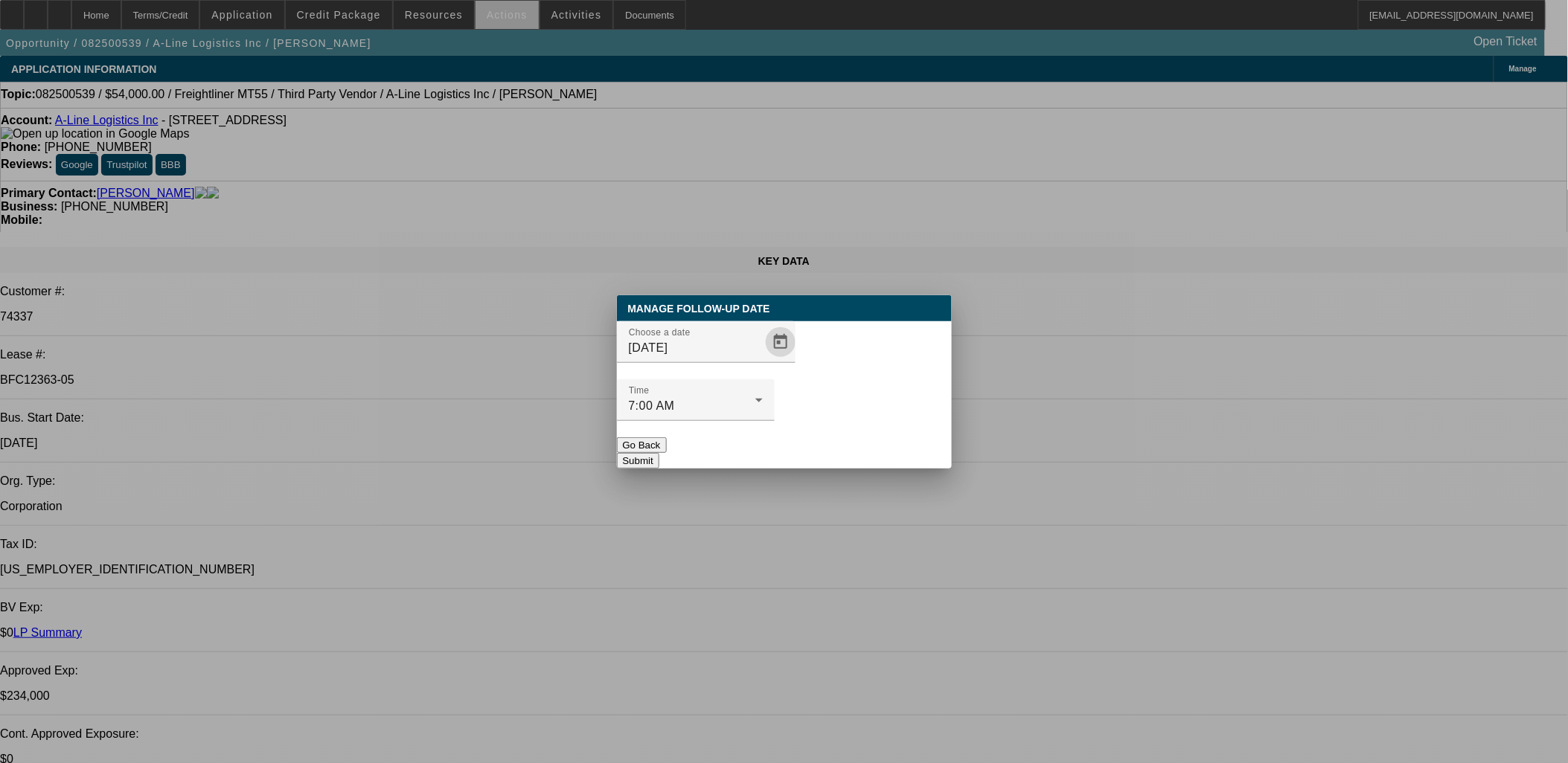
click at [659, 453] on button "Submit" at bounding box center [638, 460] width 42 height 15
